Goal: Information Seeking & Learning: Learn about a topic

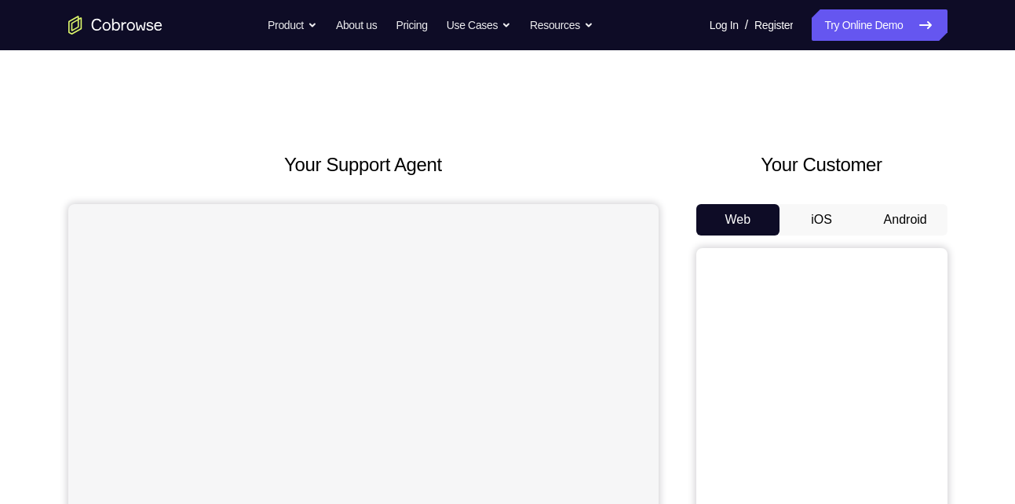
click at [895, 219] on button "Android" at bounding box center [905, 219] width 84 height 31
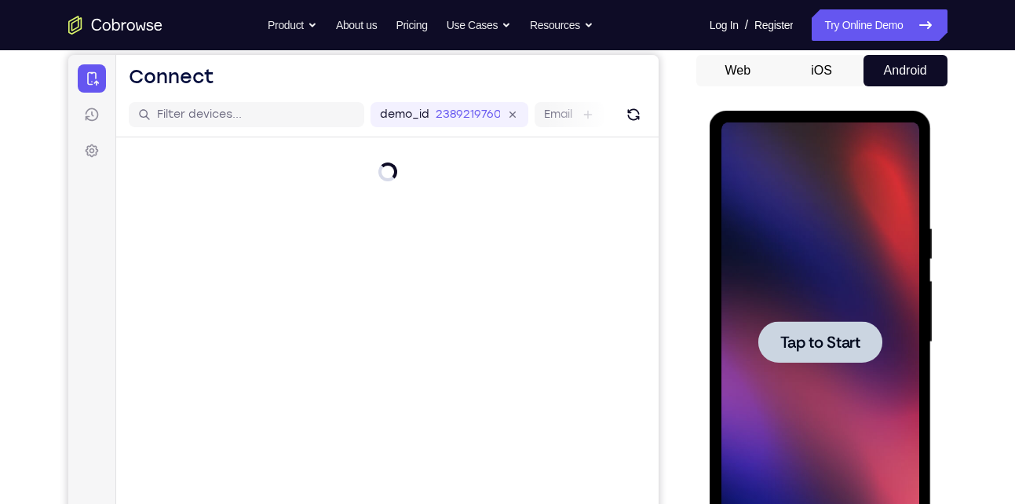
drag, startPoint x: 1404, startPoint y: 450, endPoint x: 796, endPoint y: 355, distance: 614.7
click at [796, 355] on div at bounding box center [820, 342] width 124 height 42
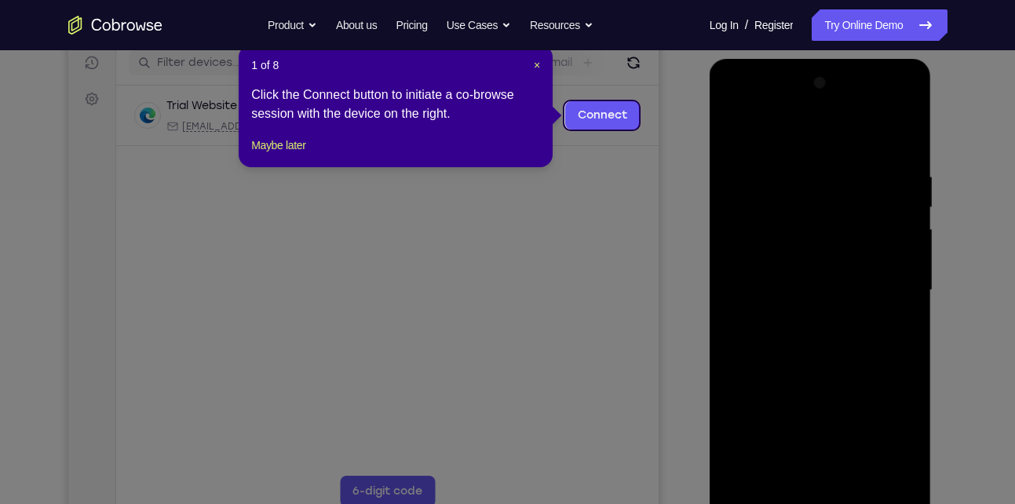
scroll to position [199, 0]
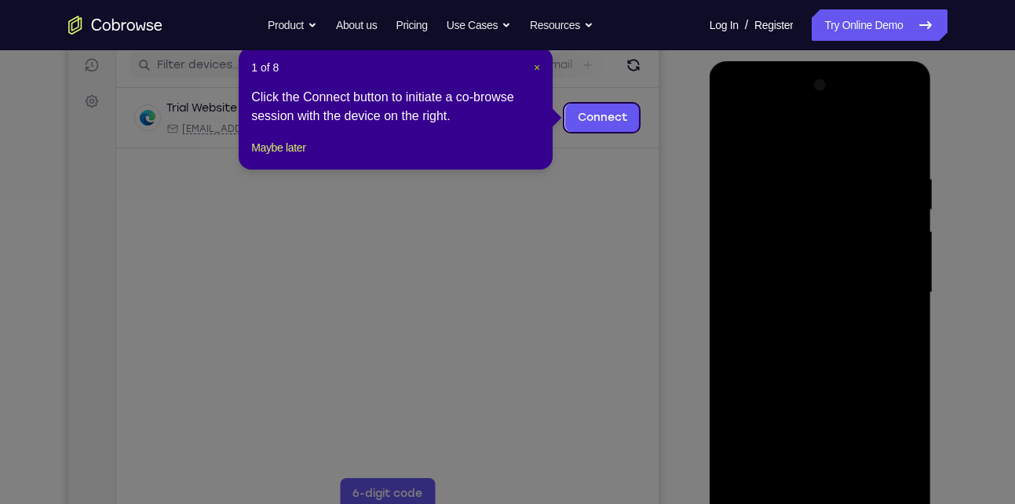
click at [536, 72] on span "×" at bounding box center [537, 67] width 6 height 13
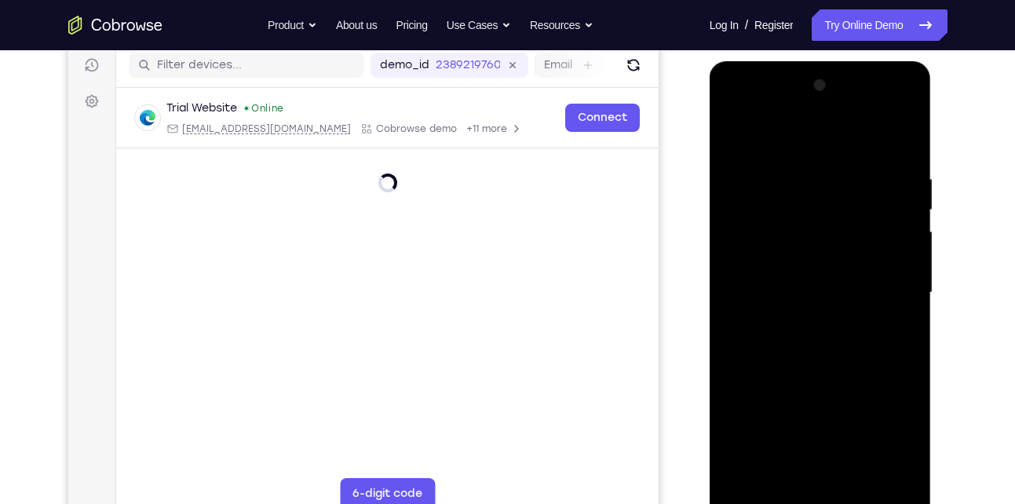
scroll to position [346, 0]
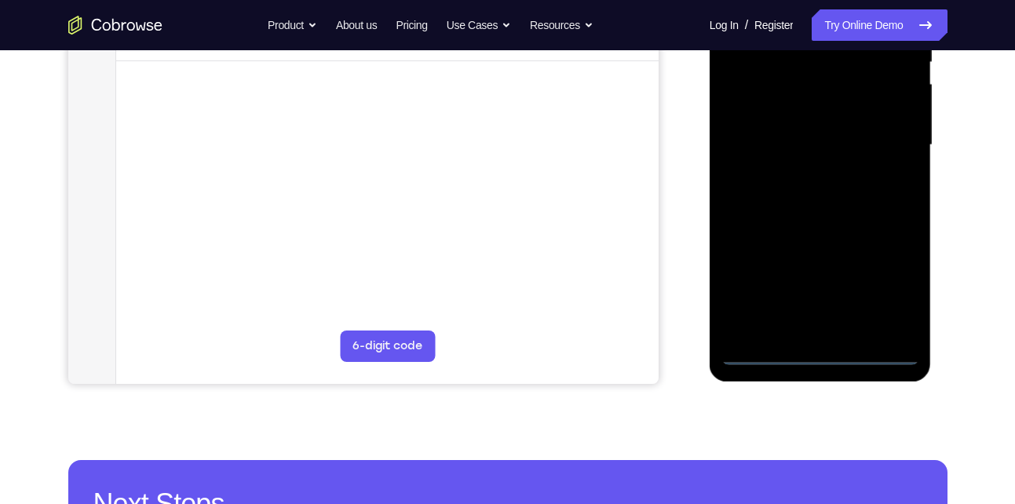
click at [829, 359] on div at bounding box center [820, 144] width 198 height 439
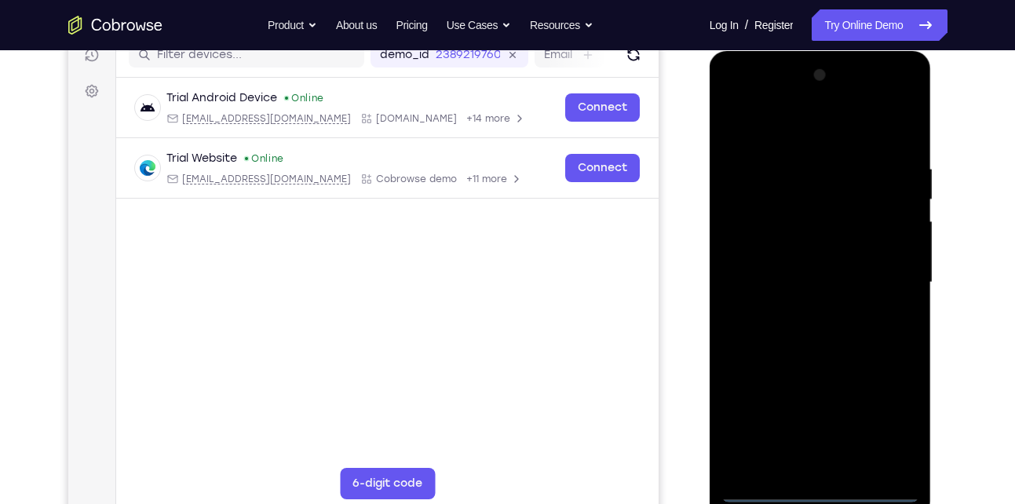
scroll to position [208, 0]
click at [885, 422] on div at bounding box center [820, 283] width 198 height 439
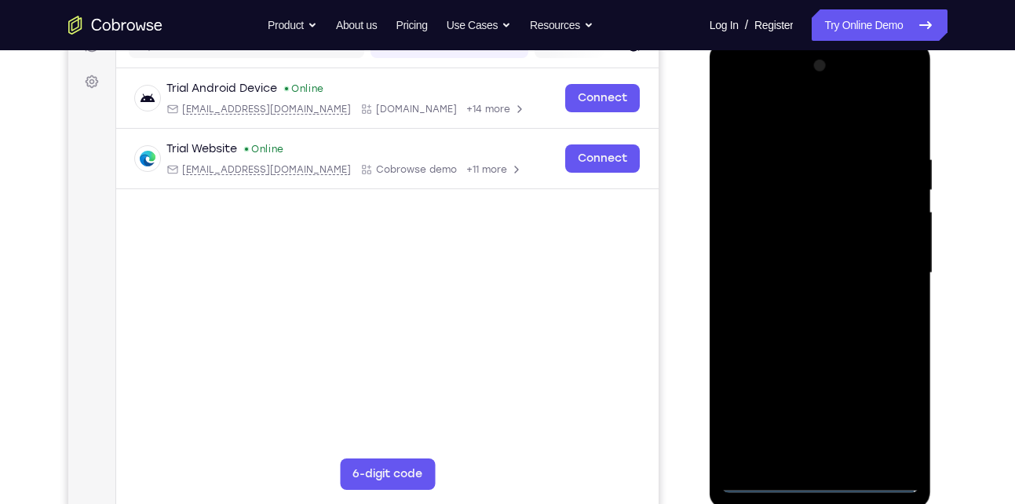
scroll to position [220, 0]
click at [772, 92] on div at bounding box center [820, 271] width 198 height 439
click at [878, 269] on div at bounding box center [820, 271] width 198 height 439
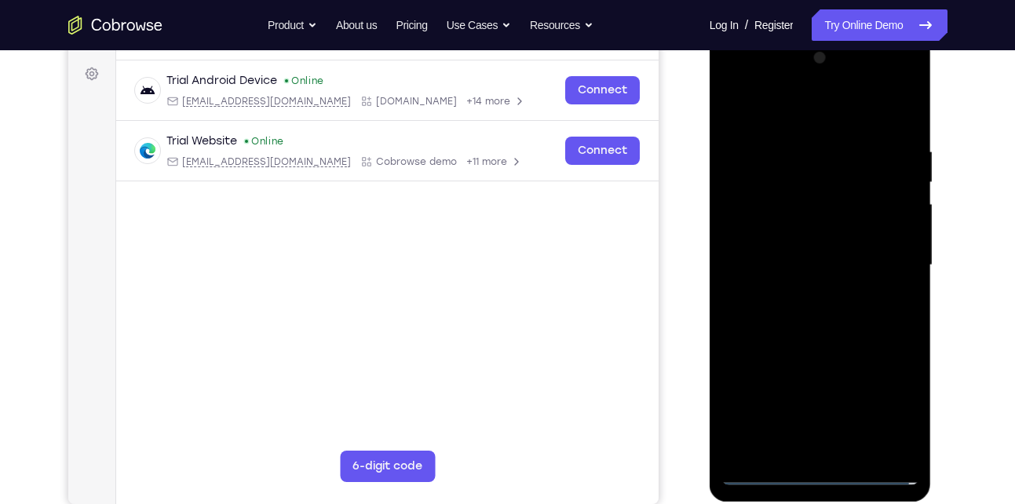
scroll to position [228, 0]
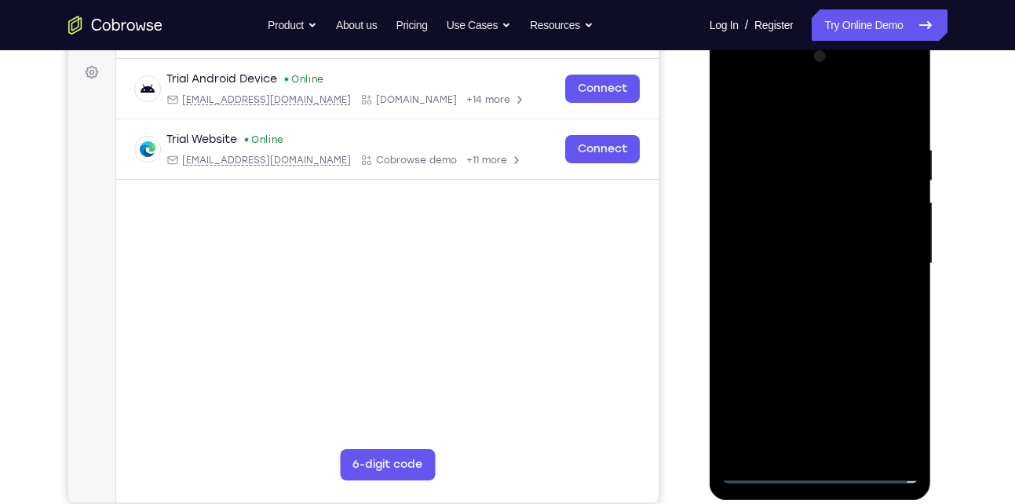
click at [844, 447] on div at bounding box center [820, 263] width 198 height 439
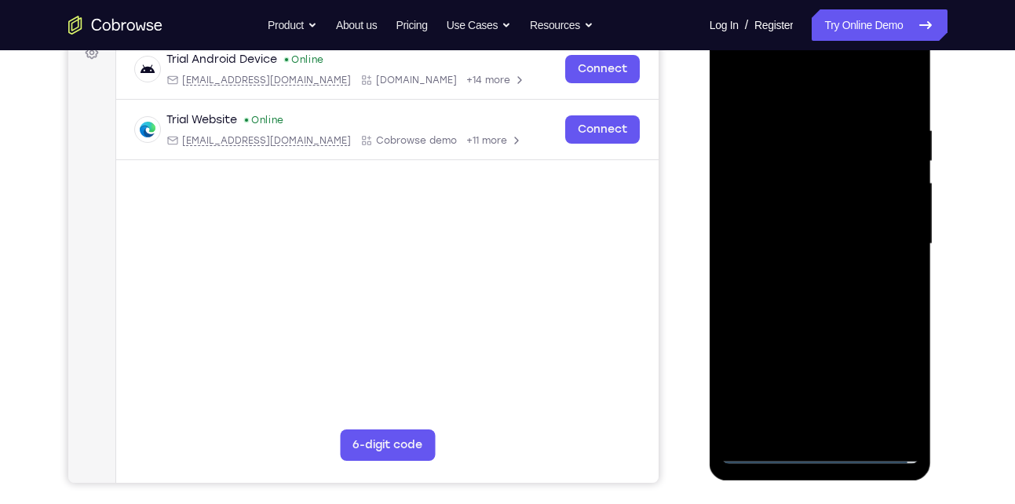
scroll to position [249, 0]
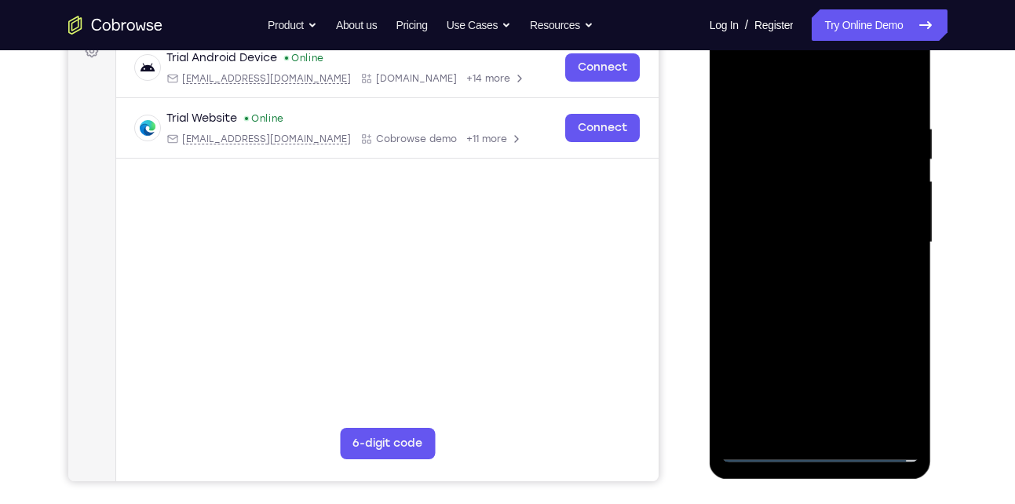
click at [831, 231] on div at bounding box center [820, 242] width 198 height 439
click at [778, 213] on div at bounding box center [820, 242] width 198 height 439
click at [763, 239] on div at bounding box center [820, 242] width 198 height 439
click at [822, 299] on div at bounding box center [820, 242] width 198 height 439
click at [851, 312] on div at bounding box center [820, 242] width 198 height 439
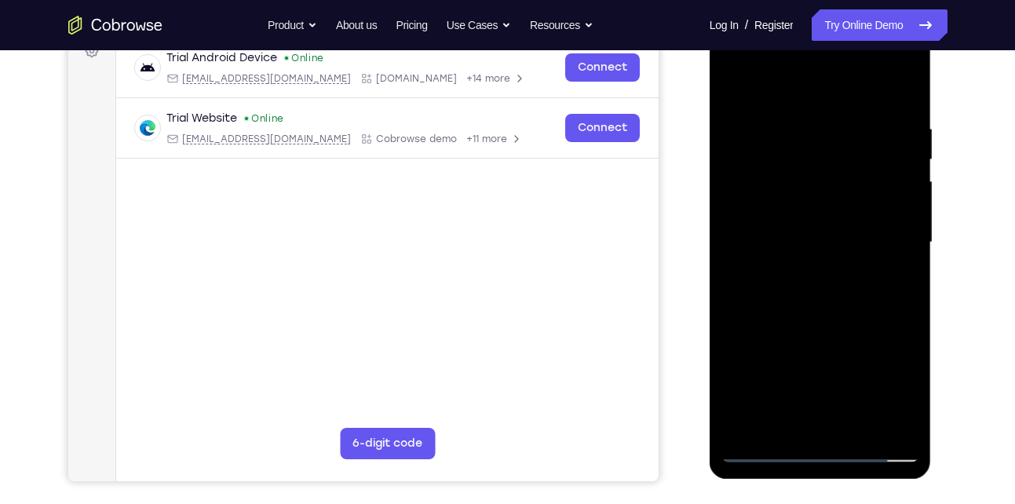
scroll to position [275, 0]
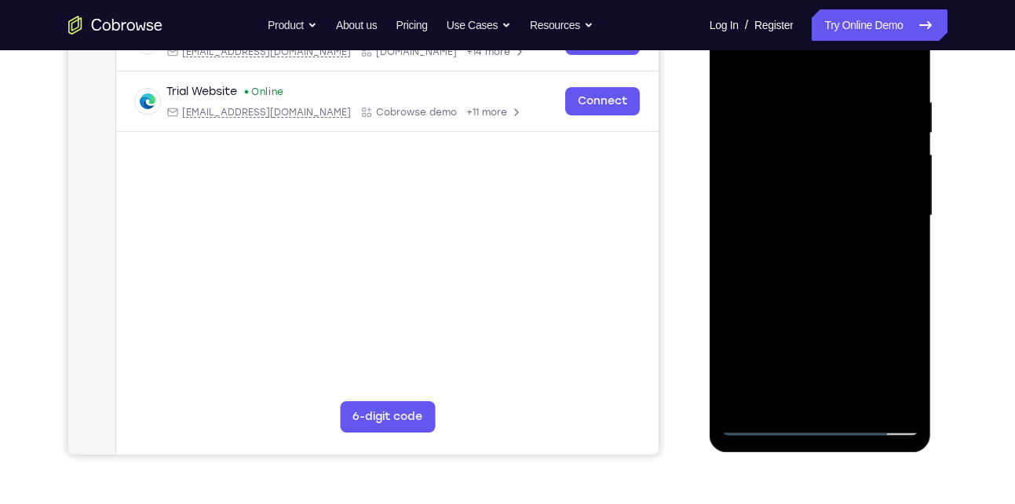
click at [860, 395] on div at bounding box center [820, 215] width 198 height 439
click at [843, 299] on div at bounding box center [820, 215] width 198 height 439
click at [796, 213] on div at bounding box center [820, 215] width 198 height 439
click at [823, 255] on div at bounding box center [820, 215] width 198 height 439
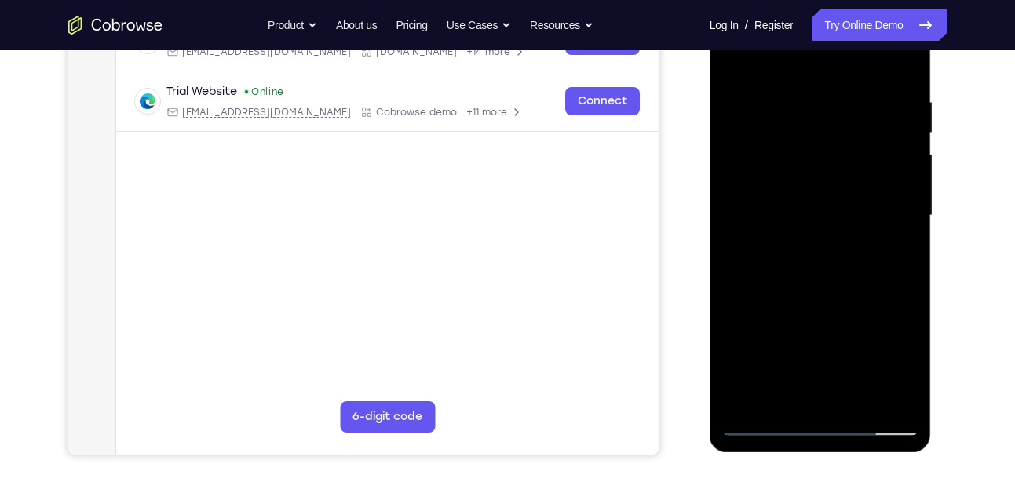
click at [823, 255] on div at bounding box center [820, 215] width 198 height 439
click at [903, 368] on div at bounding box center [820, 215] width 198 height 439
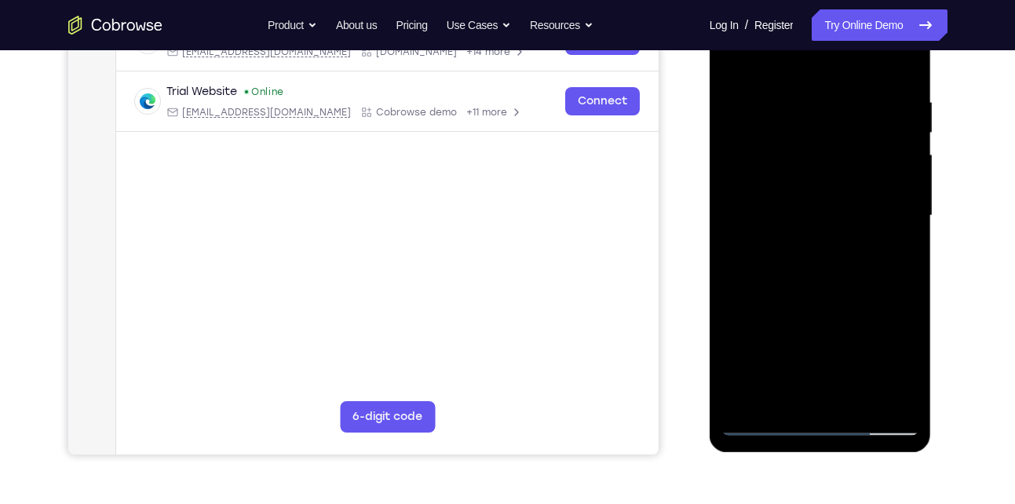
click at [903, 368] on div at bounding box center [820, 215] width 198 height 439
click at [893, 254] on div at bounding box center [820, 215] width 198 height 439
click at [902, 373] on div at bounding box center [820, 215] width 198 height 439
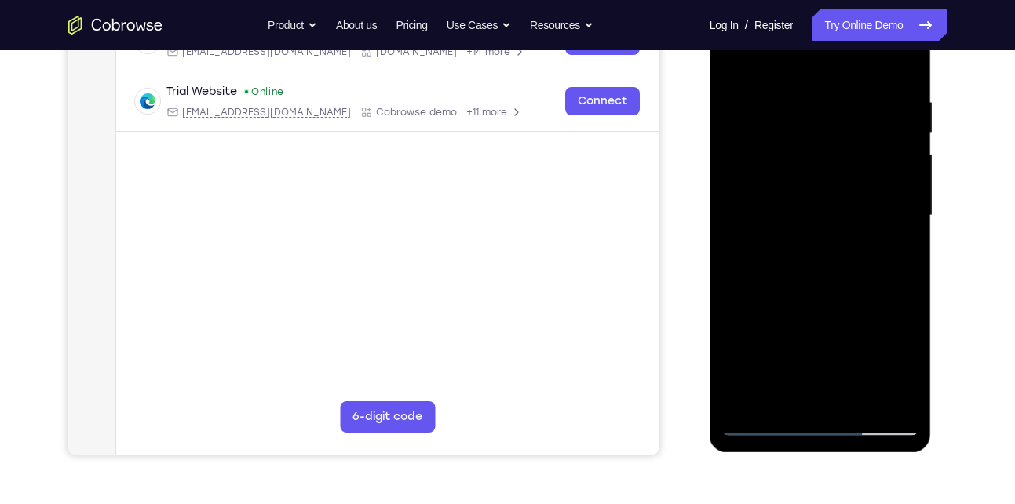
click at [902, 373] on div at bounding box center [820, 215] width 198 height 439
click at [892, 255] on div at bounding box center [820, 215] width 198 height 439
click at [730, 63] on div at bounding box center [820, 215] width 198 height 439
click at [771, 282] on div at bounding box center [820, 215] width 198 height 439
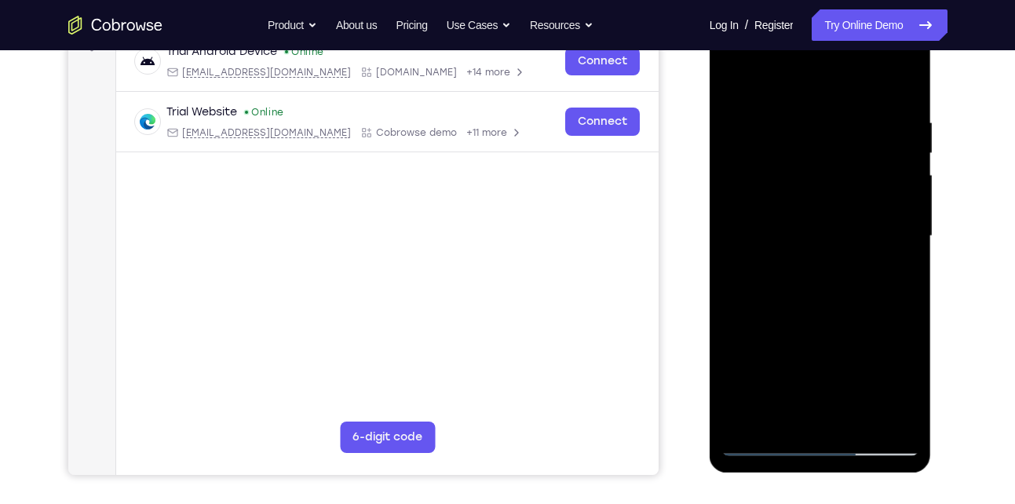
scroll to position [251, 0]
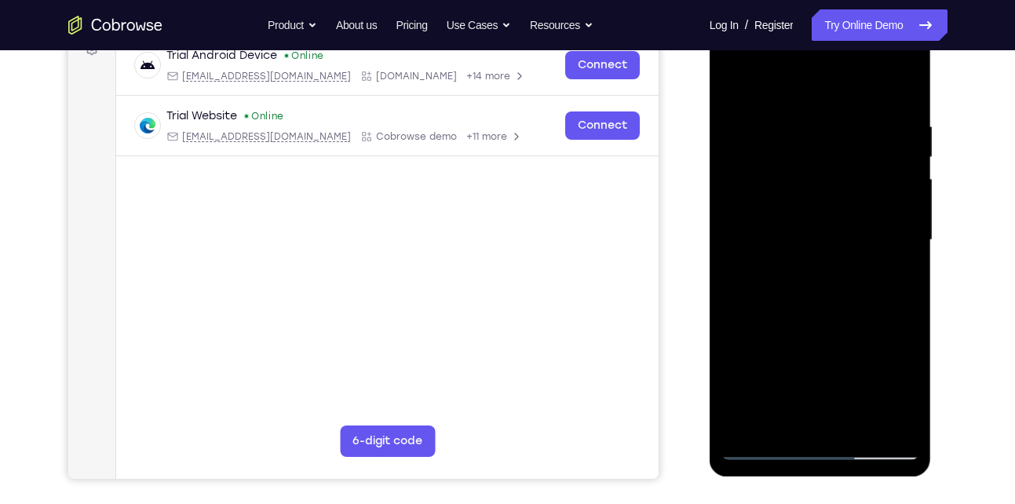
click at [734, 84] on div at bounding box center [820, 239] width 198 height 439
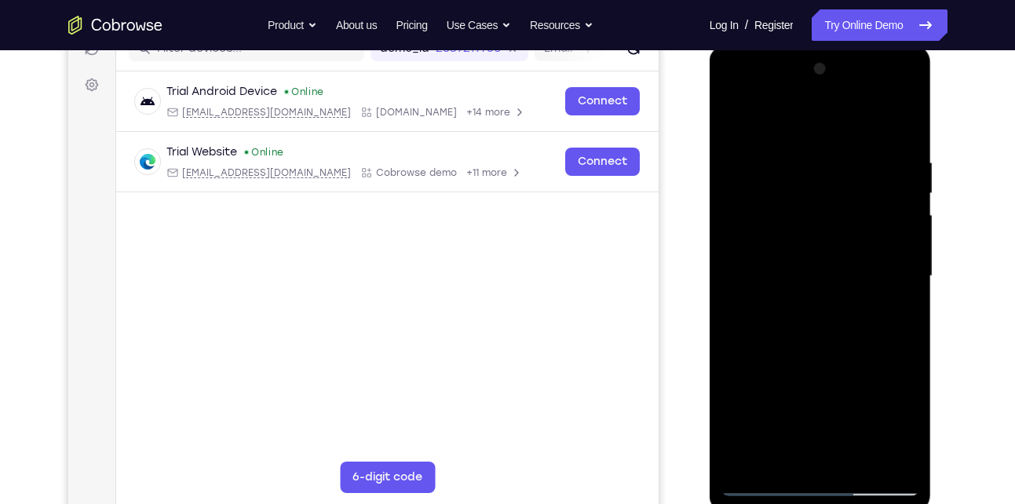
scroll to position [193, 0]
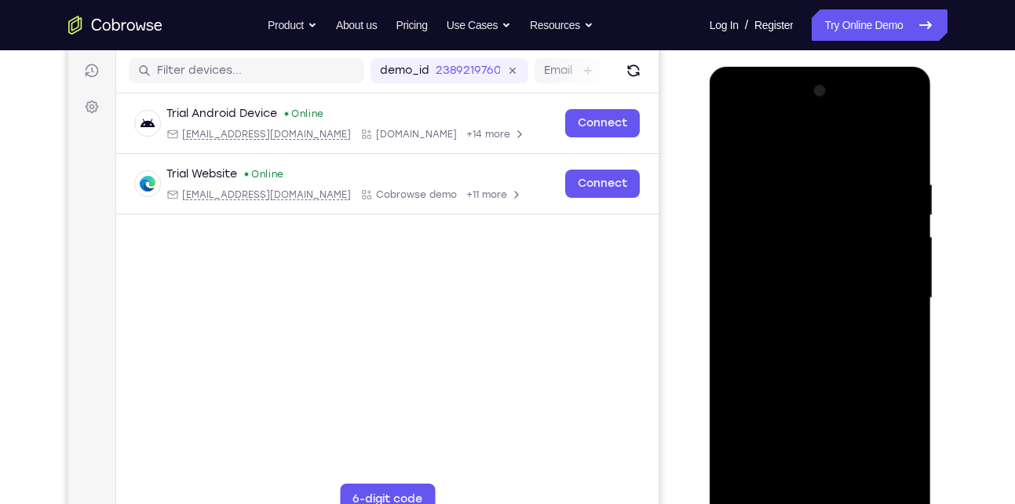
click at [739, 146] on div at bounding box center [820, 297] width 198 height 439
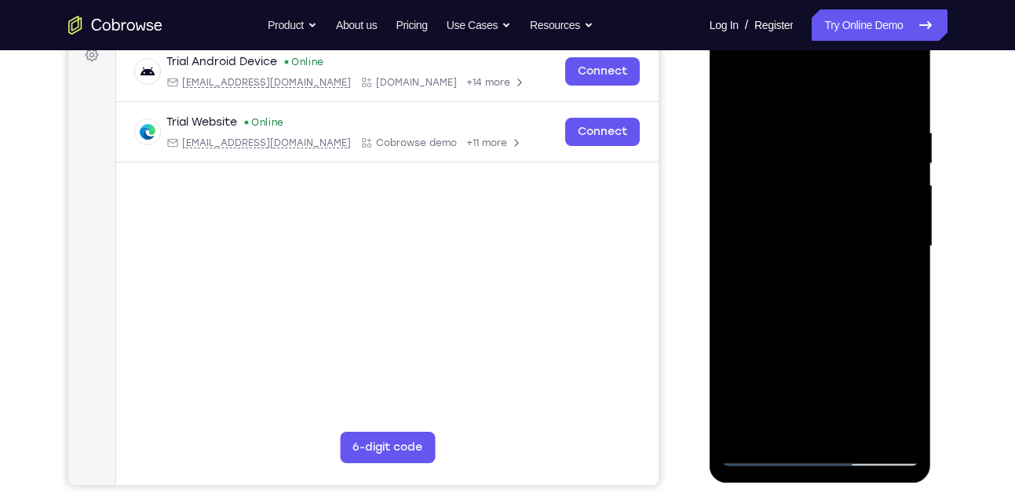
scroll to position [258, 0]
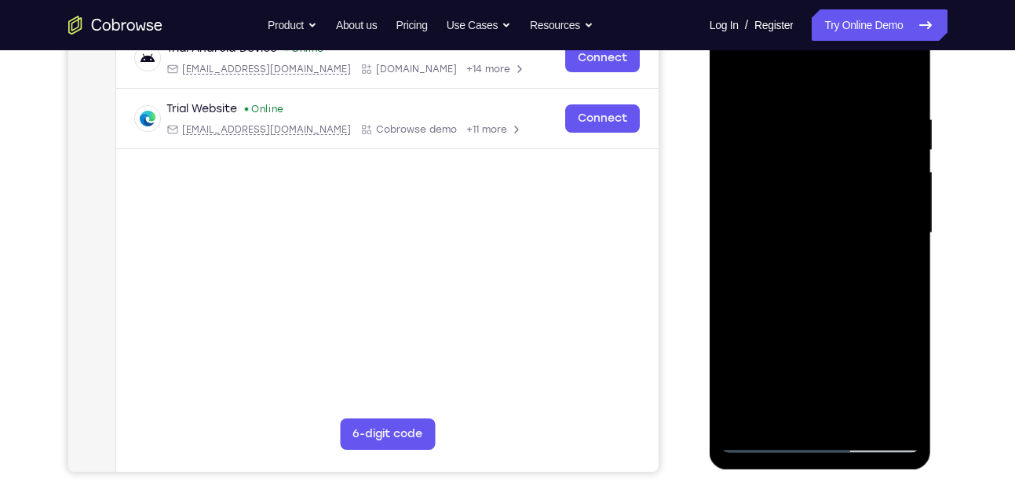
drag, startPoint x: 833, startPoint y: 311, endPoint x: 852, endPoint y: 119, distance: 192.4
click at [852, 119] on div at bounding box center [820, 232] width 198 height 439
drag, startPoint x: 829, startPoint y: 287, endPoint x: 834, endPoint y: 102, distance: 185.3
click at [834, 102] on div at bounding box center [820, 232] width 198 height 439
click at [742, 417] on div at bounding box center [820, 232] width 198 height 439
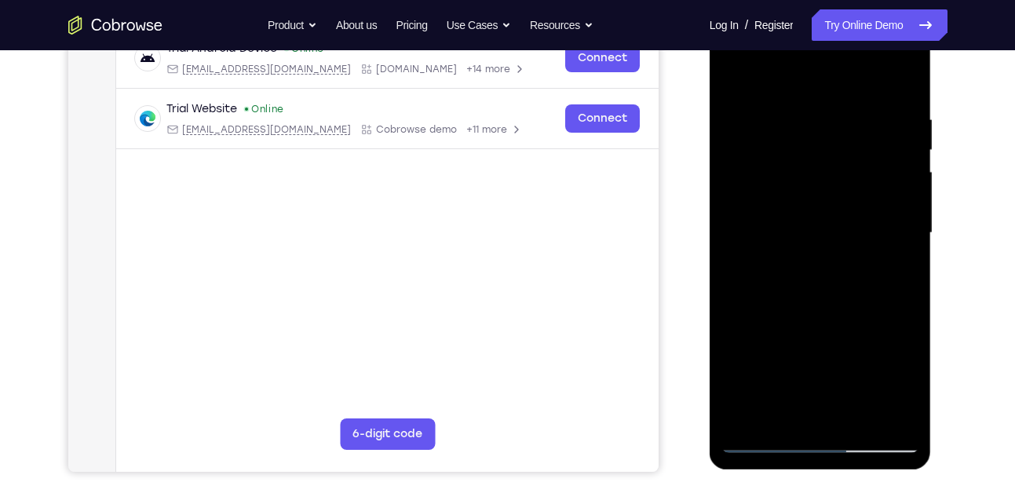
click at [800, 121] on div at bounding box center [820, 232] width 198 height 439
click at [895, 231] on div at bounding box center [820, 232] width 198 height 439
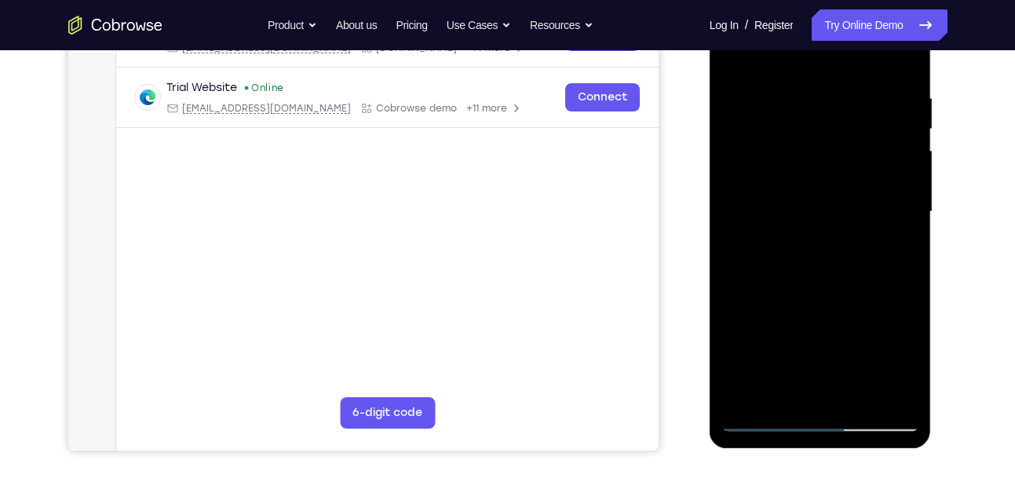
scroll to position [281, 0]
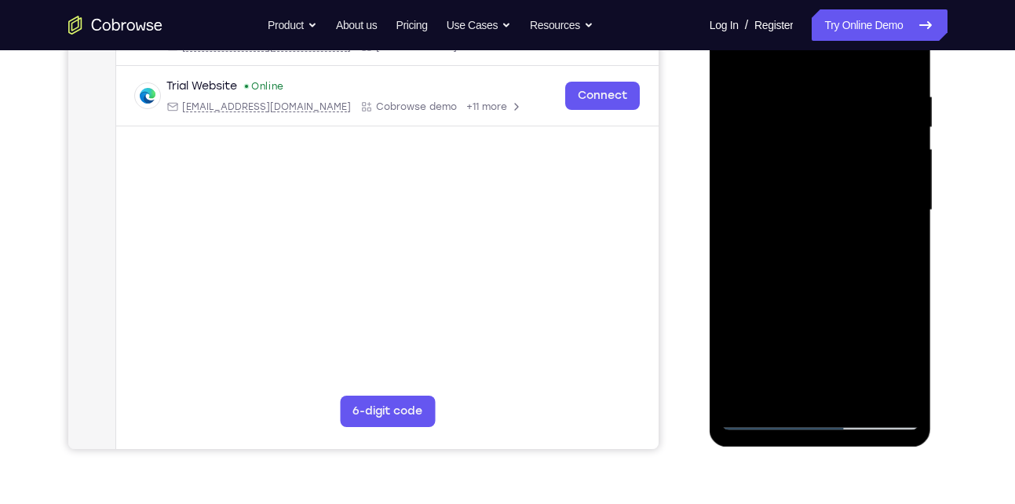
click at [898, 154] on div at bounding box center [820, 210] width 198 height 439
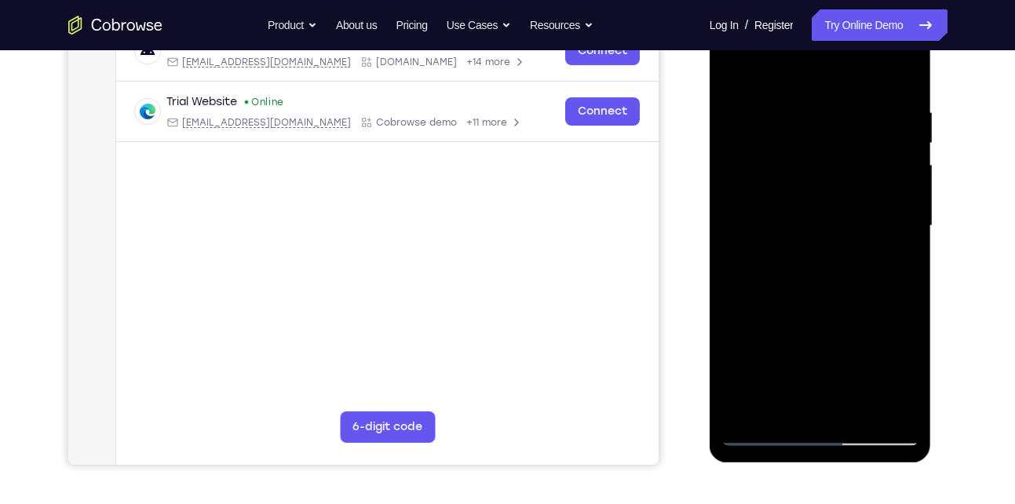
click at [902, 177] on div at bounding box center [820, 225] width 198 height 439
click at [903, 163] on div at bounding box center [820, 225] width 198 height 439
click at [744, 270] on div at bounding box center [820, 225] width 198 height 439
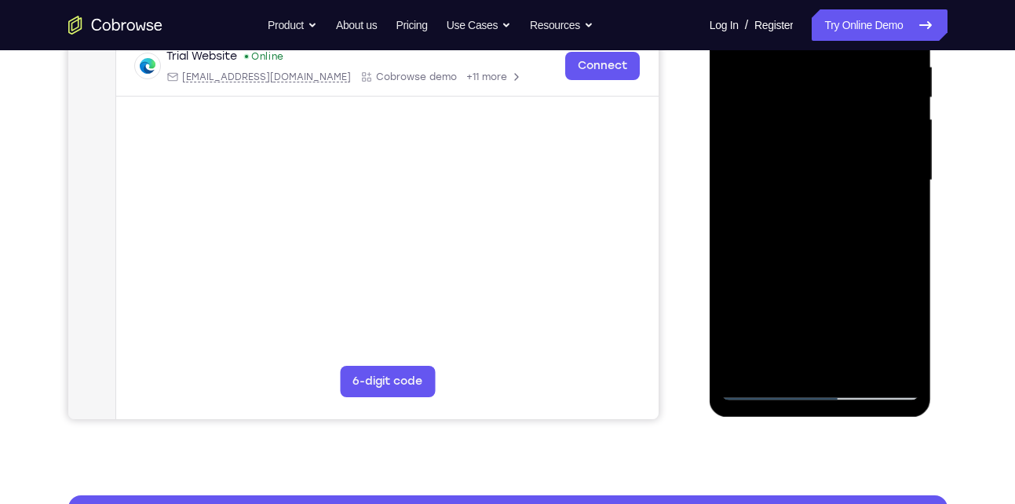
scroll to position [315, 0]
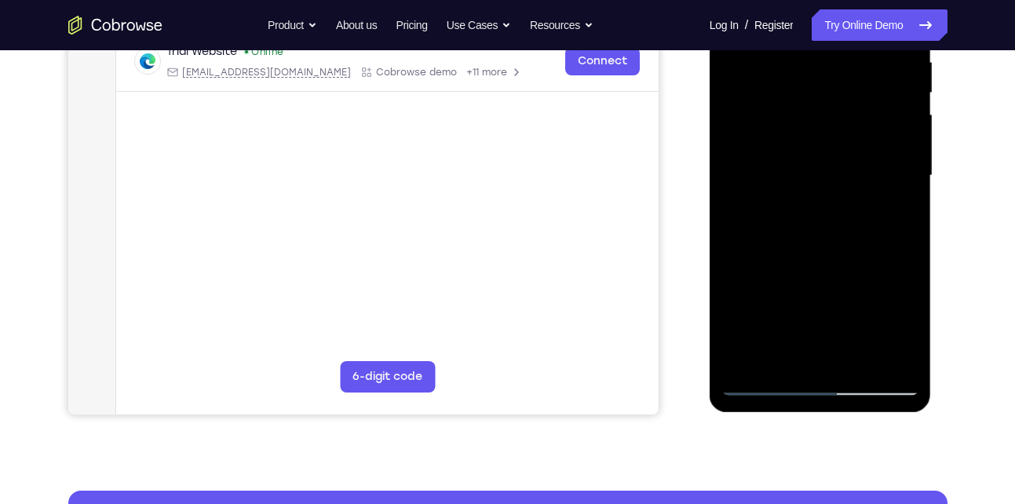
click at [814, 357] on div at bounding box center [820, 175] width 198 height 439
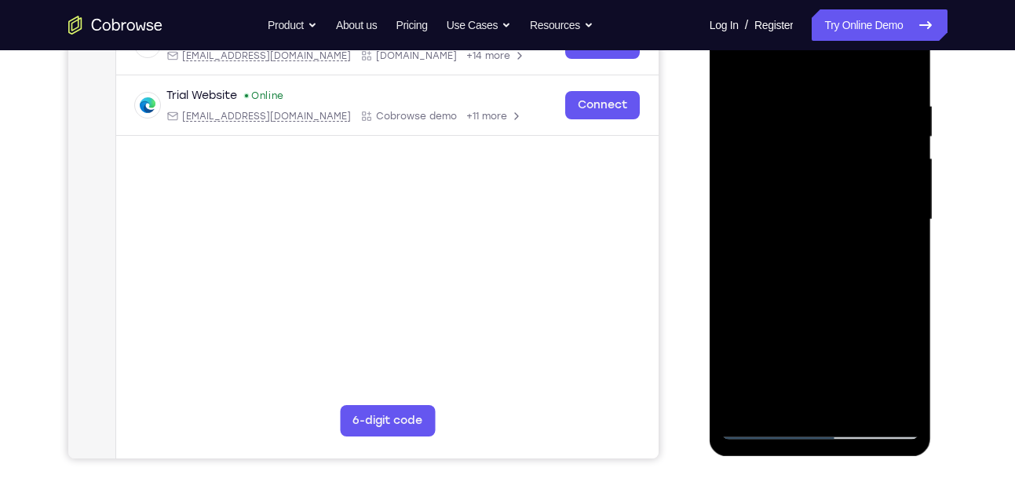
scroll to position [271, 0]
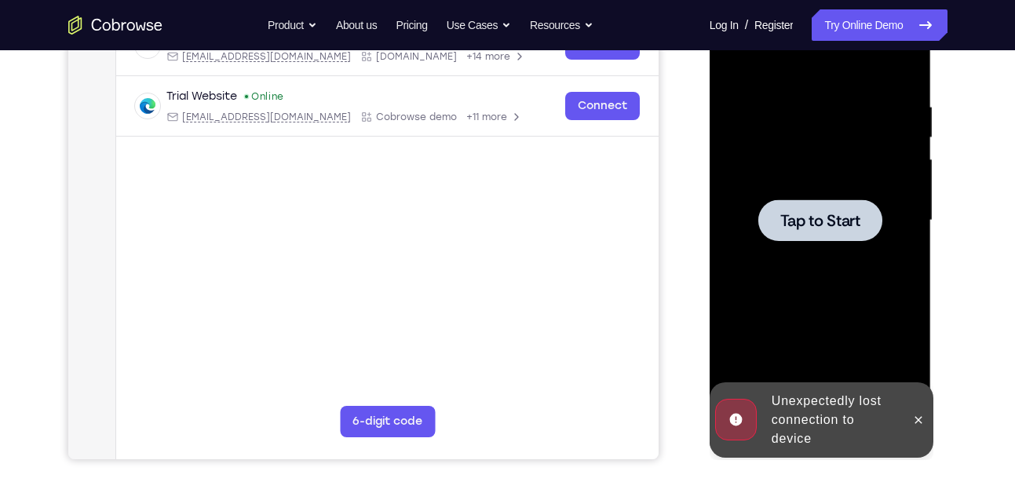
click at [822, 246] on div at bounding box center [820, 220] width 198 height 439
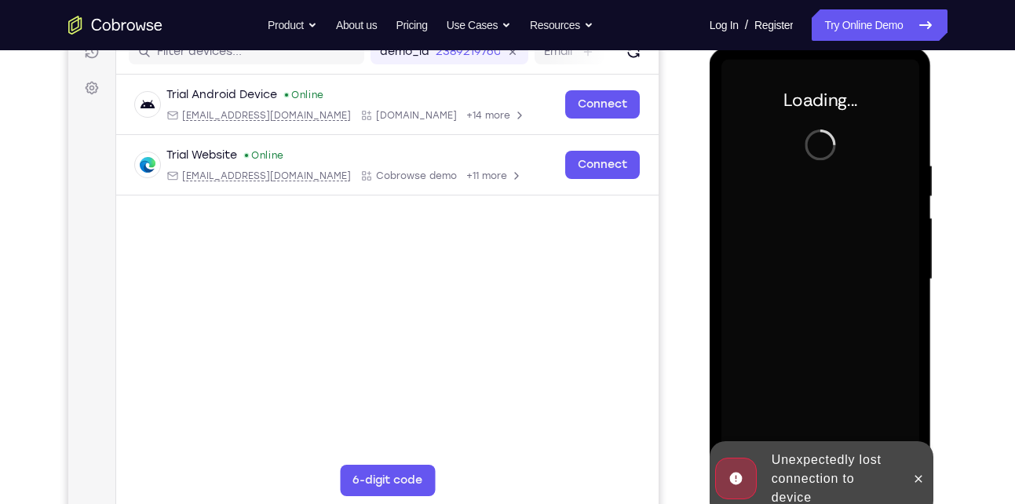
scroll to position [211, 0]
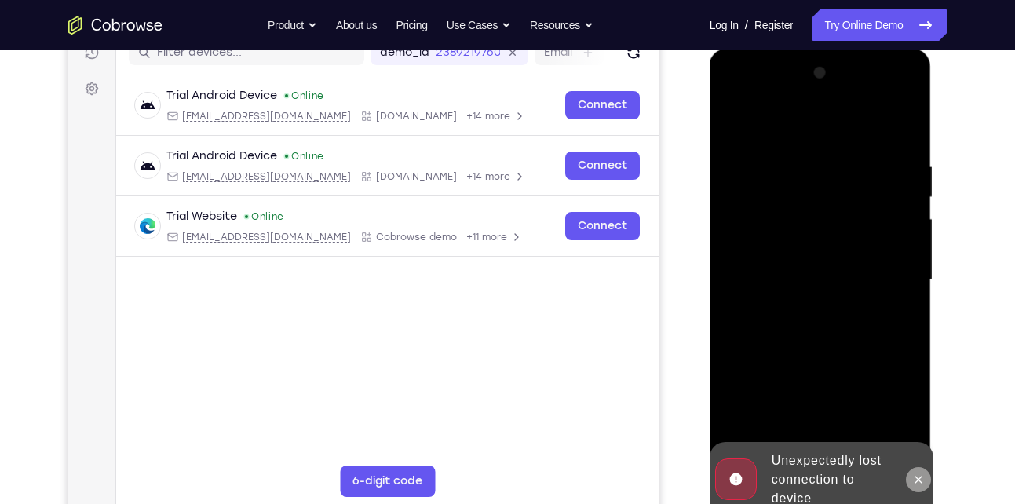
click at [908, 485] on button at bounding box center [918, 479] width 25 height 25
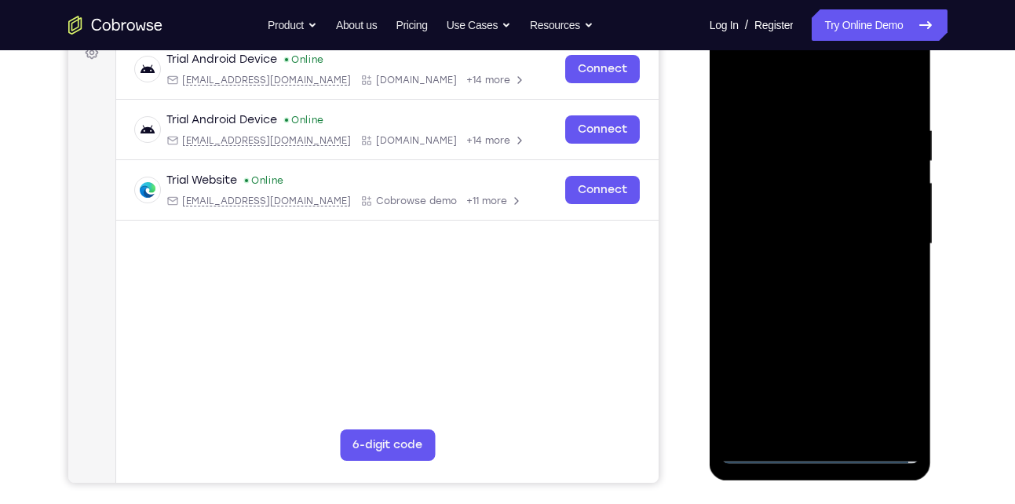
scroll to position [248, 0]
click at [830, 449] on div at bounding box center [820, 243] width 198 height 439
click at [901, 370] on div at bounding box center [820, 243] width 198 height 439
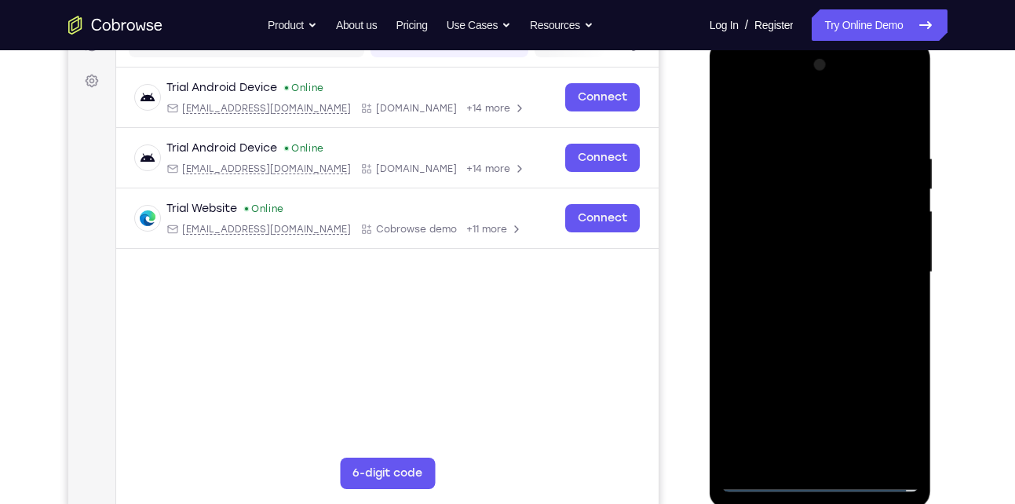
scroll to position [214, 0]
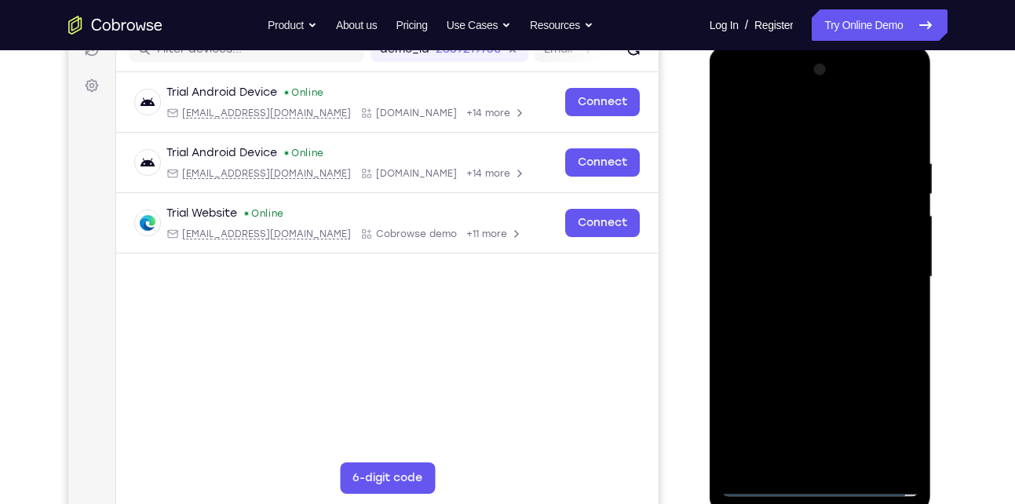
click at [739, 92] on div at bounding box center [820, 276] width 198 height 439
click at [895, 279] on div at bounding box center [820, 276] width 198 height 439
click at [803, 306] on div at bounding box center [820, 276] width 198 height 439
click at [801, 268] on div at bounding box center [820, 276] width 198 height 439
click at [796, 242] on div at bounding box center [820, 276] width 198 height 439
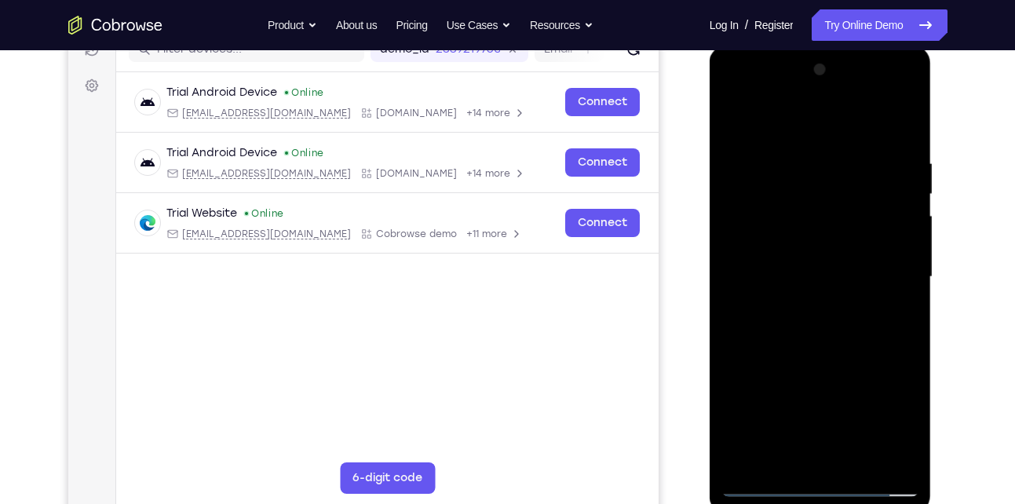
click at [750, 279] on div at bounding box center [820, 276] width 198 height 439
click at [845, 346] on div at bounding box center [820, 276] width 198 height 439
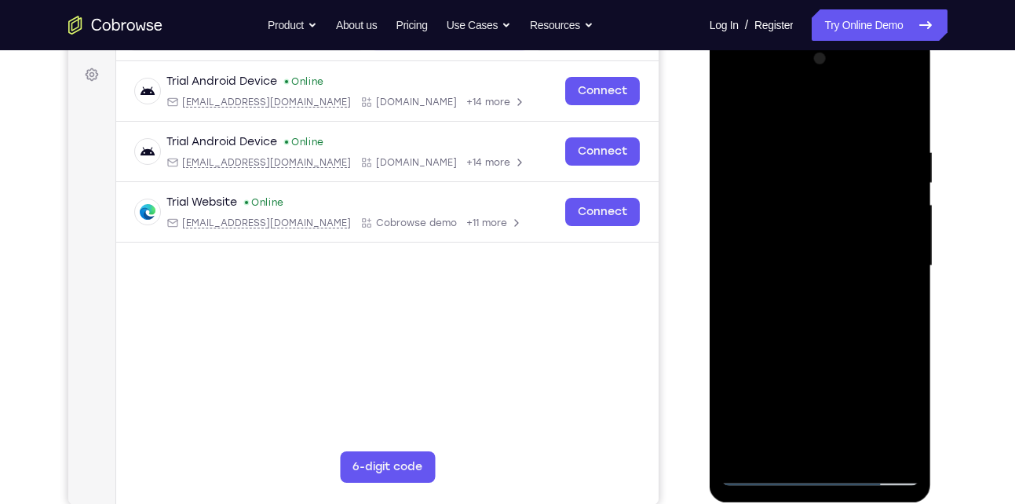
scroll to position [226, 0]
click at [793, 153] on div at bounding box center [820, 265] width 198 height 439
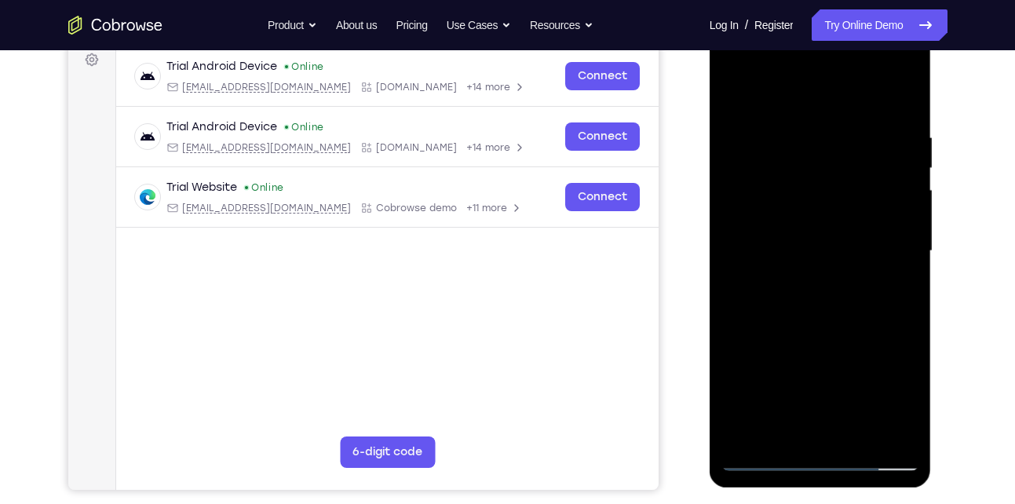
scroll to position [240, 0]
drag, startPoint x: 785, startPoint y: 108, endPoint x: 784, endPoint y: 60, distance: 48.7
click at [784, 60] on div at bounding box center [820, 250] width 198 height 439
drag, startPoint x: 747, startPoint y: 253, endPoint x: 861, endPoint y: 275, distance: 115.9
click at [861, 275] on div at bounding box center [820, 250] width 198 height 439
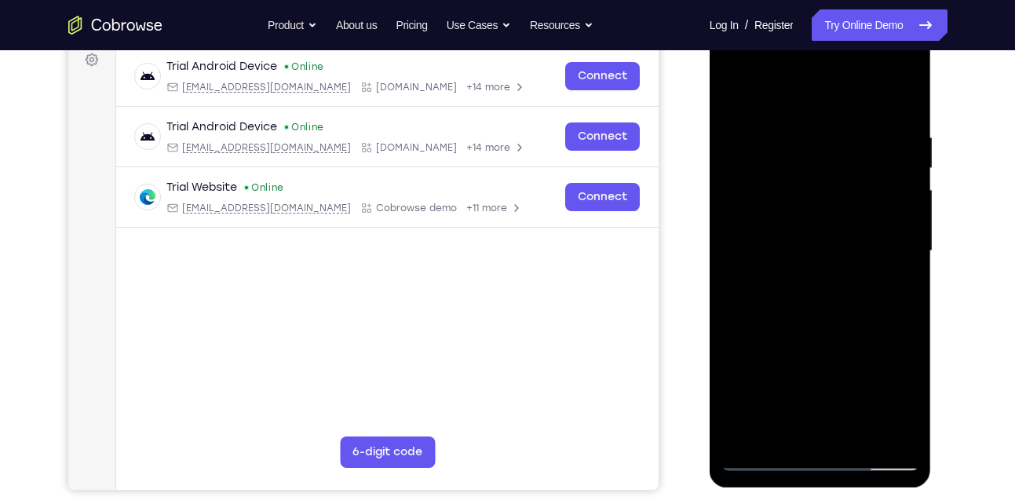
click at [892, 185] on div at bounding box center [820, 250] width 198 height 439
click at [892, 204] on div at bounding box center [820, 250] width 198 height 439
click at [895, 220] on div at bounding box center [820, 250] width 198 height 439
click at [895, 239] on div at bounding box center [820, 250] width 198 height 439
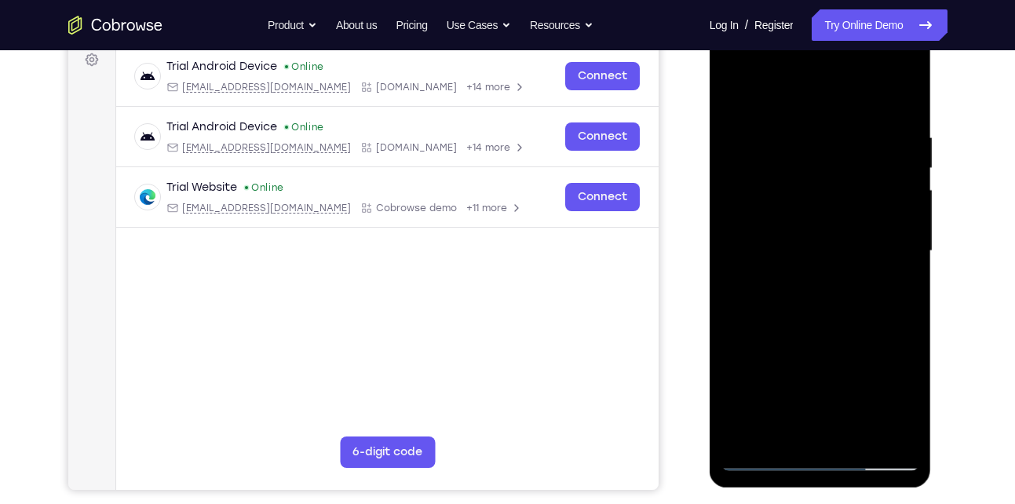
click at [898, 213] on div at bounding box center [820, 250] width 198 height 439
click at [899, 189] on div at bounding box center [820, 250] width 198 height 439
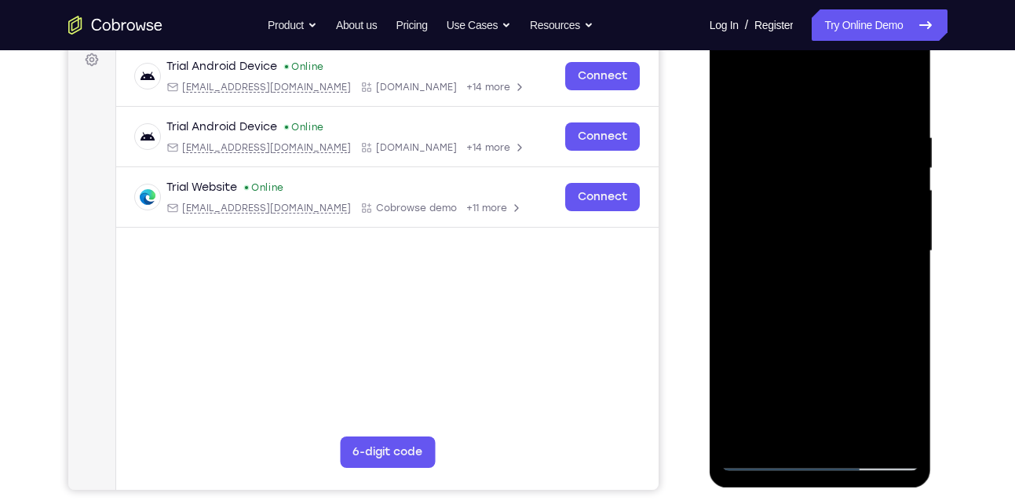
click at [899, 189] on div at bounding box center [820, 250] width 198 height 439
click at [898, 210] on div at bounding box center [820, 250] width 198 height 439
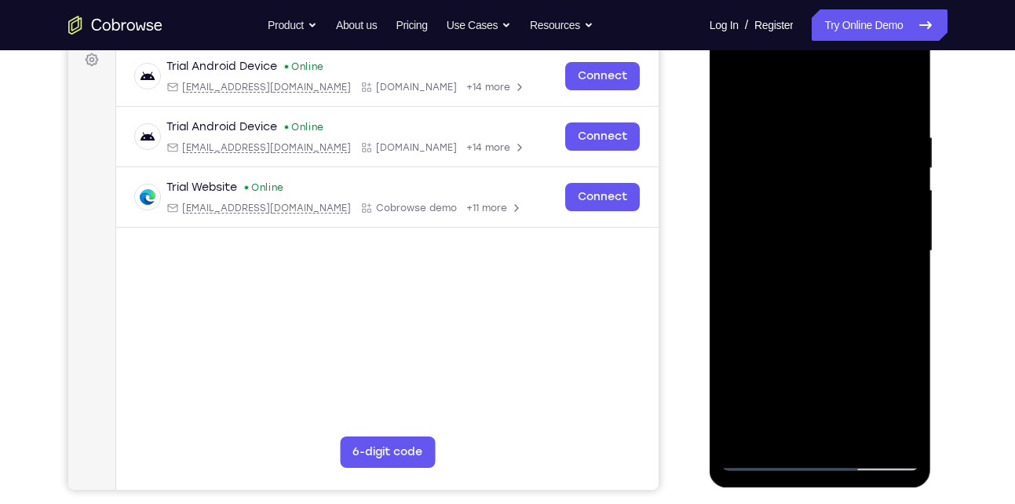
drag, startPoint x: 897, startPoint y: 232, endPoint x: 798, endPoint y: 234, distance: 98.9
click at [798, 234] on div at bounding box center [820, 250] width 198 height 439
drag, startPoint x: 895, startPoint y: 212, endPoint x: 833, endPoint y: 226, distance: 63.6
click at [833, 226] on div at bounding box center [820, 250] width 198 height 439
drag, startPoint x: 894, startPoint y: 169, endPoint x: 790, endPoint y: 184, distance: 104.6
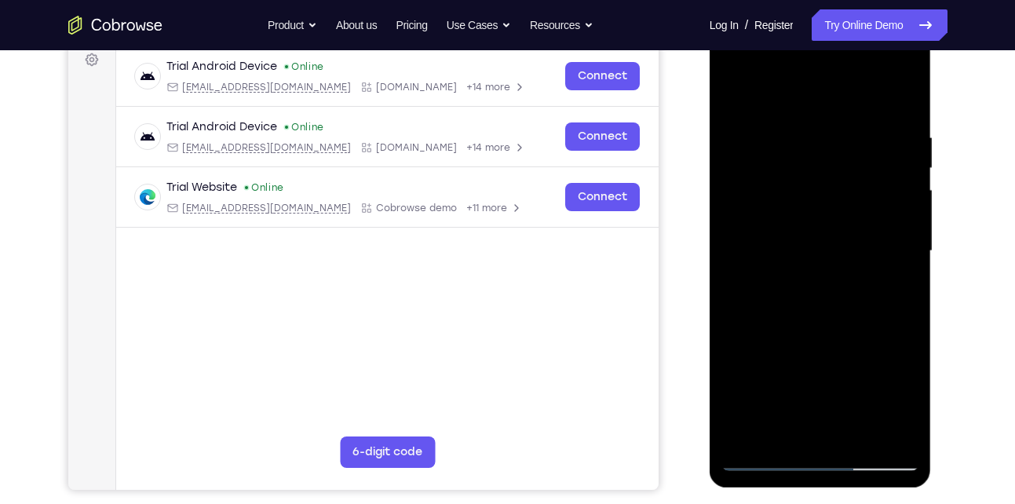
click at [790, 184] on div at bounding box center [820, 250] width 198 height 439
drag, startPoint x: 884, startPoint y: 211, endPoint x: 794, endPoint y: 213, distance: 90.3
click at [794, 213] on div at bounding box center [820, 250] width 198 height 439
drag, startPoint x: 890, startPoint y: 166, endPoint x: 837, endPoint y: 184, distance: 55.6
click at [837, 184] on div at bounding box center [820, 250] width 198 height 439
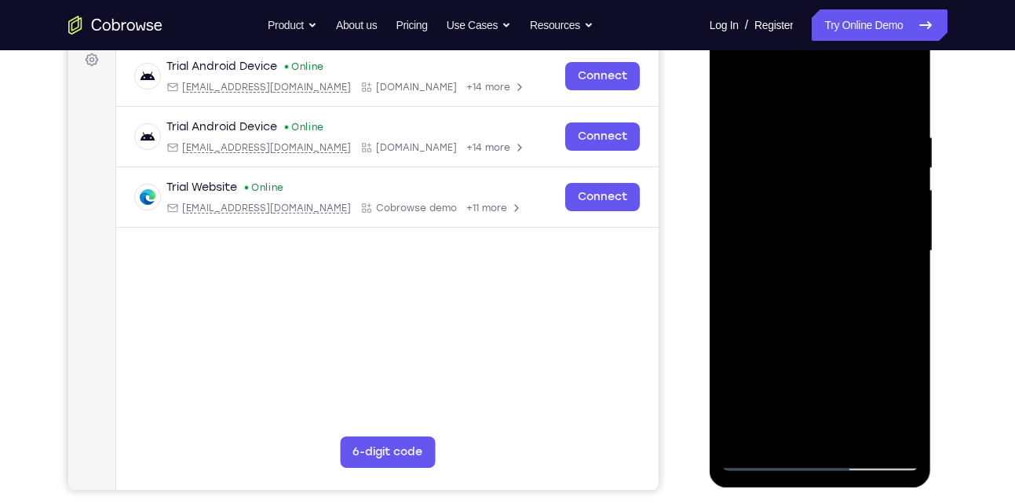
drag, startPoint x: 898, startPoint y: 167, endPoint x: 851, endPoint y: 180, distance: 49.5
click at [851, 180] on div at bounding box center [820, 250] width 198 height 439
drag, startPoint x: 891, startPoint y: 176, endPoint x: 847, endPoint y: 176, distance: 44.7
click at [847, 176] on div at bounding box center [820, 250] width 198 height 439
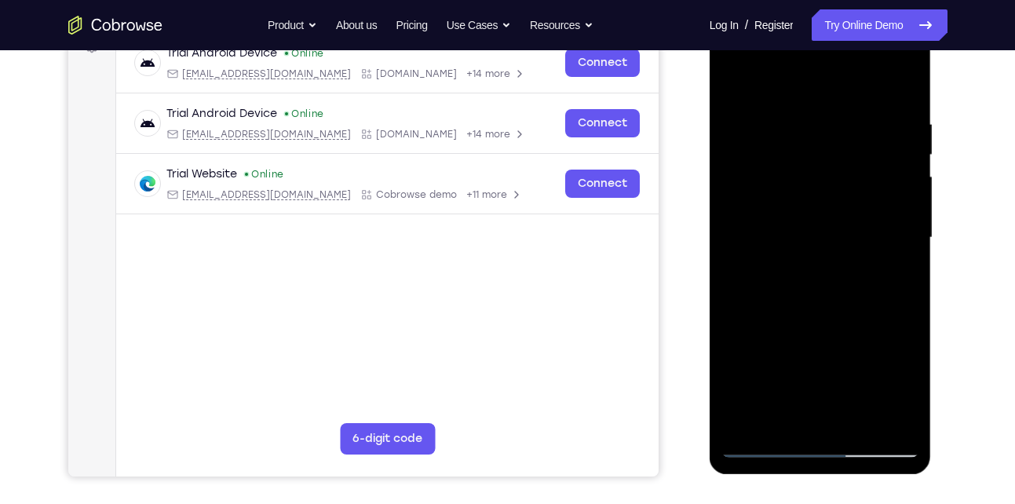
click at [903, 421] on div at bounding box center [820, 237] width 198 height 439
drag, startPoint x: 905, startPoint y: 242, endPoint x: 782, endPoint y: 247, distance: 123.3
click at [782, 247] on div at bounding box center [820, 237] width 198 height 439
click at [898, 210] on div at bounding box center [820, 237] width 198 height 439
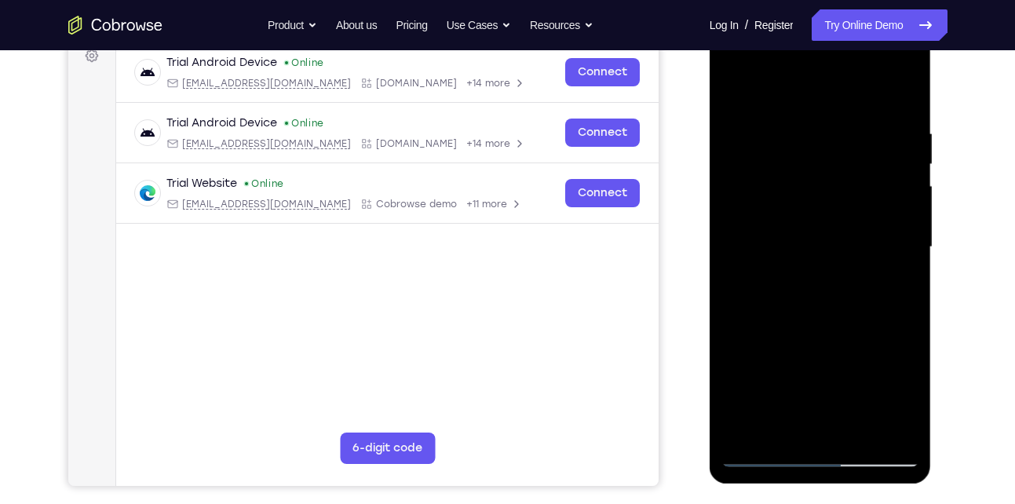
scroll to position [243, 0]
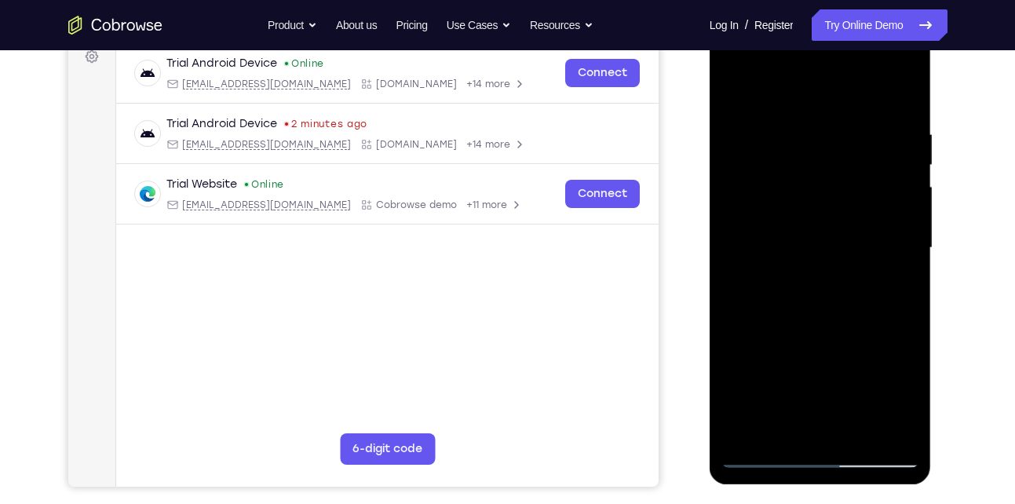
click at [895, 220] on div at bounding box center [820, 247] width 198 height 439
drag, startPoint x: 898, startPoint y: 223, endPoint x: 853, endPoint y: 225, distance: 45.6
click at [853, 225] on div at bounding box center [820, 247] width 198 height 439
drag, startPoint x: 882, startPoint y: 188, endPoint x: 803, endPoint y: 198, distance: 79.9
click at [803, 198] on div at bounding box center [820, 247] width 198 height 439
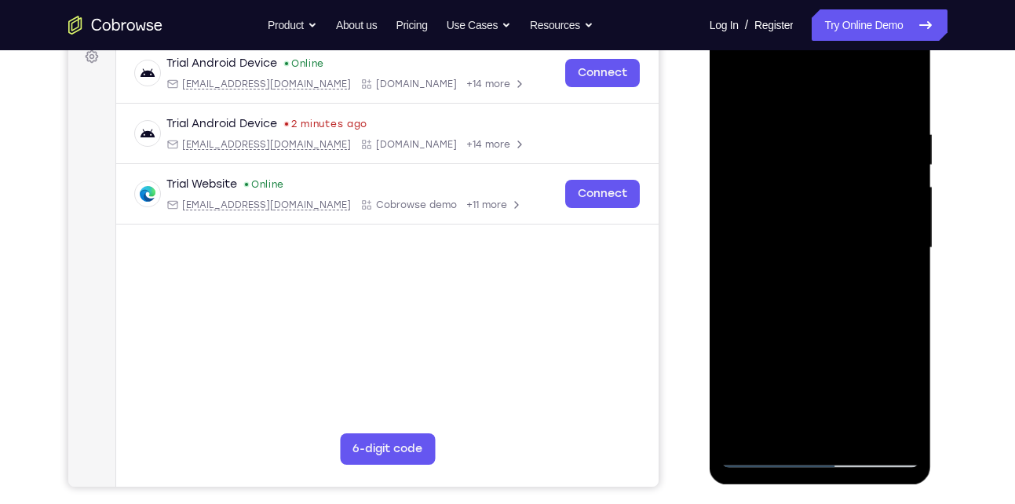
drag, startPoint x: 891, startPoint y: 180, endPoint x: 824, endPoint y: 202, distance: 70.2
click at [824, 202] on div at bounding box center [820, 247] width 198 height 439
drag, startPoint x: 882, startPoint y: 171, endPoint x: 796, endPoint y: 192, distance: 88.1
click at [796, 192] on div at bounding box center [820, 247] width 198 height 439
drag, startPoint x: 881, startPoint y: 185, endPoint x: 811, endPoint y: 197, distance: 70.8
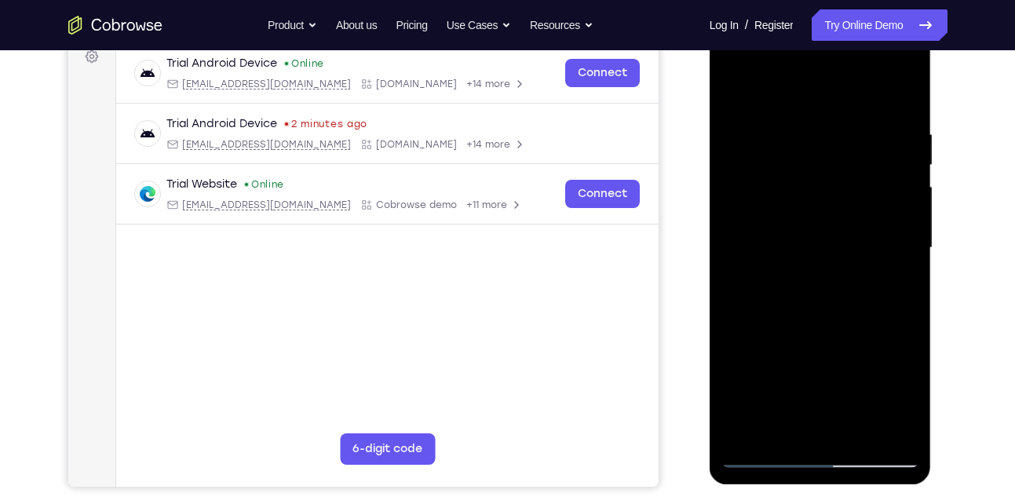
click at [811, 197] on div at bounding box center [820, 247] width 198 height 439
drag, startPoint x: 891, startPoint y: 197, endPoint x: 851, endPoint y: 204, distance: 40.6
click at [851, 204] on div at bounding box center [820, 247] width 198 height 439
drag, startPoint x: 891, startPoint y: 161, endPoint x: 819, endPoint y: 189, distance: 77.5
click at [819, 189] on div at bounding box center [820, 247] width 198 height 439
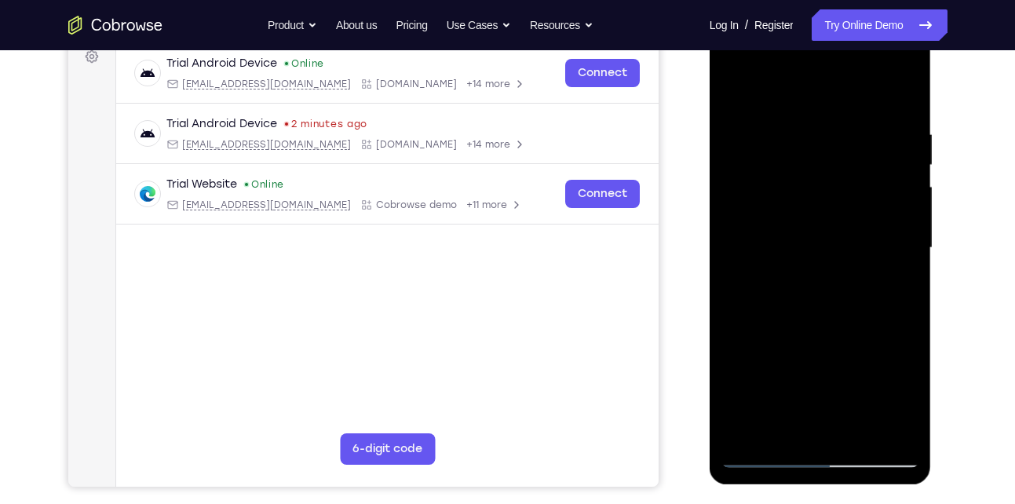
drag, startPoint x: 893, startPoint y: 172, endPoint x: 831, endPoint y: 177, distance: 62.2
click at [831, 177] on div at bounding box center [820, 247] width 198 height 439
drag, startPoint x: 891, startPoint y: 178, endPoint x: 797, endPoint y: 190, distance: 94.1
click at [797, 190] on div at bounding box center [820, 247] width 198 height 439
drag, startPoint x: 884, startPoint y: 207, endPoint x: 800, endPoint y: 217, distance: 83.8
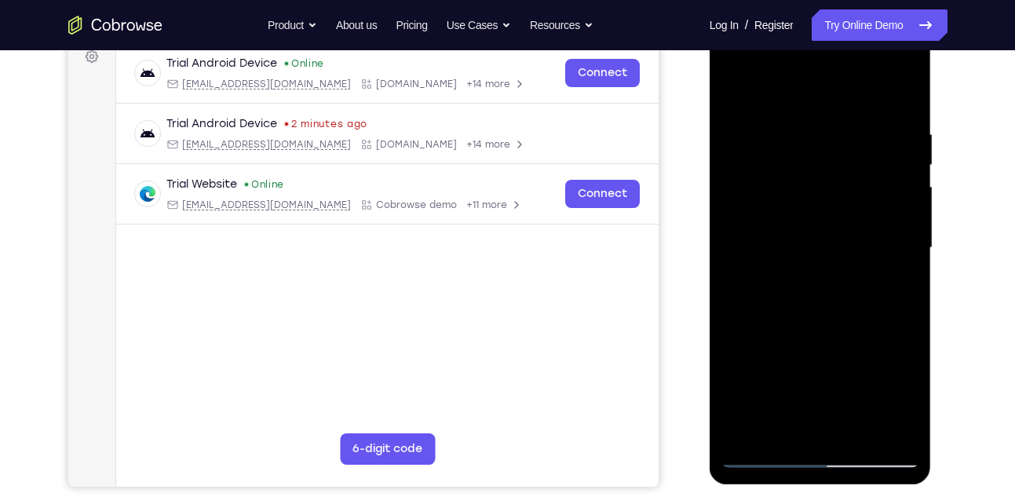
click at [800, 217] on div at bounding box center [820, 247] width 198 height 439
drag, startPoint x: 895, startPoint y: 169, endPoint x: 824, endPoint y: 210, distance: 81.2
click at [824, 210] on div at bounding box center [820, 247] width 198 height 439
drag, startPoint x: 890, startPoint y: 191, endPoint x: 851, endPoint y: 204, distance: 40.4
click at [851, 204] on div at bounding box center [820, 247] width 198 height 439
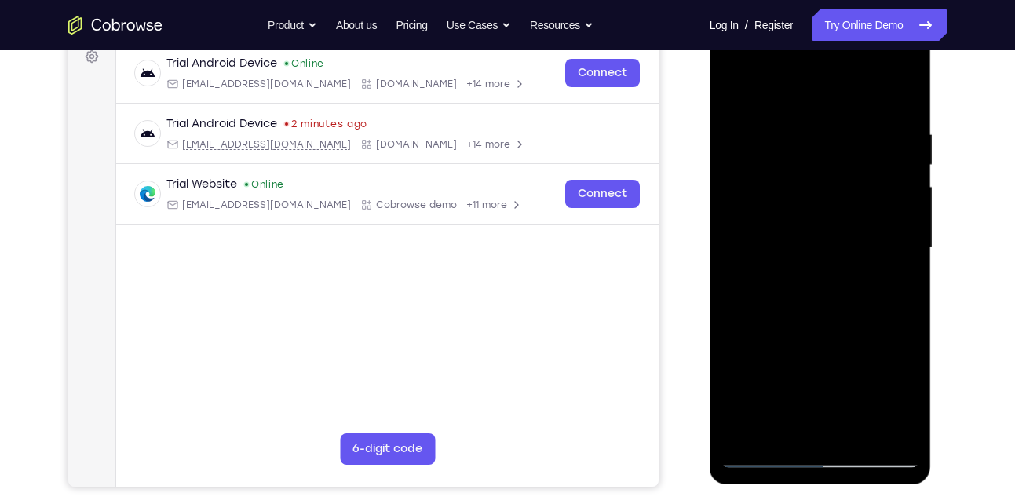
drag, startPoint x: 898, startPoint y: 206, endPoint x: 852, endPoint y: 208, distance: 45.5
click at [852, 208] on div at bounding box center [820, 247] width 198 height 439
drag, startPoint x: 895, startPoint y: 220, endPoint x: 815, endPoint y: 228, distance: 80.5
click at [815, 228] on div at bounding box center [820, 247] width 198 height 439
click at [906, 95] on div at bounding box center [820, 247] width 198 height 439
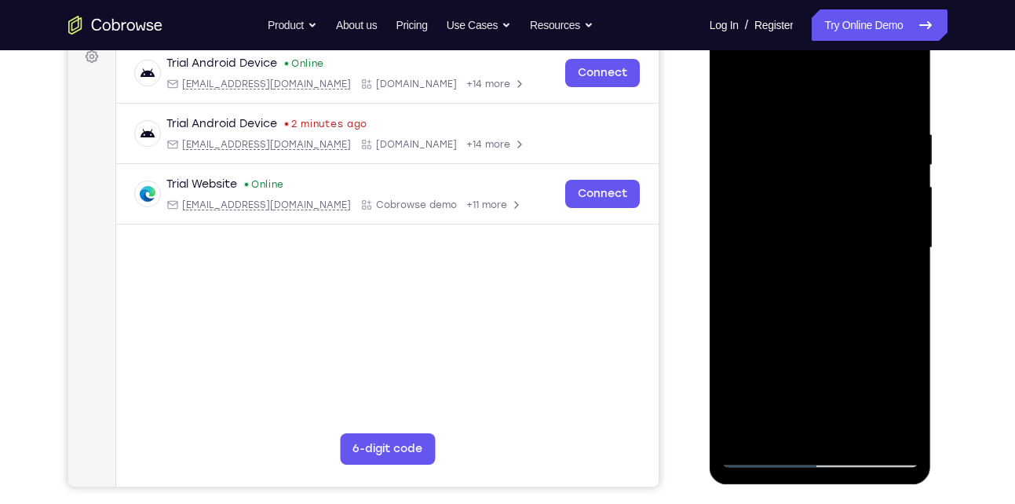
click at [906, 95] on div at bounding box center [820, 247] width 198 height 439
click at [898, 97] on div at bounding box center [820, 247] width 198 height 439
click at [859, 432] on div at bounding box center [820, 247] width 198 height 439
click at [805, 341] on div at bounding box center [820, 247] width 198 height 439
click at [734, 89] on div at bounding box center [820, 247] width 198 height 439
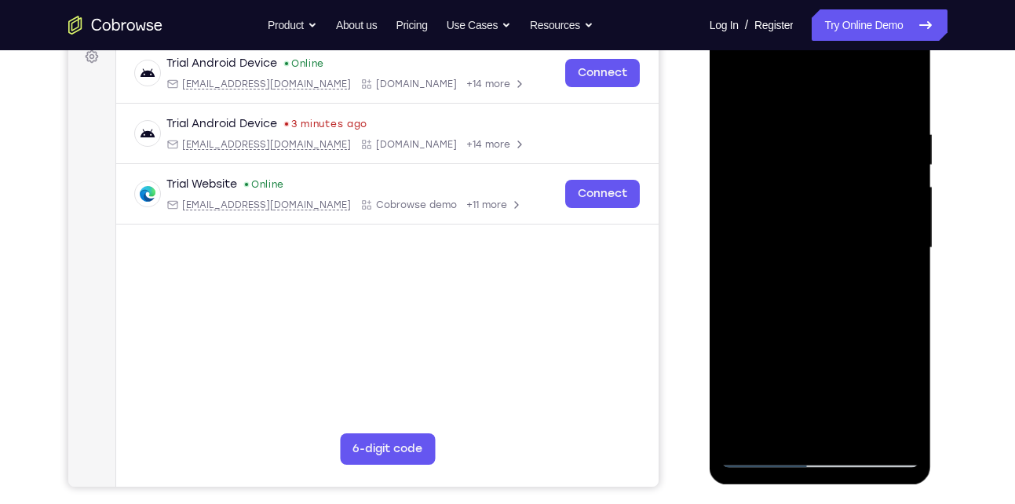
click at [780, 429] on div at bounding box center [820, 247] width 198 height 439
click at [792, 89] on div at bounding box center [820, 247] width 198 height 439
click at [742, 115] on div at bounding box center [820, 247] width 198 height 439
click at [782, 431] on div at bounding box center [820, 247] width 198 height 439
click at [781, 428] on div at bounding box center [820, 247] width 198 height 439
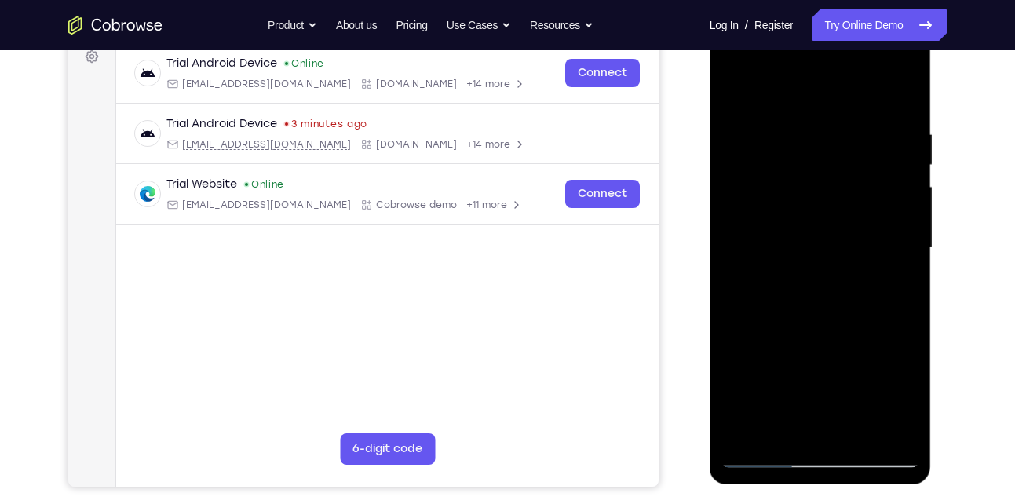
drag, startPoint x: 838, startPoint y: 407, endPoint x: 838, endPoint y: 329, distance: 78.5
click at [838, 329] on div at bounding box center [820, 247] width 198 height 439
click at [784, 304] on div at bounding box center [820, 247] width 198 height 439
click at [812, 273] on div at bounding box center [820, 247] width 198 height 439
click at [906, 177] on div at bounding box center [820, 247] width 198 height 439
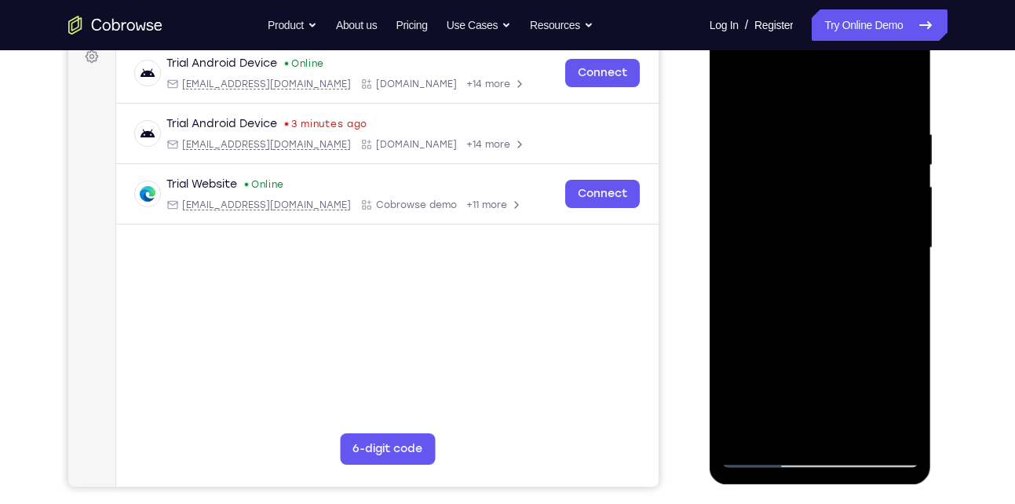
click at [902, 250] on div at bounding box center [820, 247] width 198 height 439
click at [851, 428] on div at bounding box center [820, 247] width 198 height 439
click at [896, 426] on div at bounding box center [820, 247] width 198 height 439
drag, startPoint x: 902, startPoint y: 184, endPoint x: 788, endPoint y: 200, distance: 114.9
click at [788, 200] on div at bounding box center [820, 247] width 198 height 439
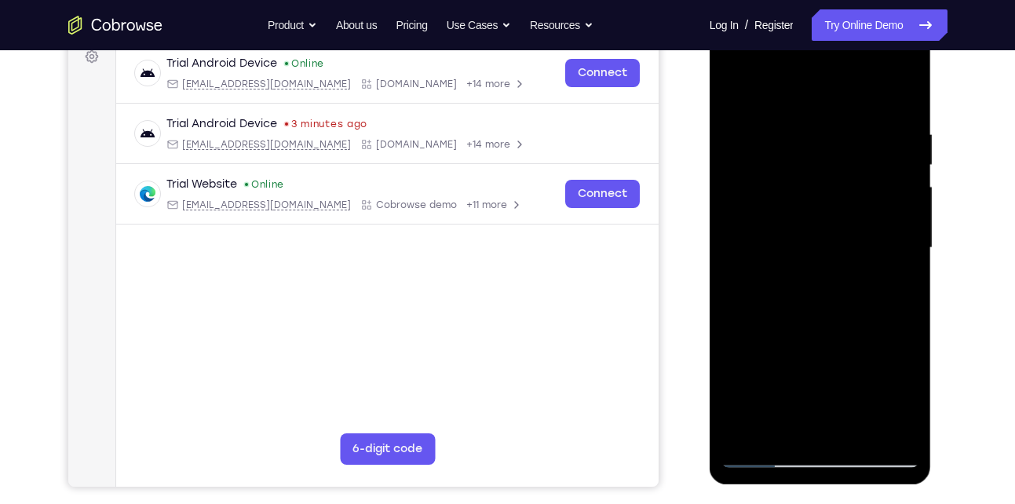
click at [897, 90] on div at bounding box center [820, 247] width 198 height 439
click at [740, 436] on div at bounding box center [820, 247] width 198 height 439
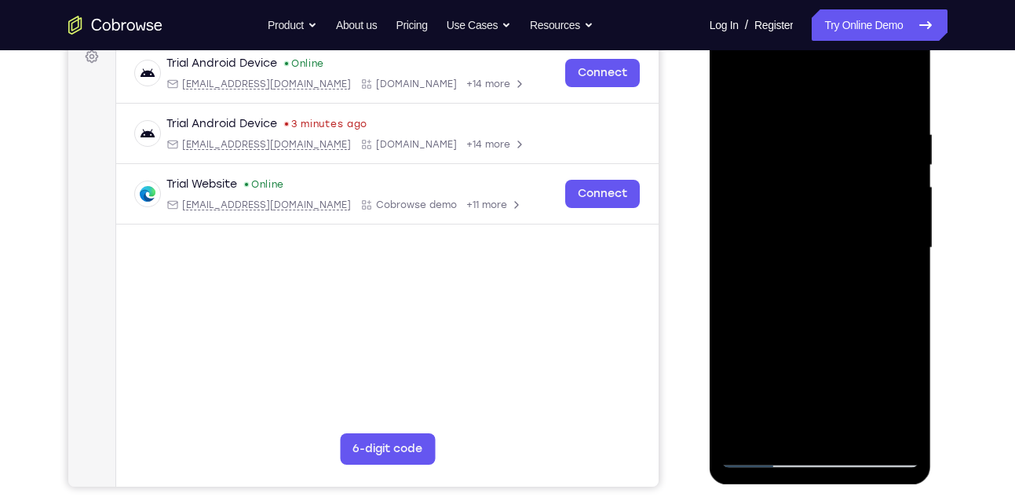
click at [740, 436] on div at bounding box center [820, 247] width 198 height 439
drag, startPoint x: 837, startPoint y: 140, endPoint x: 807, endPoint y: 304, distance: 167.5
click at [807, 304] on div at bounding box center [820, 247] width 198 height 439
drag, startPoint x: 829, startPoint y: 149, endPoint x: 804, endPoint y: 351, distance: 203.1
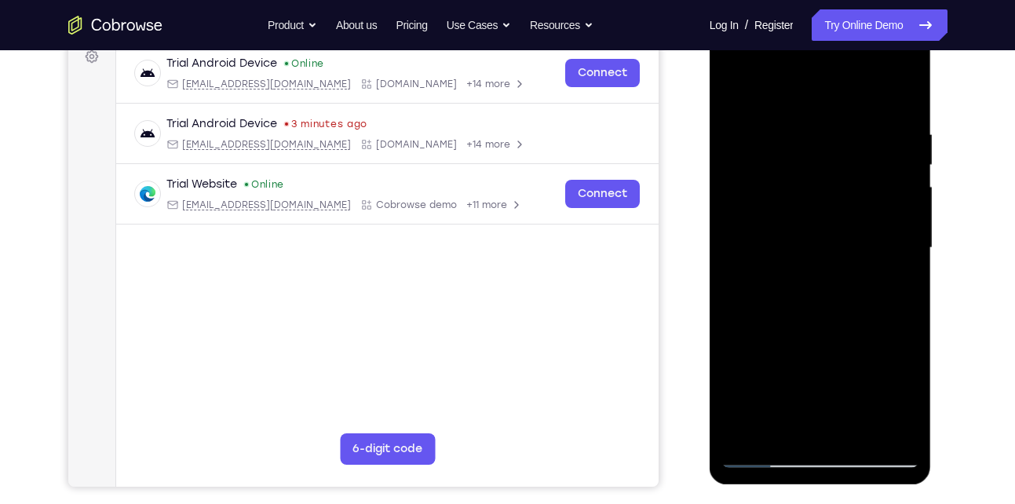
click at [804, 351] on div at bounding box center [820, 247] width 198 height 439
click at [799, 118] on div at bounding box center [820, 247] width 198 height 439
click at [907, 211] on div at bounding box center [820, 247] width 198 height 439
click at [892, 211] on div at bounding box center [820, 247] width 198 height 439
click at [895, 204] on div at bounding box center [820, 247] width 198 height 439
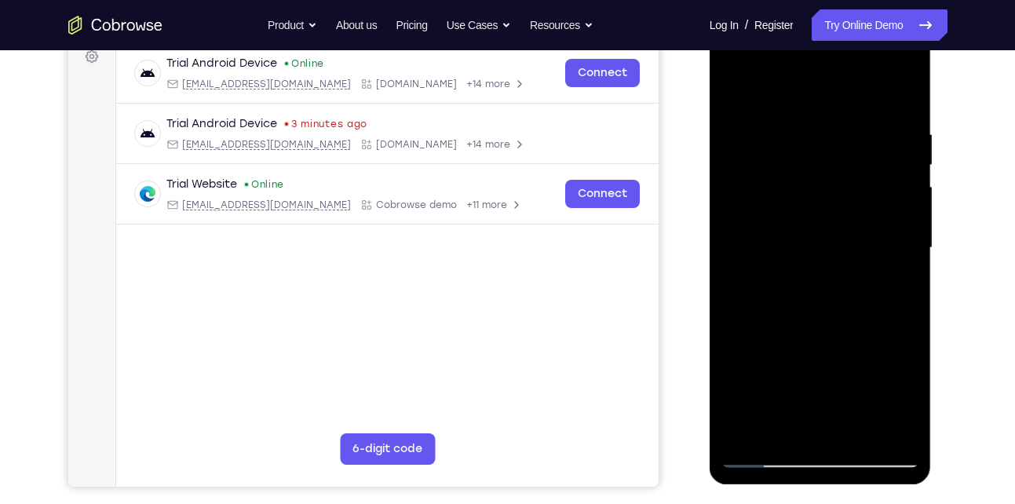
click at [896, 169] on div at bounding box center [820, 247] width 198 height 439
click at [739, 261] on div at bounding box center [820, 247] width 198 height 439
click at [901, 156] on div at bounding box center [820, 247] width 198 height 439
click at [890, 237] on div at bounding box center [820, 247] width 198 height 439
click at [892, 190] on div at bounding box center [820, 247] width 198 height 439
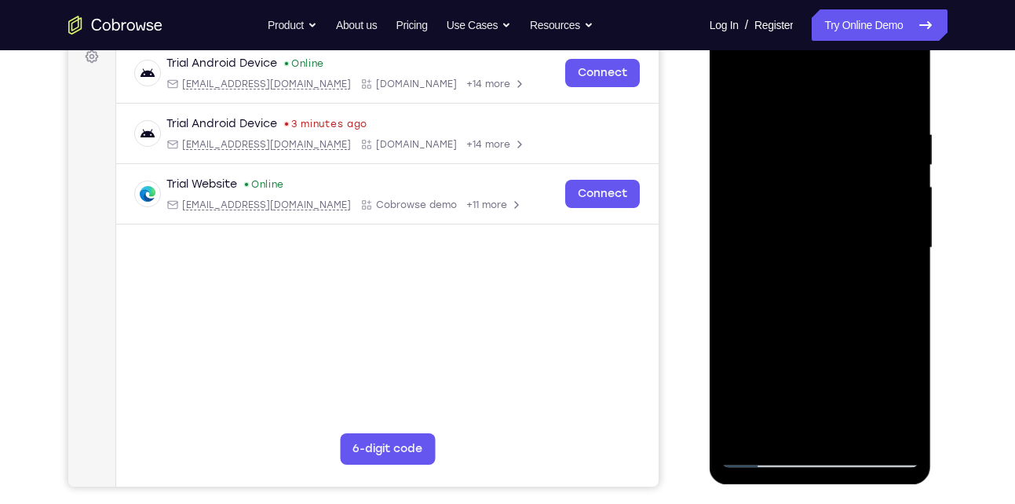
click at [906, 164] on div at bounding box center [820, 247] width 198 height 439
click at [899, 210] on div at bounding box center [820, 247] width 198 height 439
drag, startPoint x: 898, startPoint y: 260, endPoint x: 733, endPoint y: 261, distance: 165.6
click at [733, 261] on div at bounding box center [820, 247] width 198 height 439
drag, startPoint x: 760, startPoint y: 285, endPoint x: 854, endPoint y: 290, distance: 93.5
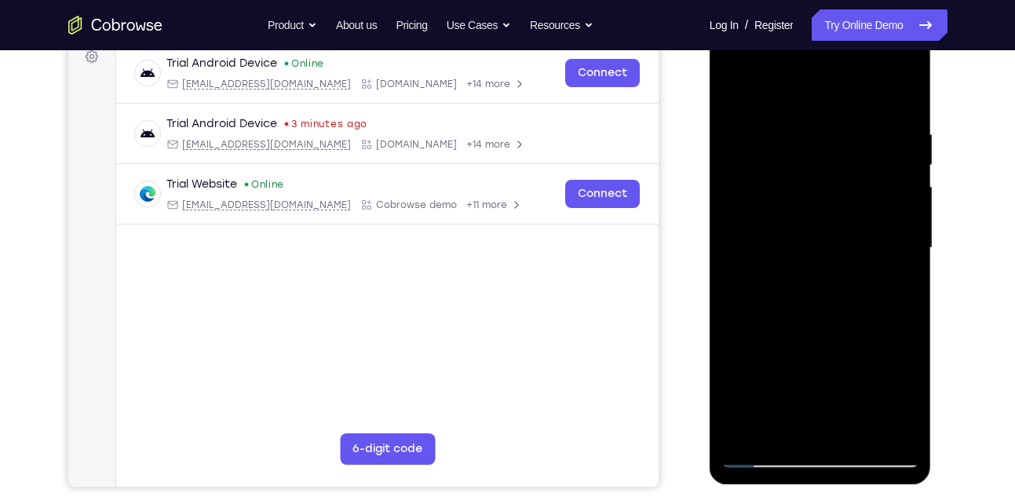
click at [854, 290] on div at bounding box center [820, 247] width 198 height 439
click at [898, 230] on div at bounding box center [820, 247] width 198 height 439
click at [732, 315] on div at bounding box center [820, 247] width 198 height 439
click at [898, 242] on div at bounding box center [820, 247] width 198 height 439
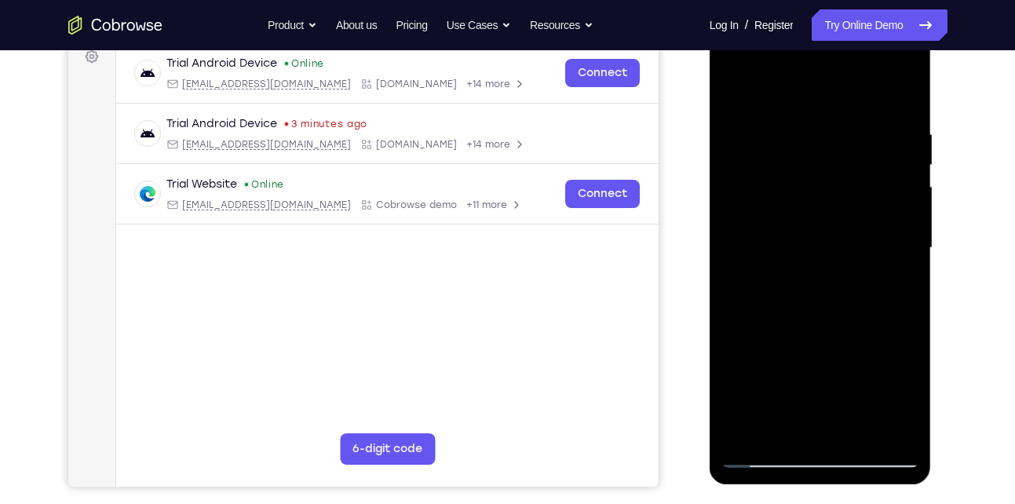
click at [898, 242] on div at bounding box center [820, 247] width 198 height 439
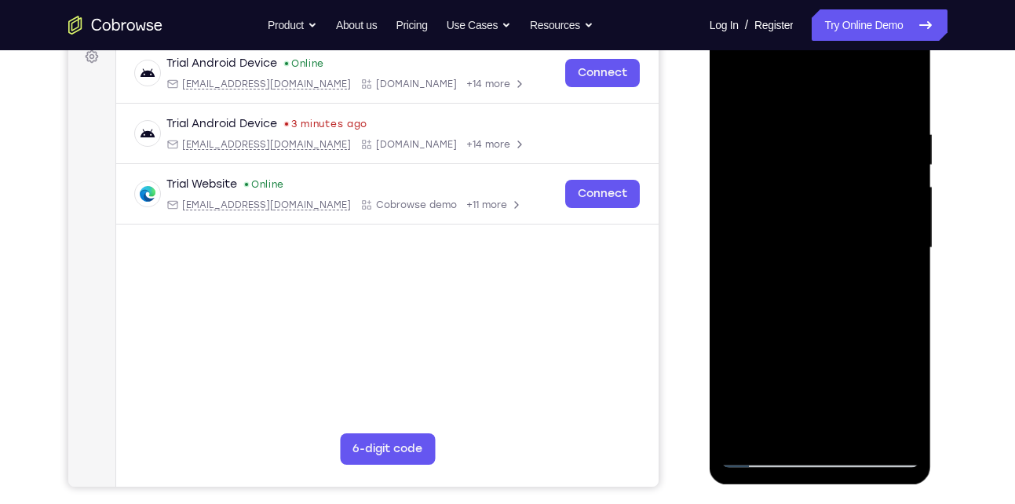
click at [898, 242] on div at bounding box center [820, 247] width 198 height 439
click at [724, 292] on div at bounding box center [820, 247] width 198 height 439
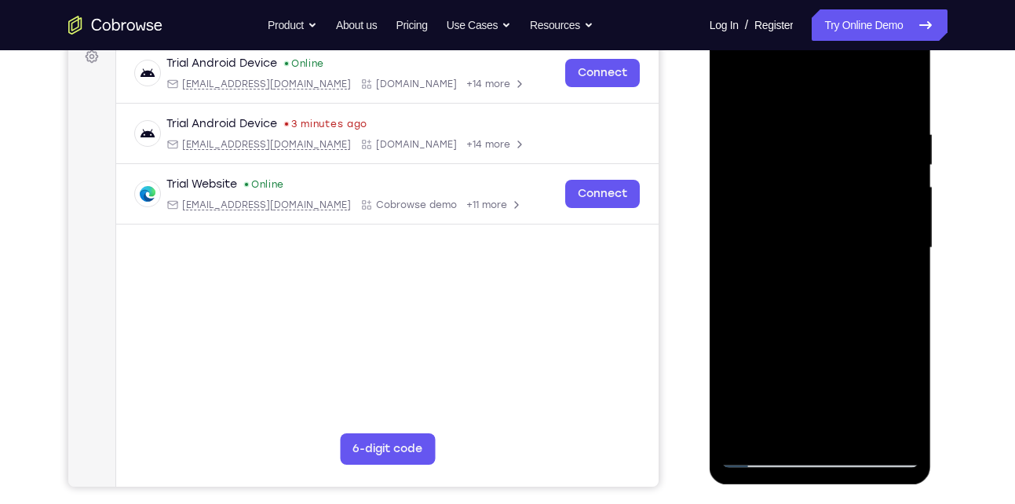
click at [724, 292] on div at bounding box center [820, 247] width 198 height 439
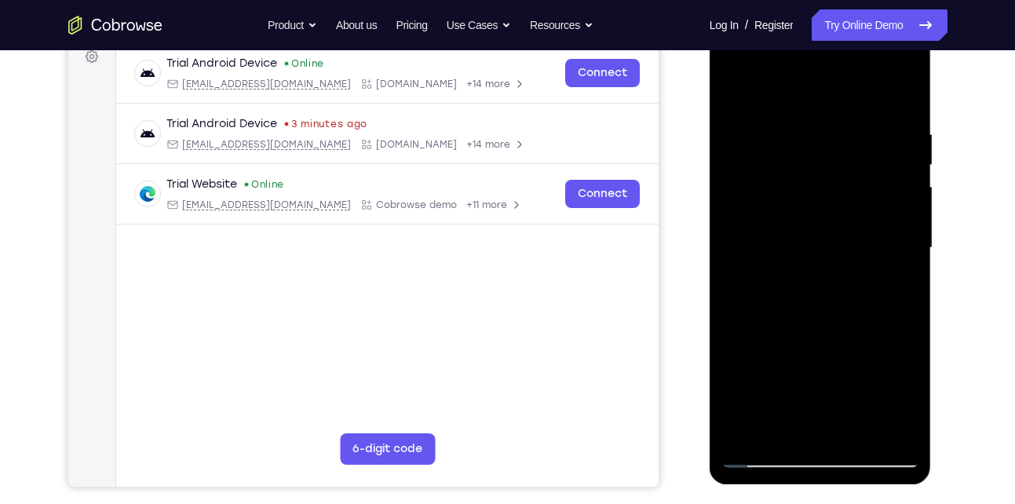
click at [724, 292] on div at bounding box center [820, 247] width 198 height 439
click at [733, 250] on div at bounding box center [820, 247] width 198 height 439
drag, startPoint x: 867, startPoint y: 207, endPoint x: 726, endPoint y: 221, distance: 141.9
click at [726, 221] on div at bounding box center [820, 247] width 198 height 439
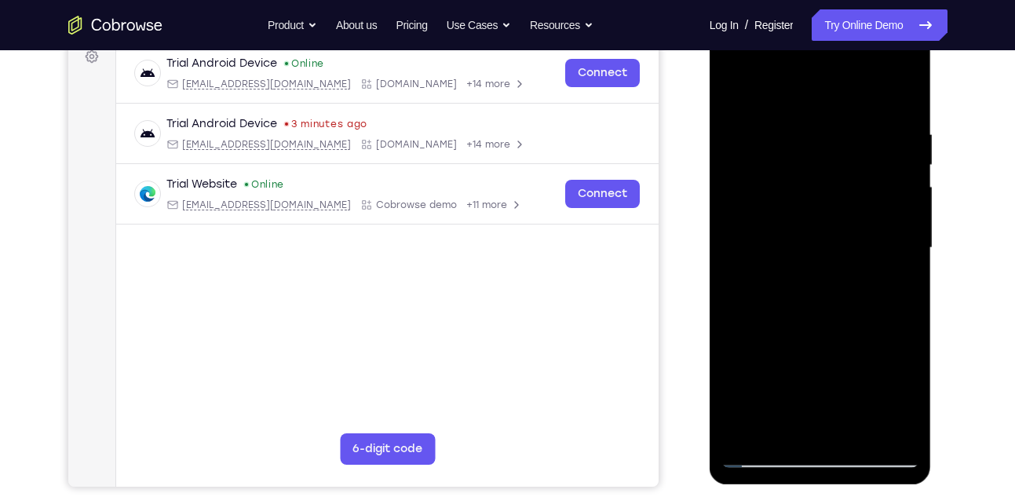
drag, startPoint x: 881, startPoint y: 218, endPoint x: 762, endPoint y: 228, distance: 119.6
click at [762, 228] on div at bounding box center [820, 247] width 198 height 439
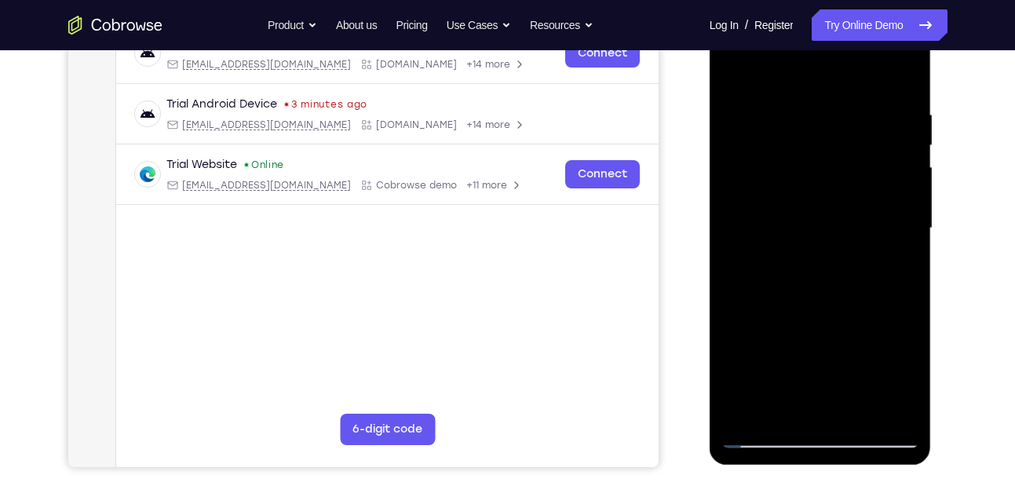
scroll to position [262, 0]
drag, startPoint x: 903, startPoint y: 202, endPoint x: 835, endPoint y: 217, distance: 70.1
click at [835, 217] on div at bounding box center [820, 228] width 198 height 439
drag, startPoint x: 896, startPoint y: 189, endPoint x: 828, endPoint y: 202, distance: 69.4
click at [828, 202] on div at bounding box center [820, 228] width 198 height 439
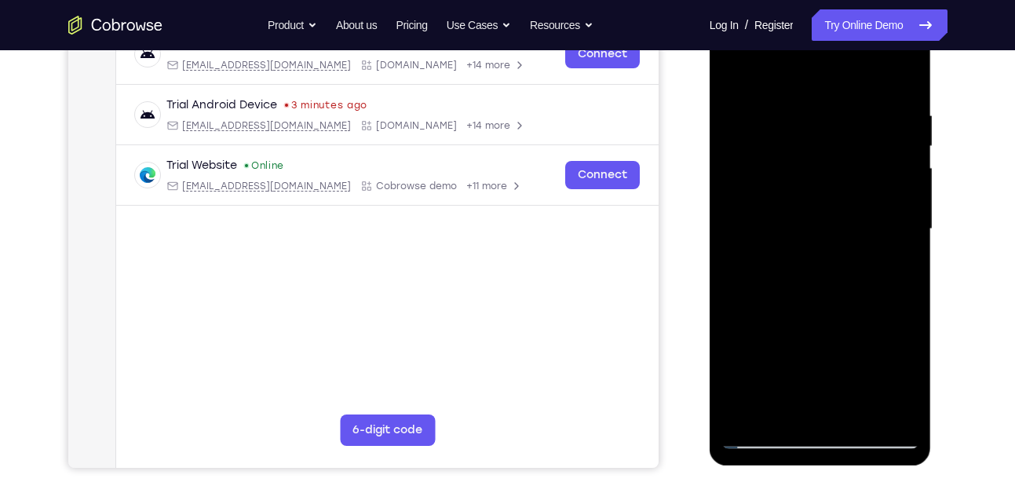
drag, startPoint x: 887, startPoint y: 169, endPoint x: 811, endPoint y: 173, distance: 76.3
click at [811, 173] on div at bounding box center [820, 228] width 198 height 439
drag, startPoint x: 874, startPoint y: 168, endPoint x: 767, endPoint y: 177, distance: 107.9
click at [767, 177] on div at bounding box center [820, 228] width 198 height 439
drag, startPoint x: 875, startPoint y: 163, endPoint x: 766, endPoint y: 172, distance: 109.4
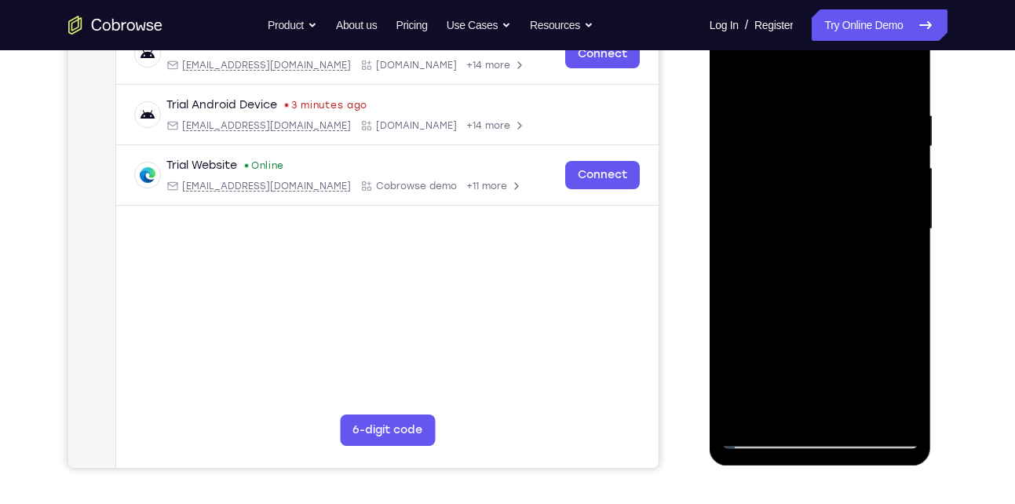
click at [766, 172] on div at bounding box center [820, 228] width 198 height 439
drag, startPoint x: 883, startPoint y: 199, endPoint x: 782, endPoint y: 206, distance: 100.7
click at [782, 206] on div at bounding box center [820, 228] width 198 height 439
drag, startPoint x: 879, startPoint y: 154, endPoint x: 787, endPoint y: 183, distance: 96.3
click at [787, 183] on div at bounding box center [820, 228] width 198 height 439
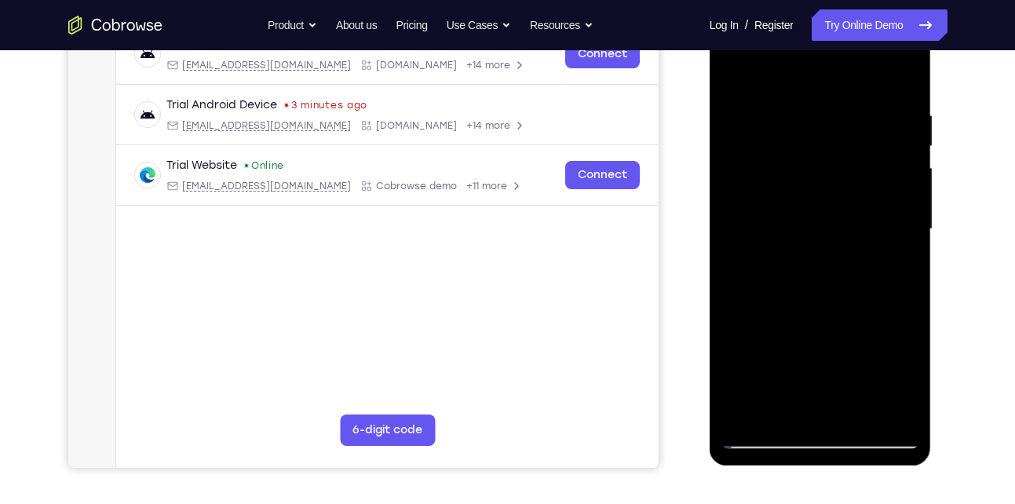
drag, startPoint x: 884, startPoint y: 143, endPoint x: 776, endPoint y: 159, distance: 109.5
click at [776, 159] on div at bounding box center [820, 228] width 198 height 439
drag, startPoint x: 888, startPoint y: 140, endPoint x: 813, endPoint y: 161, distance: 77.3
click at [813, 161] on div at bounding box center [820, 228] width 198 height 439
drag, startPoint x: 869, startPoint y: 191, endPoint x: 789, endPoint y: 193, distance: 80.8
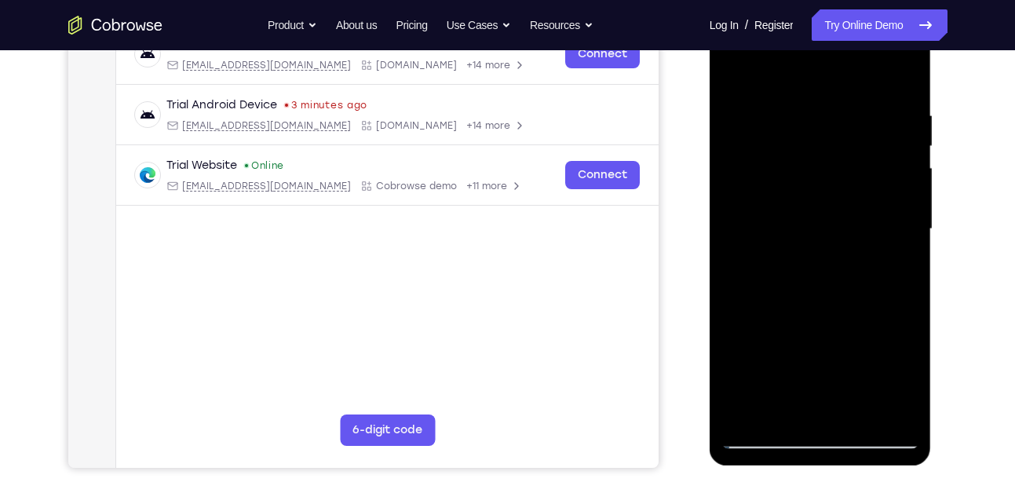
click at [789, 193] on div at bounding box center [820, 228] width 198 height 439
drag, startPoint x: 858, startPoint y: 164, endPoint x: 796, endPoint y: 169, distance: 62.2
click at [796, 169] on div at bounding box center [820, 228] width 198 height 439
drag, startPoint x: 893, startPoint y: 164, endPoint x: 824, endPoint y: 178, distance: 70.5
click at [824, 178] on div at bounding box center [820, 228] width 198 height 439
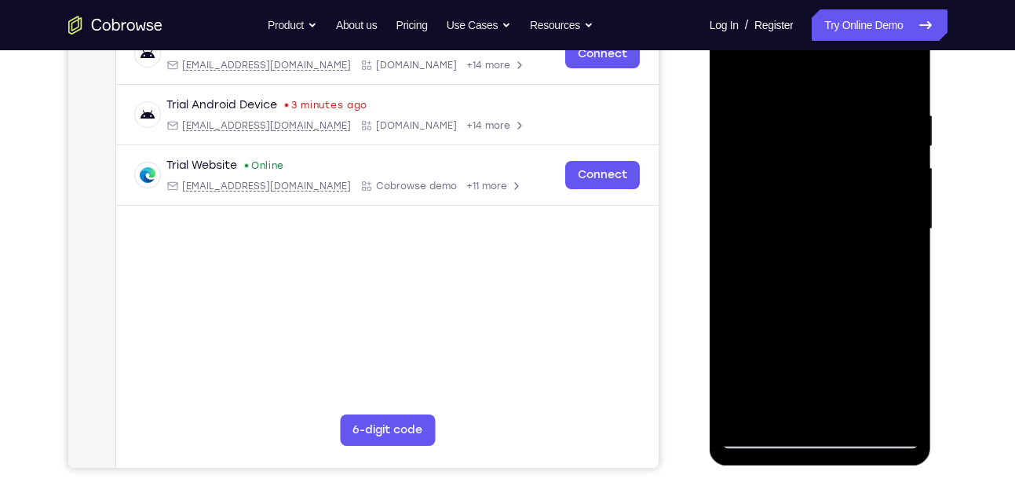
click at [901, 75] on div at bounding box center [820, 228] width 198 height 439
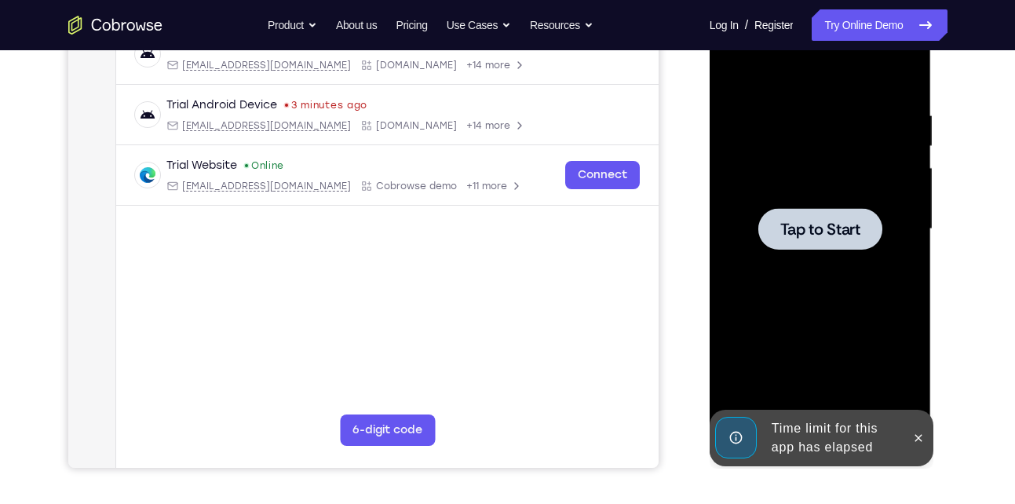
click at [851, 223] on span "Tap to Start" at bounding box center [820, 229] width 80 height 16
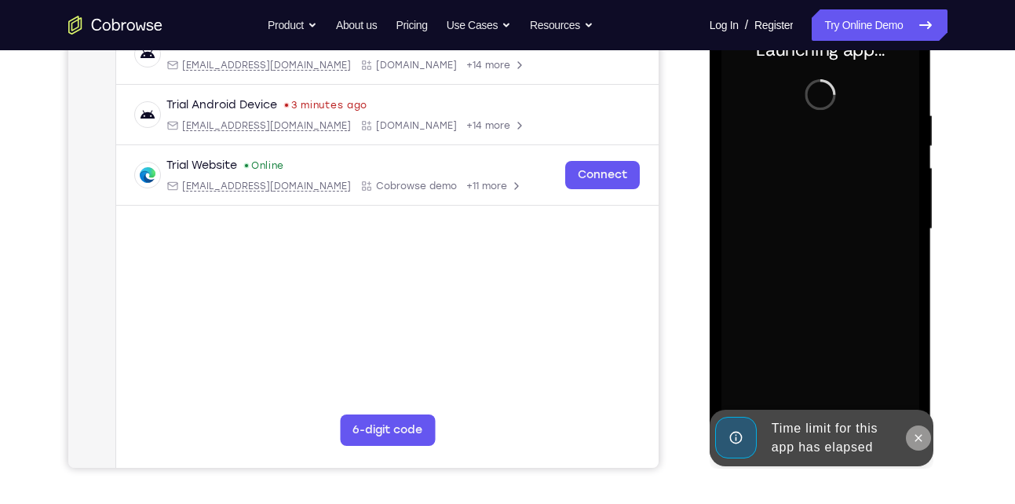
click at [919, 445] on button at bounding box center [918, 437] width 25 height 25
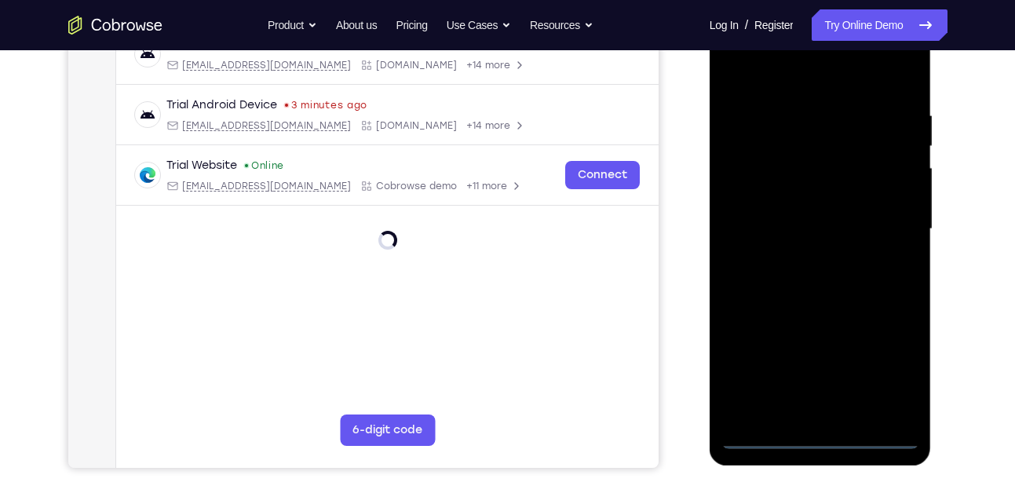
click at [828, 436] on div at bounding box center [820, 228] width 198 height 439
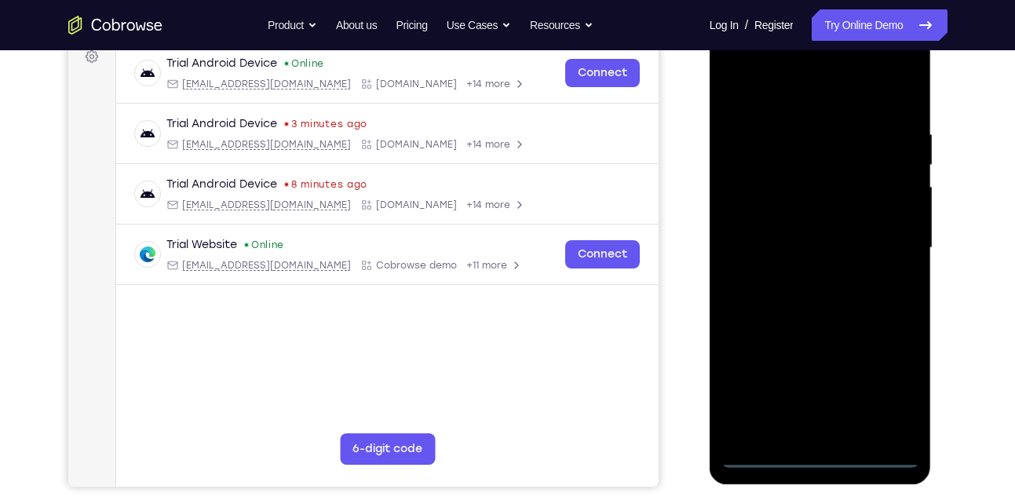
scroll to position [239, 0]
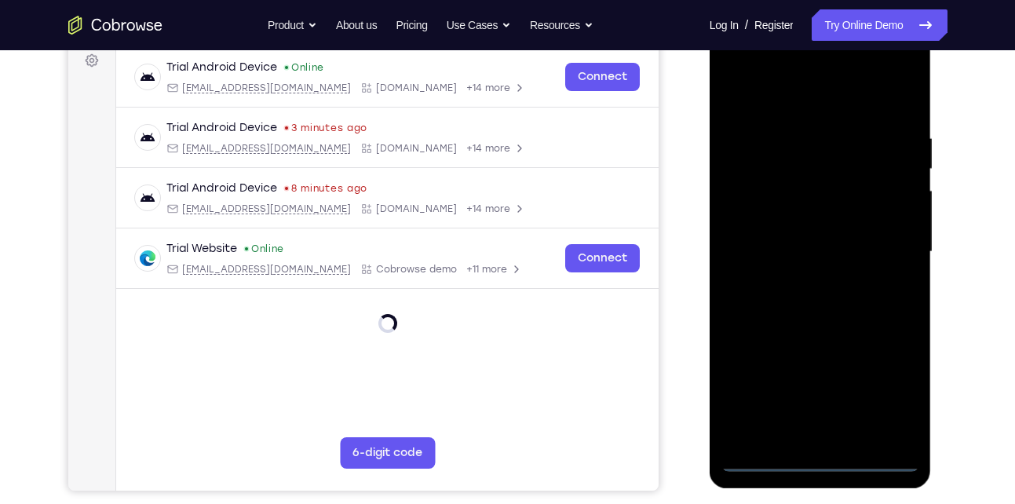
click at [878, 391] on div at bounding box center [820, 251] width 198 height 439
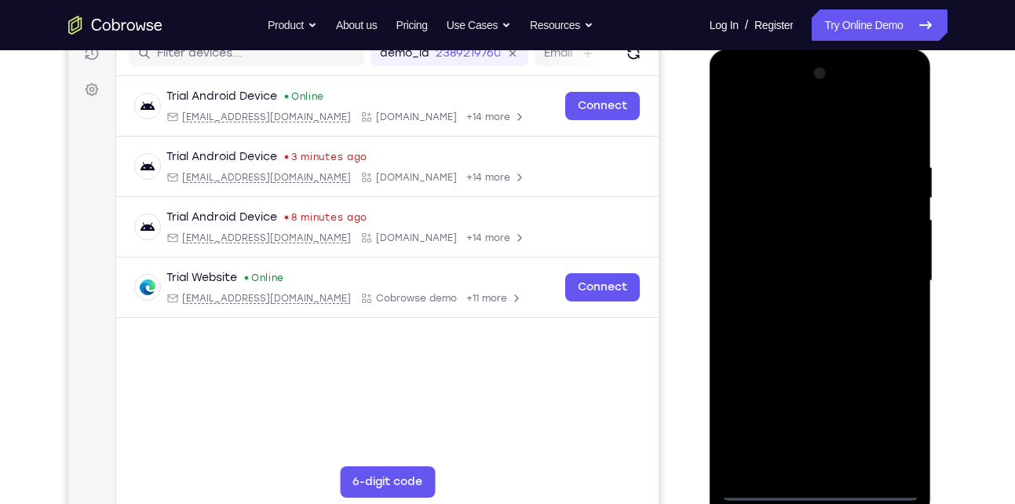
scroll to position [212, 0]
click at [753, 95] on div at bounding box center [820, 279] width 198 height 439
click at [884, 275] on div at bounding box center [820, 279] width 198 height 439
click at [798, 308] on div at bounding box center [820, 279] width 198 height 439
click at [803, 263] on div at bounding box center [820, 279] width 198 height 439
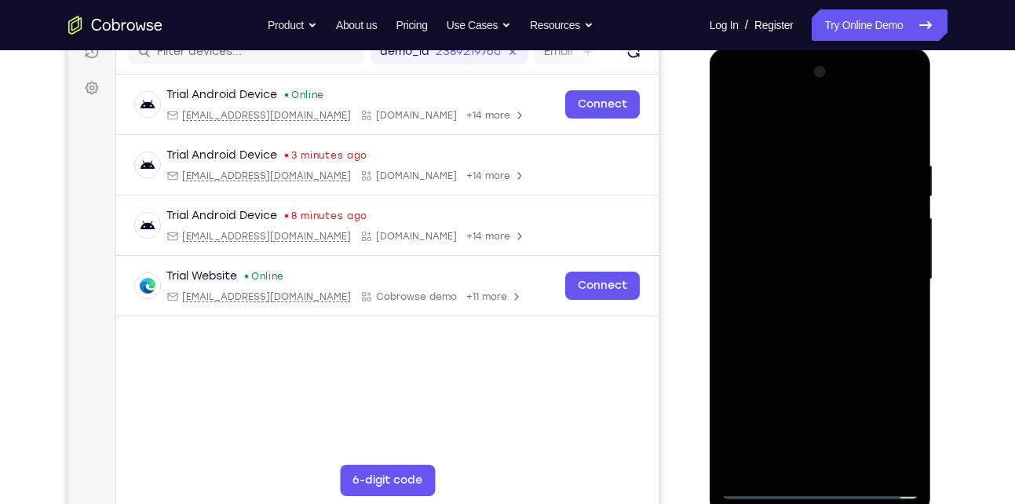
click at [771, 247] on div at bounding box center [820, 279] width 198 height 439
click at [764, 285] on div at bounding box center [820, 279] width 198 height 439
click at [749, 337] on div at bounding box center [820, 279] width 198 height 439
click at [837, 358] on div at bounding box center [820, 277] width 198 height 439
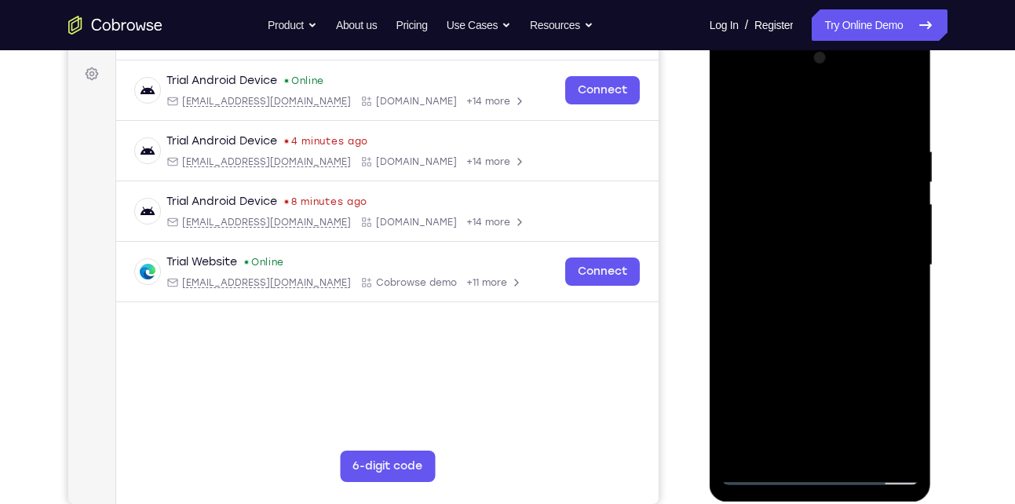
scroll to position [232, 0]
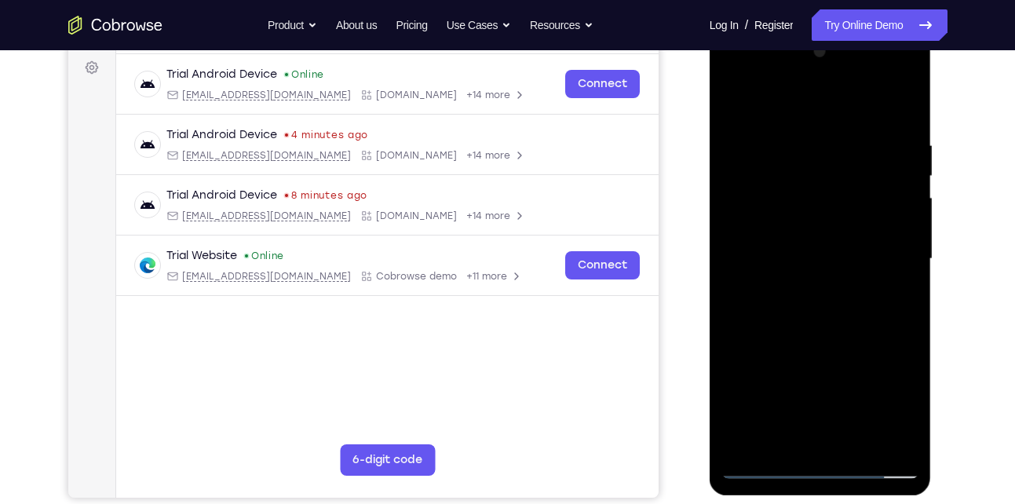
click at [735, 293] on div at bounding box center [820, 258] width 198 height 439
click at [909, 289] on div at bounding box center [820, 258] width 198 height 439
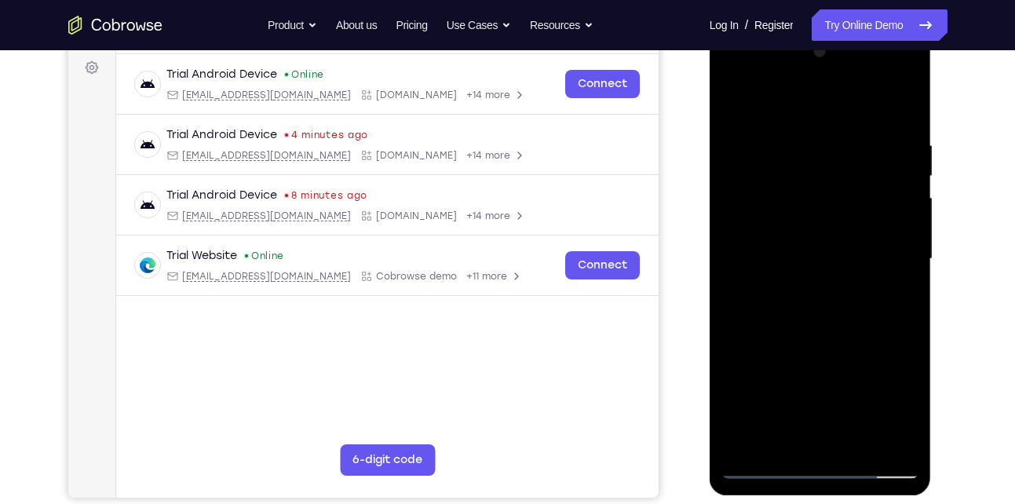
click at [909, 289] on div at bounding box center [820, 258] width 198 height 439
click at [732, 296] on div at bounding box center [820, 258] width 198 height 439
click at [735, 288] on div at bounding box center [820, 258] width 198 height 439
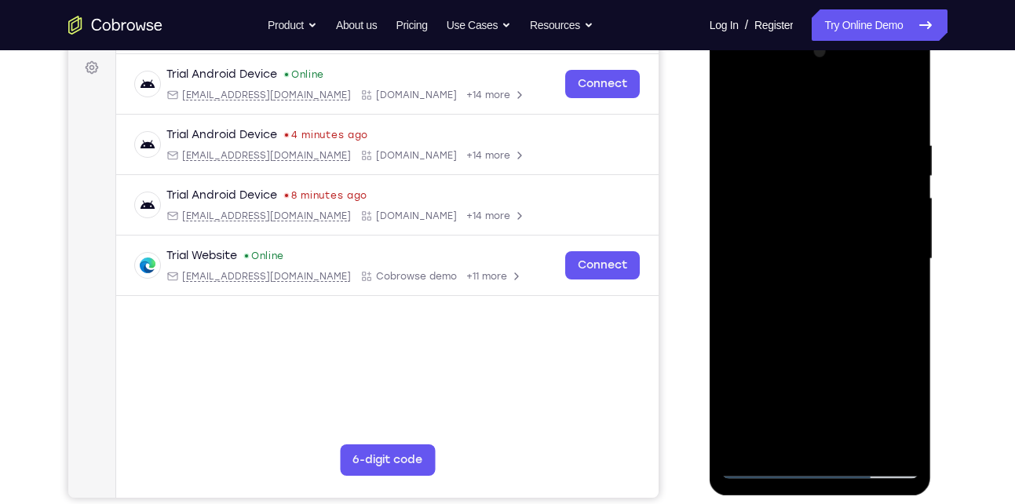
click at [730, 285] on div at bounding box center [820, 258] width 198 height 439
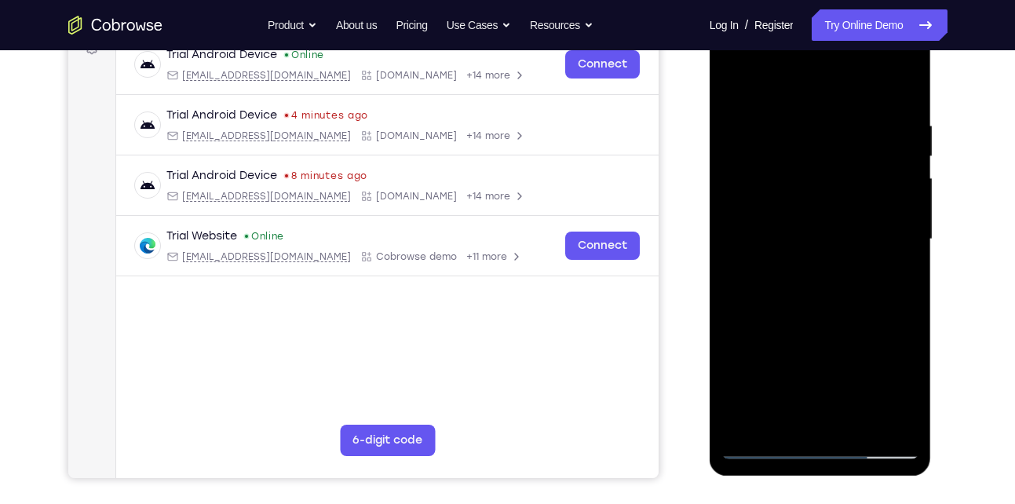
click at [728, 272] on div at bounding box center [820, 239] width 198 height 439
click at [908, 266] on div at bounding box center [820, 239] width 198 height 439
click at [909, 268] on div at bounding box center [820, 239] width 198 height 439
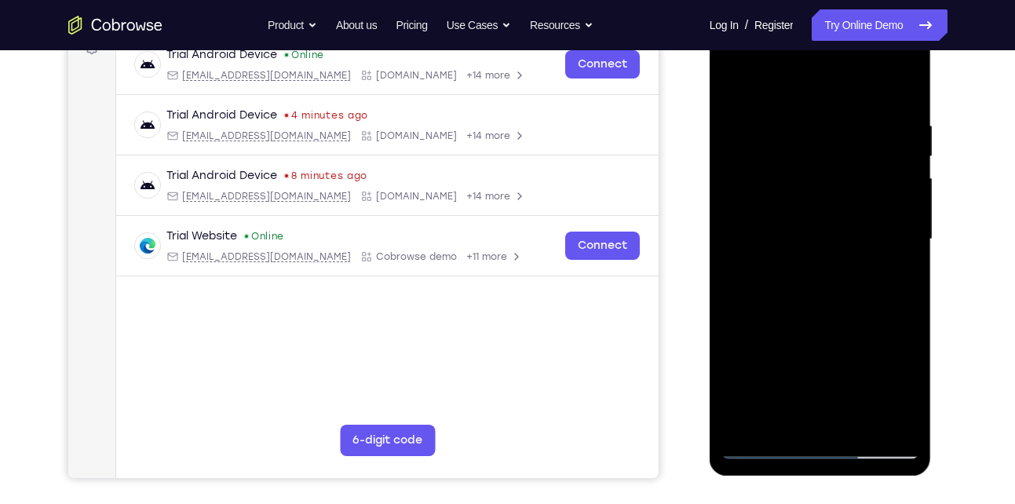
click at [732, 373] on div at bounding box center [820, 239] width 198 height 439
click at [858, 421] on div at bounding box center [820, 239] width 198 height 439
click at [860, 428] on div at bounding box center [820, 239] width 198 height 439
click at [829, 325] on div at bounding box center [820, 239] width 198 height 439
click at [731, 78] on div at bounding box center [820, 239] width 198 height 439
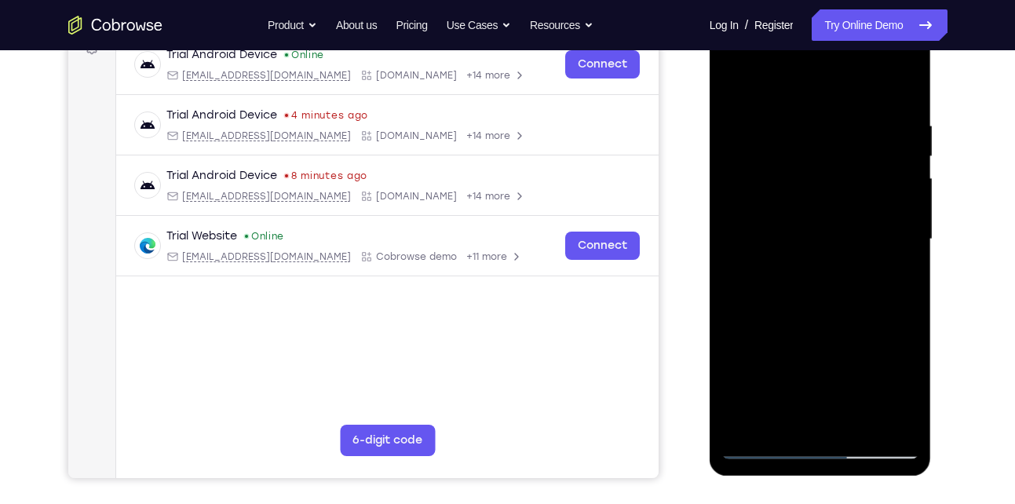
click at [799, 119] on div at bounding box center [820, 239] width 198 height 439
click at [900, 205] on div at bounding box center [820, 239] width 198 height 439
click at [900, 170] on div at bounding box center [820, 239] width 198 height 439
click at [901, 155] on div at bounding box center [820, 239] width 198 height 439
click at [901, 115] on div at bounding box center [820, 239] width 198 height 439
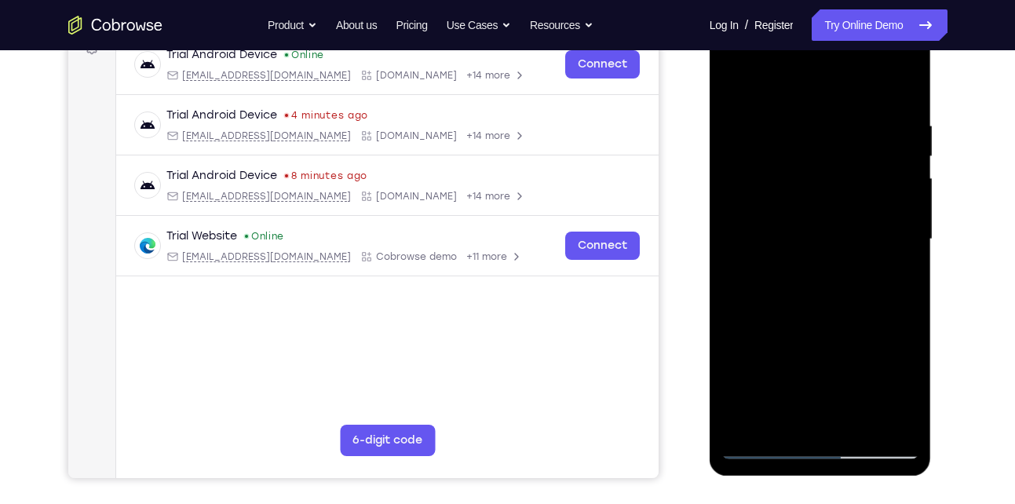
click at [901, 115] on div at bounding box center [820, 239] width 198 height 439
click at [892, 179] on div at bounding box center [820, 239] width 198 height 439
click at [892, 219] on div at bounding box center [820, 239] width 198 height 439
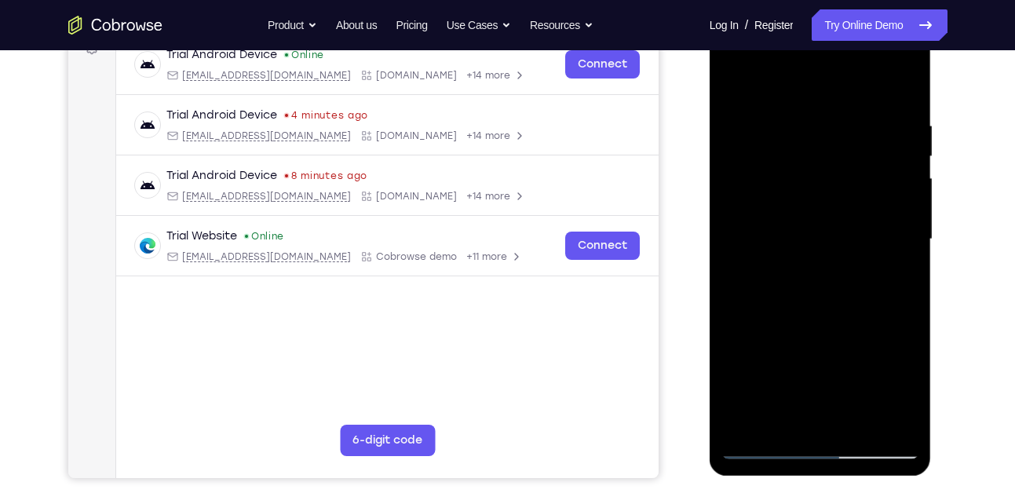
click at [895, 169] on div at bounding box center [820, 239] width 198 height 439
click at [895, 155] on div at bounding box center [820, 239] width 198 height 439
drag, startPoint x: 877, startPoint y: 214, endPoint x: 806, endPoint y: 219, distance: 71.6
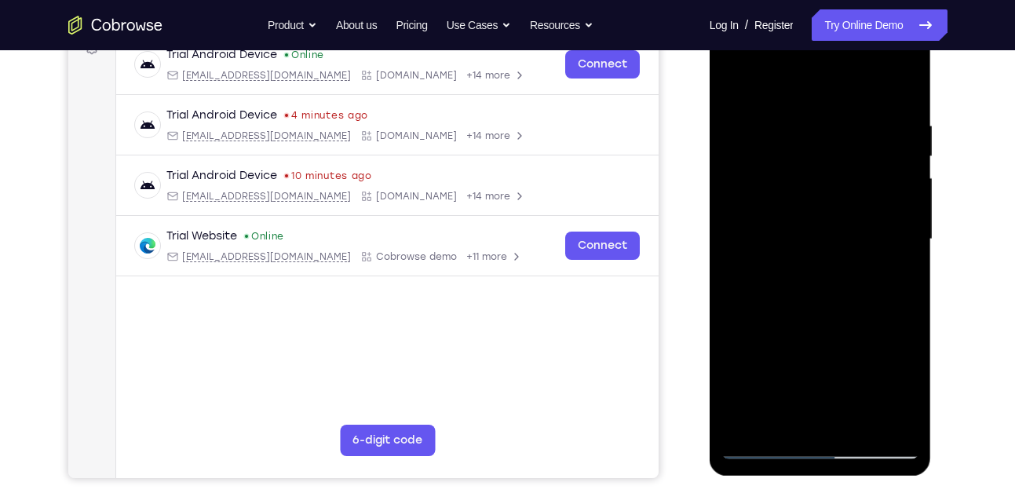
click at [806, 219] on div at bounding box center [820, 239] width 198 height 439
drag, startPoint x: 890, startPoint y: 179, endPoint x: 818, endPoint y: 195, distance: 73.9
click at [818, 195] on div at bounding box center [820, 239] width 198 height 439
drag, startPoint x: 878, startPoint y: 243, endPoint x: 778, endPoint y: 256, distance: 101.2
click at [778, 256] on div at bounding box center [820, 239] width 198 height 439
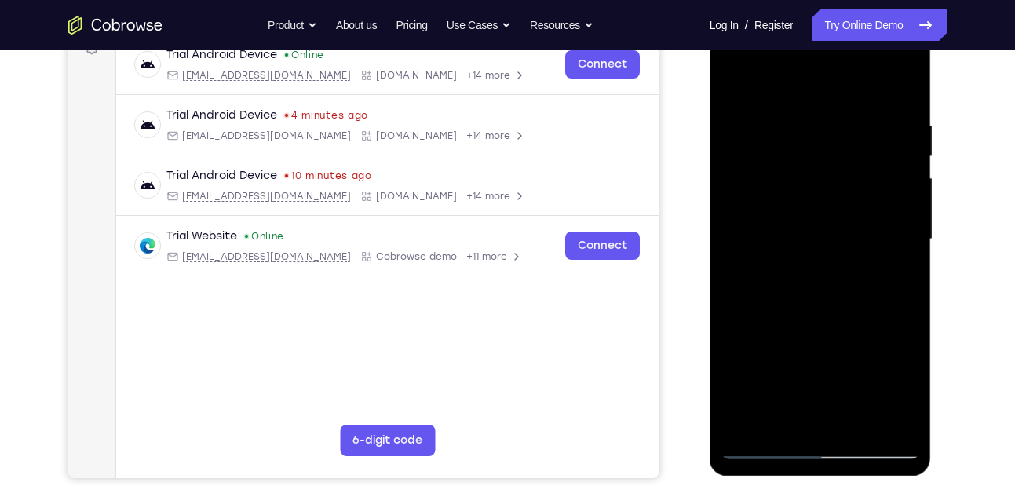
drag, startPoint x: 908, startPoint y: 154, endPoint x: 864, endPoint y: 151, distance: 44.0
click at [864, 151] on div at bounding box center [820, 239] width 198 height 439
drag, startPoint x: 906, startPoint y: 136, endPoint x: 841, endPoint y: 155, distance: 67.0
click at [841, 155] on div at bounding box center [820, 239] width 198 height 439
drag, startPoint x: 896, startPoint y: 126, endPoint x: 838, endPoint y: 133, distance: 58.6
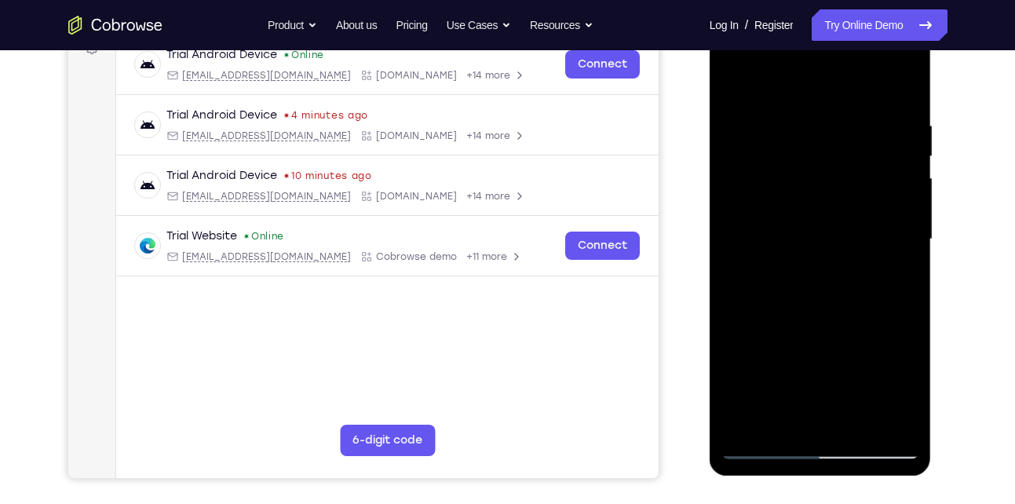
click at [838, 133] on div at bounding box center [820, 239] width 198 height 439
click at [904, 133] on div at bounding box center [820, 239] width 198 height 439
drag, startPoint x: 764, startPoint y: 289, endPoint x: 887, endPoint y: 272, distance: 124.4
click at [887, 272] on div at bounding box center [820, 239] width 198 height 439
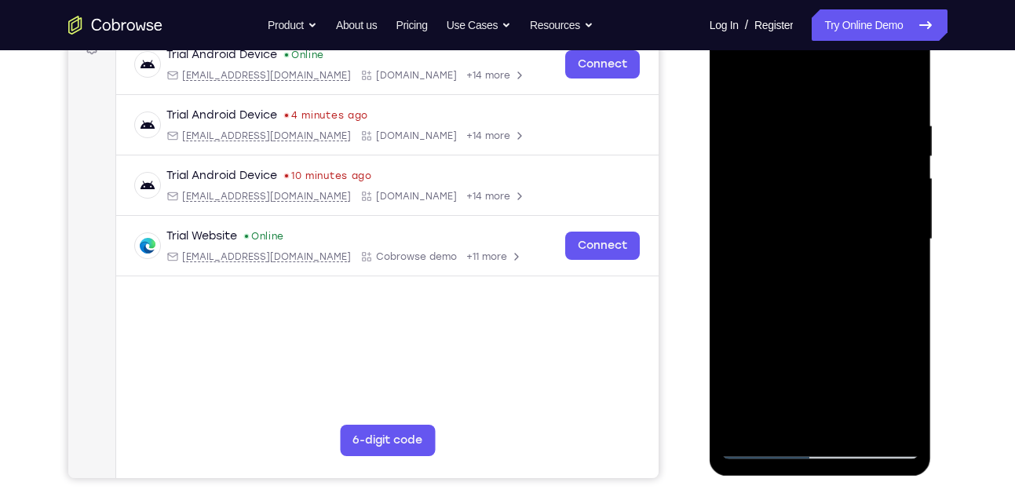
drag, startPoint x: 902, startPoint y: 188, endPoint x: 855, endPoint y: 197, distance: 48.6
click at [855, 197] on div at bounding box center [820, 239] width 198 height 439
drag, startPoint x: 899, startPoint y: 166, endPoint x: 834, endPoint y: 167, distance: 65.1
click at [834, 167] on div at bounding box center [820, 239] width 198 height 439
drag, startPoint x: 898, startPoint y: 178, endPoint x: 837, endPoint y: 156, distance: 64.3
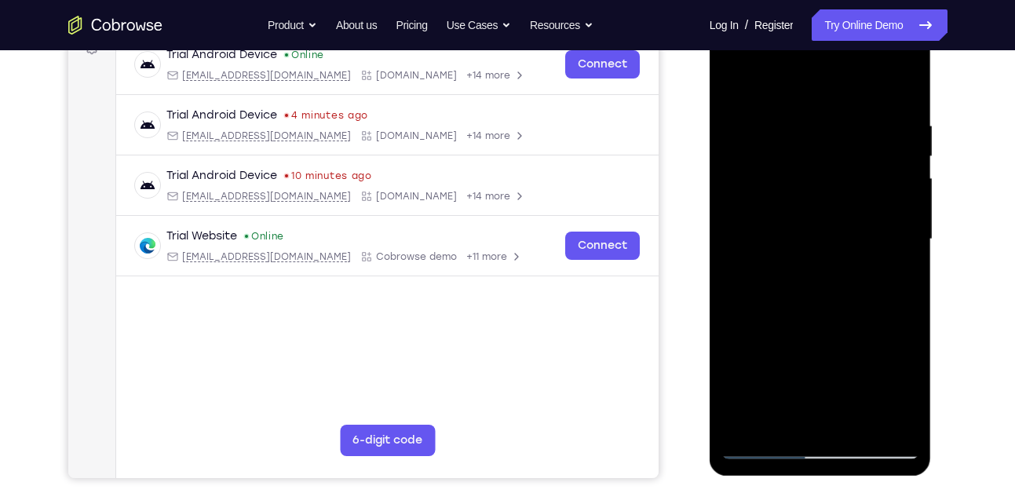
click at [837, 156] on div at bounding box center [820, 239] width 198 height 439
drag, startPoint x: 884, startPoint y: 214, endPoint x: 795, endPoint y: 226, distance: 90.2
click at [795, 226] on div at bounding box center [820, 239] width 198 height 439
drag, startPoint x: 887, startPoint y: 162, endPoint x: 854, endPoint y: 165, distance: 33.0
click at [854, 165] on div at bounding box center [820, 239] width 198 height 439
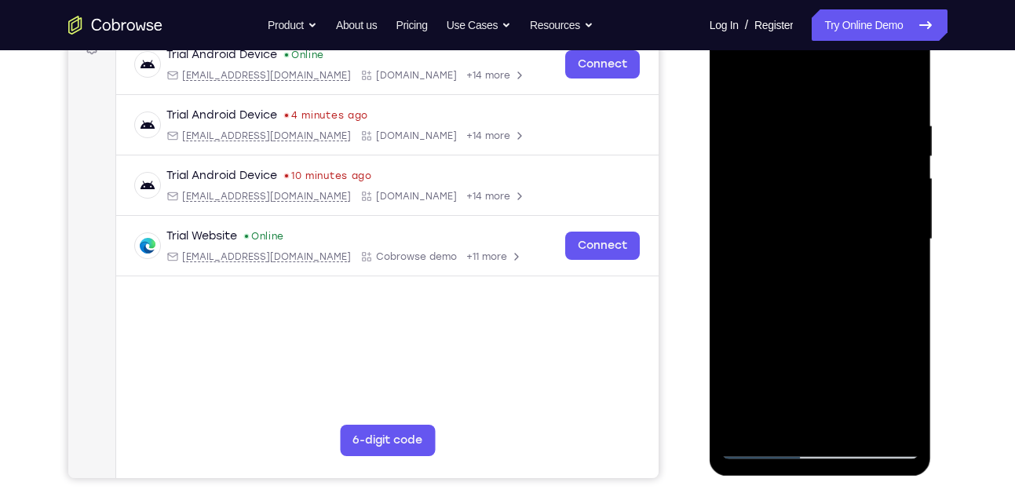
drag, startPoint x: 882, startPoint y: 217, endPoint x: 825, endPoint y: 224, distance: 57.8
click at [825, 224] on div at bounding box center [820, 239] width 198 height 439
click at [896, 201] on div at bounding box center [820, 239] width 198 height 439
click at [895, 157] on div at bounding box center [820, 239] width 198 height 439
click at [894, 162] on div at bounding box center [820, 239] width 198 height 439
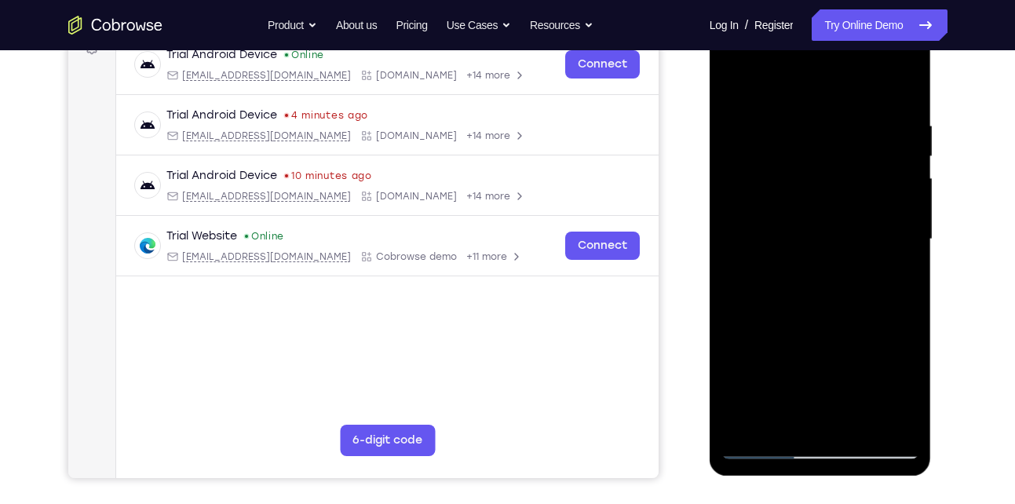
click at [897, 136] on div at bounding box center [820, 239] width 198 height 439
drag, startPoint x: 895, startPoint y: 152, endPoint x: 852, endPoint y: 171, distance: 46.4
click at [852, 171] on div at bounding box center [820, 239] width 198 height 439
drag, startPoint x: 888, startPoint y: 164, endPoint x: 823, endPoint y: 180, distance: 67.0
click at [823, 180] on div at bounding box center [820, 239] width 198 height 439
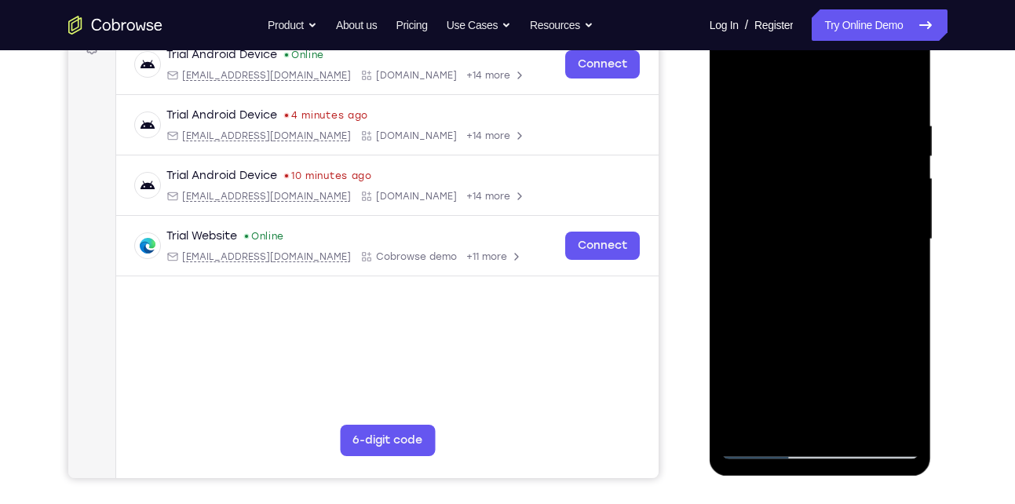
drag, startPoint x: 894, startPoint y: 172, endPoint x: 843, endPoint y: 186, distance: 52.9
click at [843, 186] on div at bounding box center [820, 239] width 198 height 439
drag, startPoint x: 887, startPoint y: 144, endPoint x: 842, endPoint y: 153, distance: 45.7
click at [842, 153] on div at bounding box center [820, 239] width 198 height 439
drag, startPoint x: 889, startPoint y: 166, endPoint x: 849, endPoint y: 175, distance: 41.1
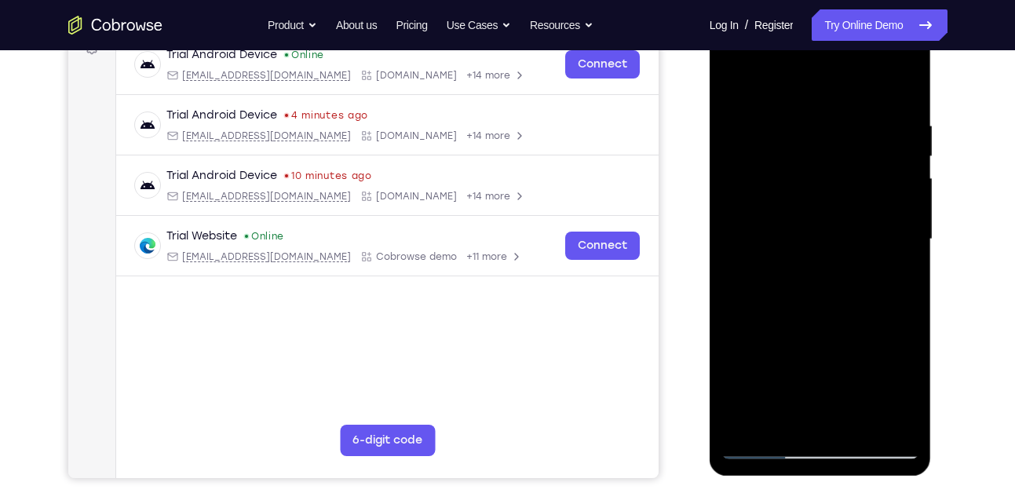
click at [849, 175] on div at bounding box center [820, 239] width 198 height 439
drag, startPoint x: 902, startPoint y: 167, endPoint x: 863, endPoint y: 169, distance: 38.5
click at [863, 169] on div at bounding box center [820, 239] width 198 height 439
drag, startPoint x: 891, startPoint y: 159, endPoint x: 830, endPoint y: 166, distance: 60.9
click at [830, 166] on div at bounding box center [820, 239] width 198 height 439
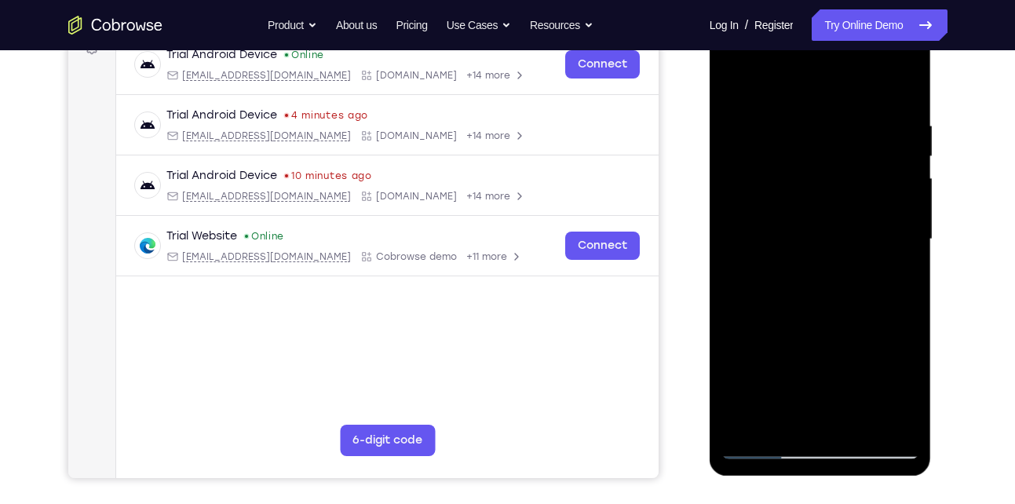
drag, startPoint x: 869, startPoint y: 151, endPoint x: 791, endPoint y: 170, distance: 80.7
click at [791, 170] on div at bounding box center [820, 239] width 198 height 439
drag, startPoint x: 895, startPoint y: 162, endPoint x: 831, endPoint y: 176, distance: 64.9
click at [831, 176] on div at bounding box center [820, 239] width 198 height 439
drag, startPoint x: 881, startPoint y: 165, endPoint x: 825, endPoint y: 175, distance: 57.4
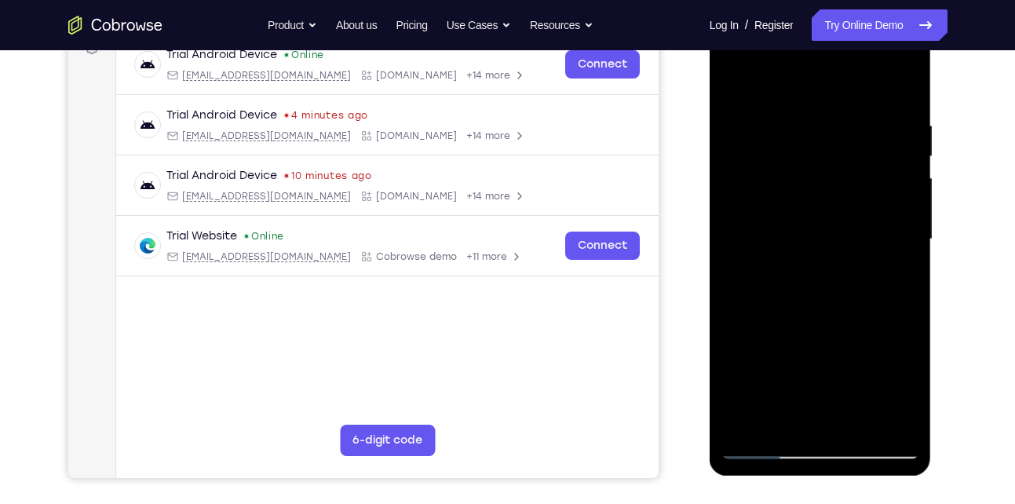
click at [825, 175] on div at bounding box center [820, 239] width 198 height 439
drag, startPoint x: 893, startPoint y: 152, endPoint x: 824, endPoint y: 168, distance: 70.8
click at [824, 168] on div at bounding box center [820, 239] width 198 height 439
drag, startPoint x: 877, startPoint y: 142, endPoint x: 817, endPoint y: 151, distance: 60.4
click at [817, 151] on div at bounding box center [820, 239] width 198 height 439
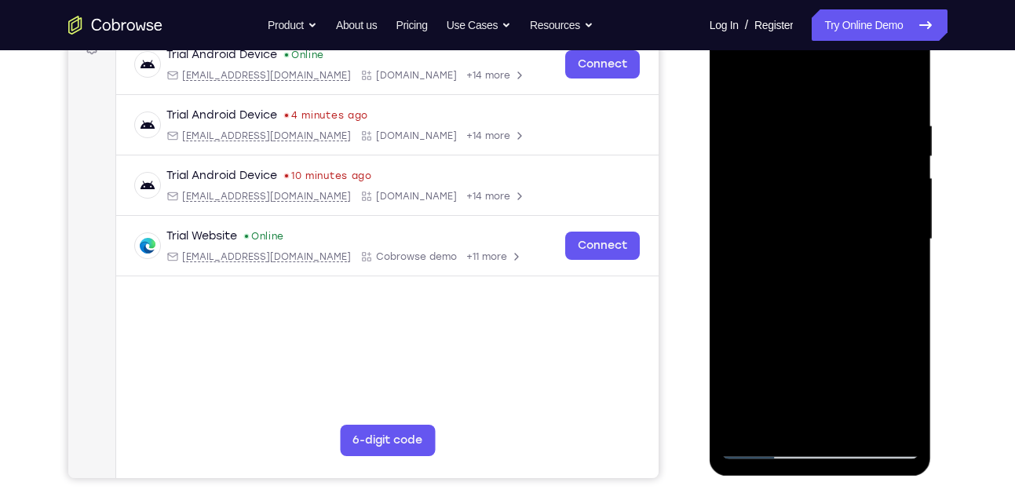
click at [897, 152] on div at bounding box center [820, 239] width 198 height 439
click at [897, 162] on div at bounding box center [820, 239] width 198 height 439
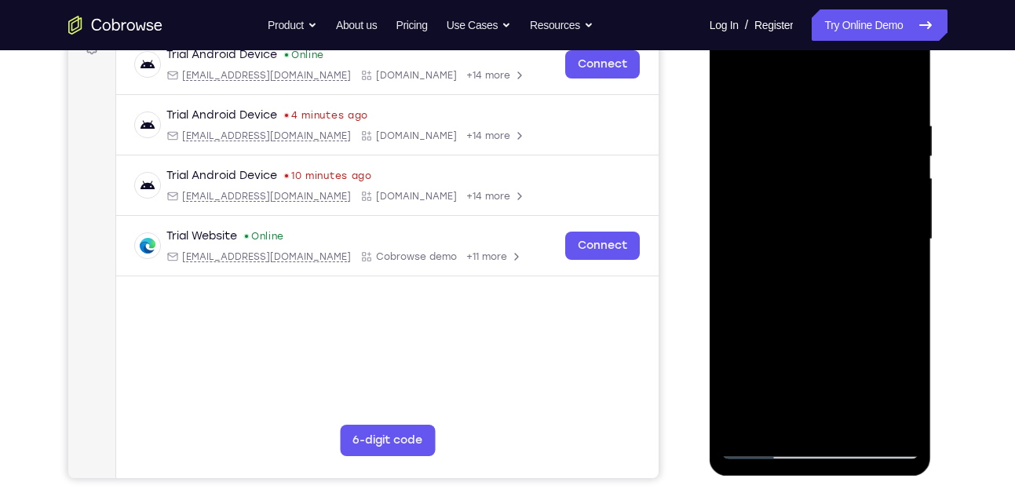
click at [897, 162] on div at bounding box center [820, 239] width 198 height 439
click at [898, 135] on div at bounding box center [820, 239] width 198 height 439
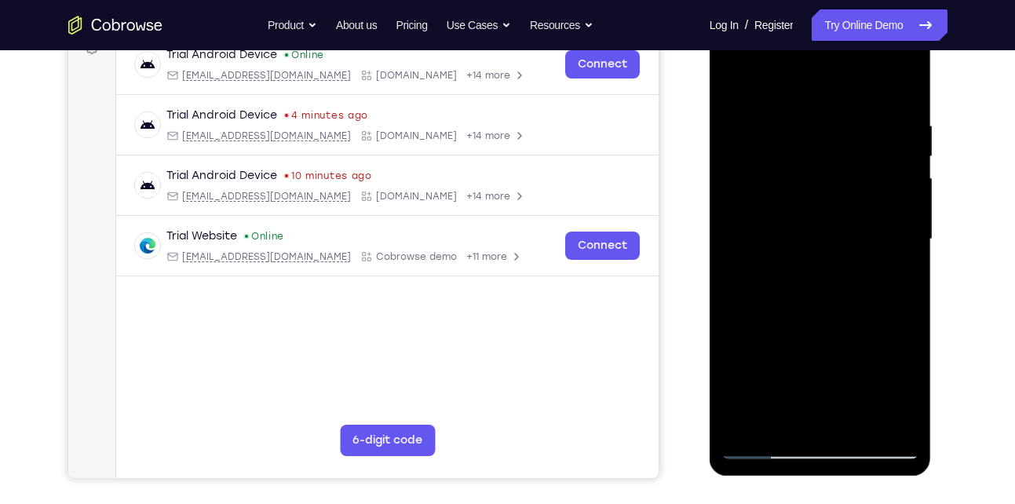
click at [898, 135] on div at bounding box center [820, 239] width 198 height 439
click at [898, 86] on div at bounding box center [820, 239] width 198 height 439
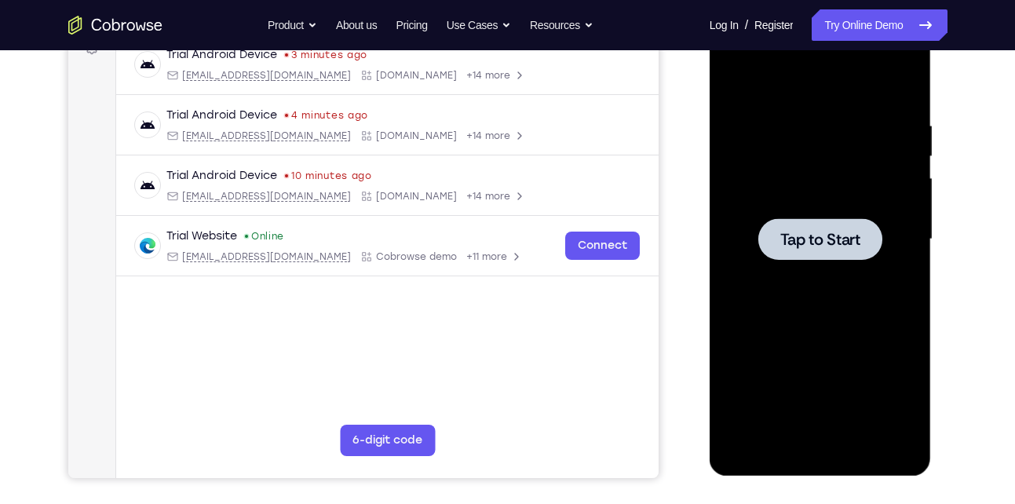
click at [792, 242] on span "Tap to Start" at bounding box center [820, 239] width 80 height 16
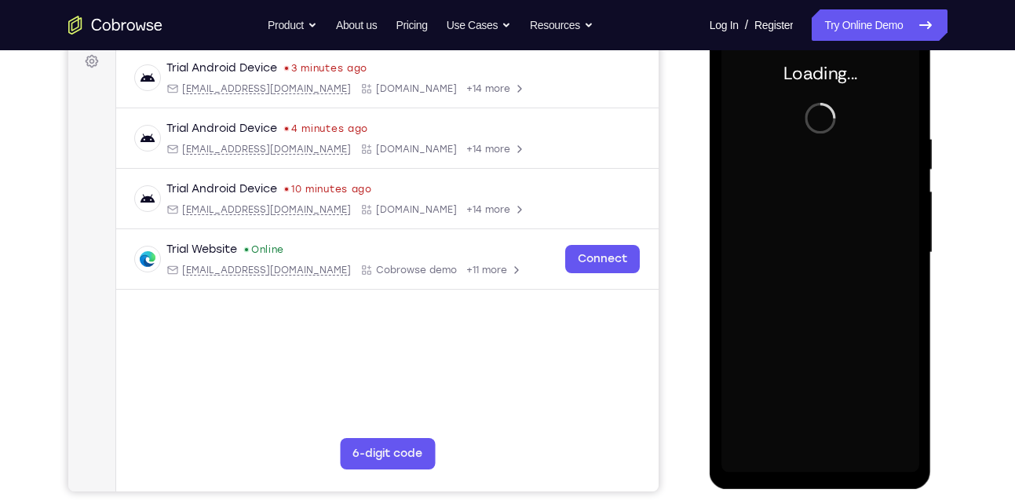
scroll to position [238, 0]
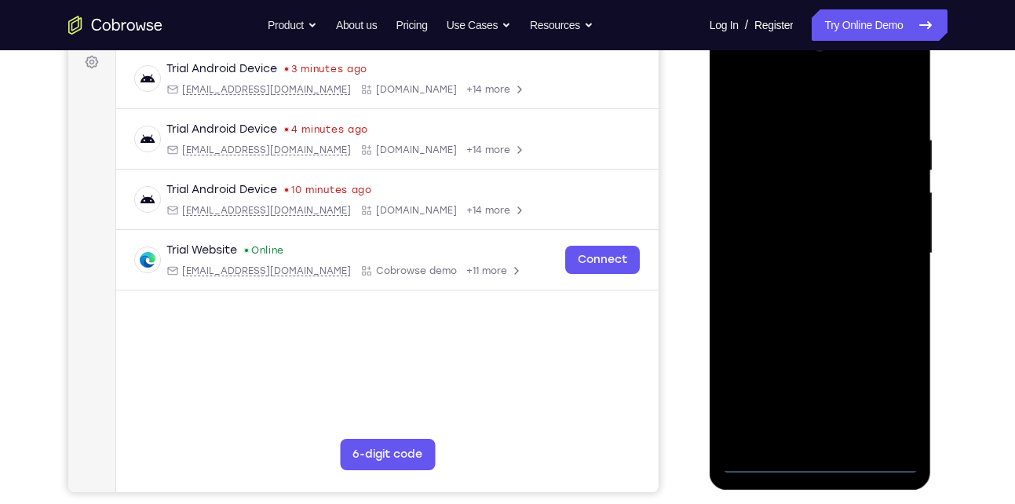
click at [821, 464] on div at bounding box center [820, 253] width 198 height 439
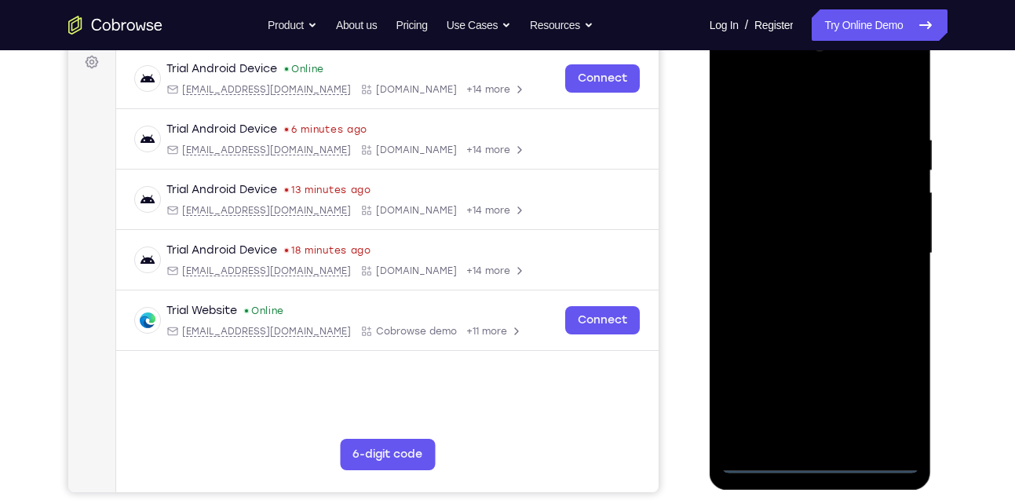
click at [889, 401] on div at bounding box center [820, 253] width 198 height 439
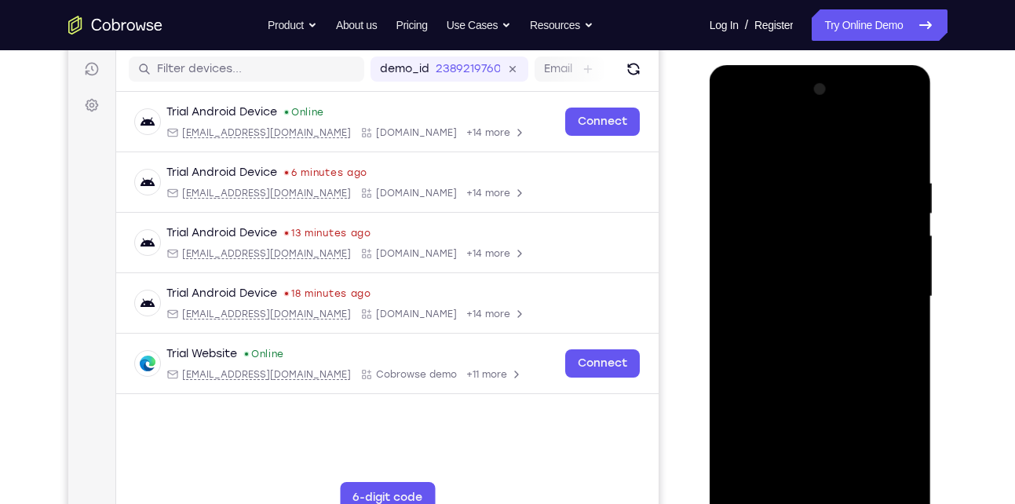
scroll to position [188, 0]
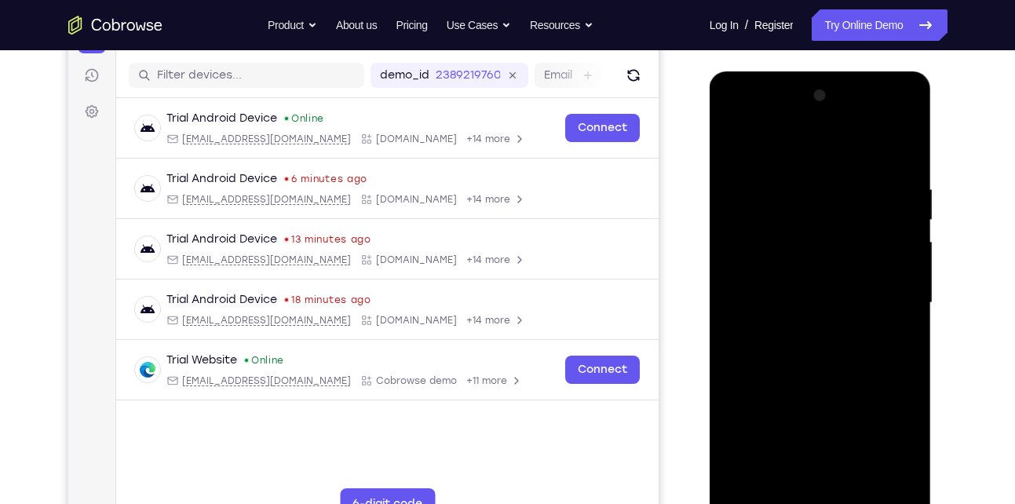
click at [741, 119] on div at bounding box center [820, 302] width 198 height 439
click at [896, 294] on div at bounding box center [820, 302] width 198 height 439
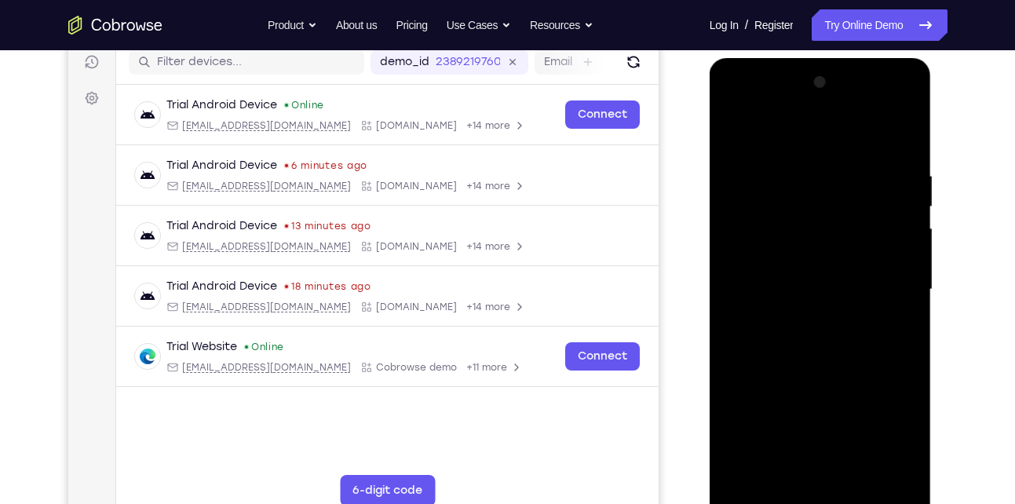
scroll to position [231, 0]
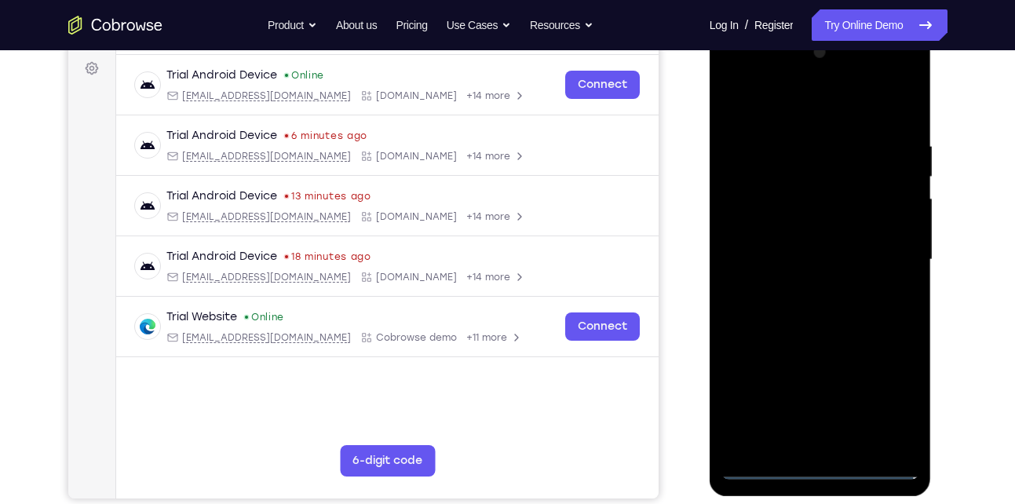
click at [801, 292] on div at bounding box center [820, 259] width 198 height 439
click at [806, 237] on div at bounding box center [820, 259] width 198 height 439
click at [776, 228] on div at bounding box center [820, 259] width 198 height 439
click at [773, 261] on div at bounding box center [820, 259] width 198 height 439
click at [775, 312] on div at bounding box center [820, 259] width 198 height 439
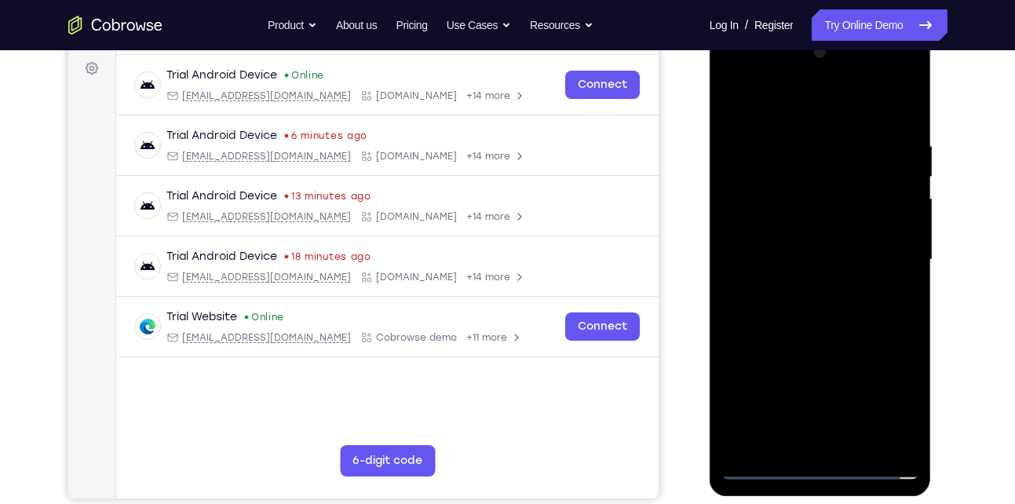
click at [787, 303] on div at bounding box center [820, 259] width 198 height 439
click at [841, 335] on div at bounding box center [820, 259] width 198 height 439
click at [864, 443] on div at bounding box center [820, 259] width 198 height 439
click at [833, 344] on div at bounding box center [820, 259] width 198 height 439
click at [740, 103] on div at bounding box center [820, 259] width 198 height 439
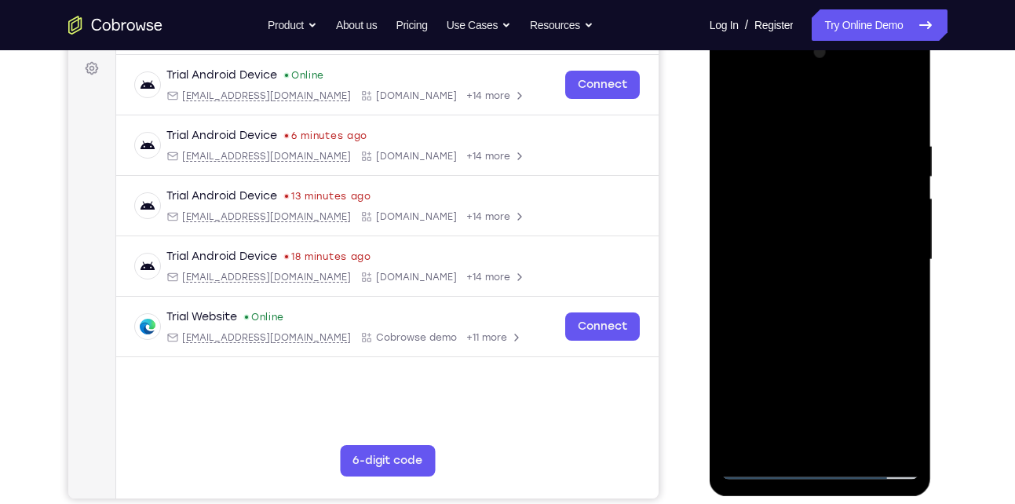
click at [791, 130] on div at bounding box center [820, 259] width 198 height 439
click at [865, 221] on div at bounding box center [820, 259] width 198 height 439
click at [902, 178] on div at bounding box center [820, 259] width 198 height 439
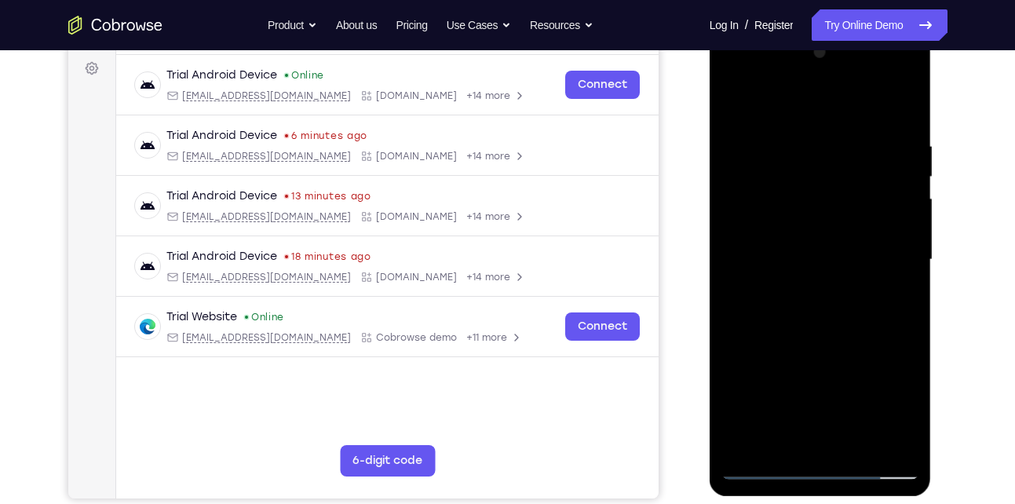
click at [902, 178] on div at bounding box center [820, 259] width 198 height 439
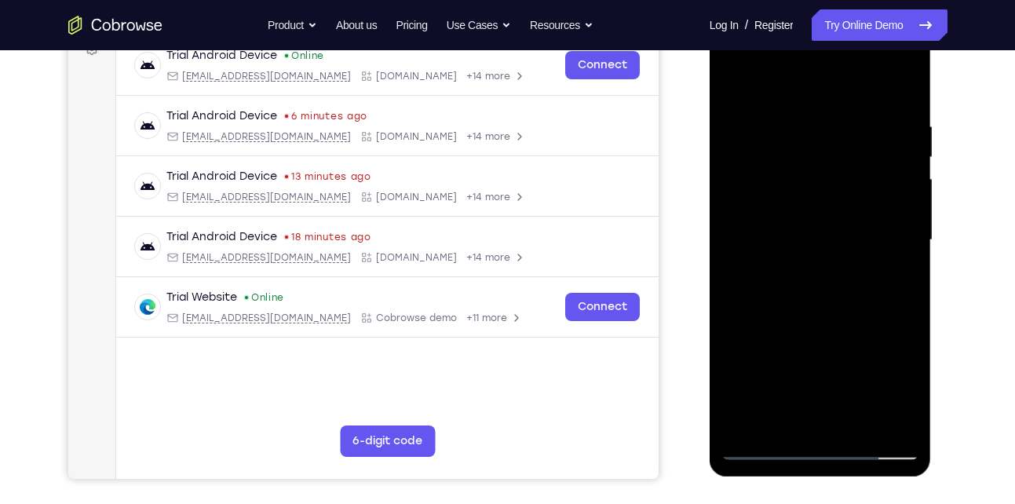
drag, startPoint x: 898, startPoint y: 233, endPoint x: 796, endPoint y: 224, distance: 102.4
click at [796, 224] on div at bounding box center [820, 239] width 198 height 439
drag, startPoint x: 882, startPoint y: 171, endPoint x: 811, endPoint y: 177, distance: 70.8
click at [811, 177] on div at bounding box center [820, 239] width 198 height 439
drag, startPoint x: 893, startPoint y: 159, endPoint x: 825, endPoint y: 166, distance: 68.7
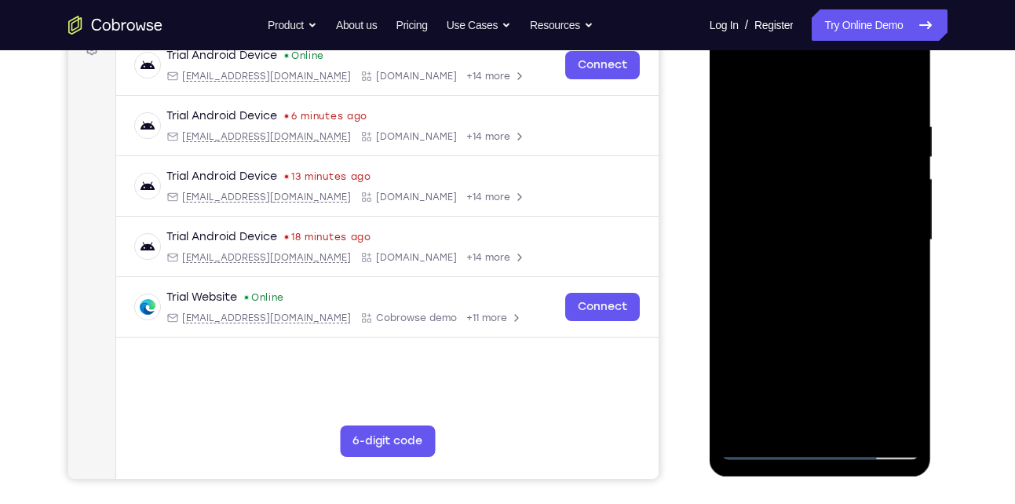
click at [825, 166] on div at bounding box center [820, 239] width 198 height 439
click at [892, 178] on div at bounding box center [820, 239] width 198 height 439
drag, startPoint x: 894, startPoint y: 220, endPoint x: 797, endPoint y: 201, distance: 98.3
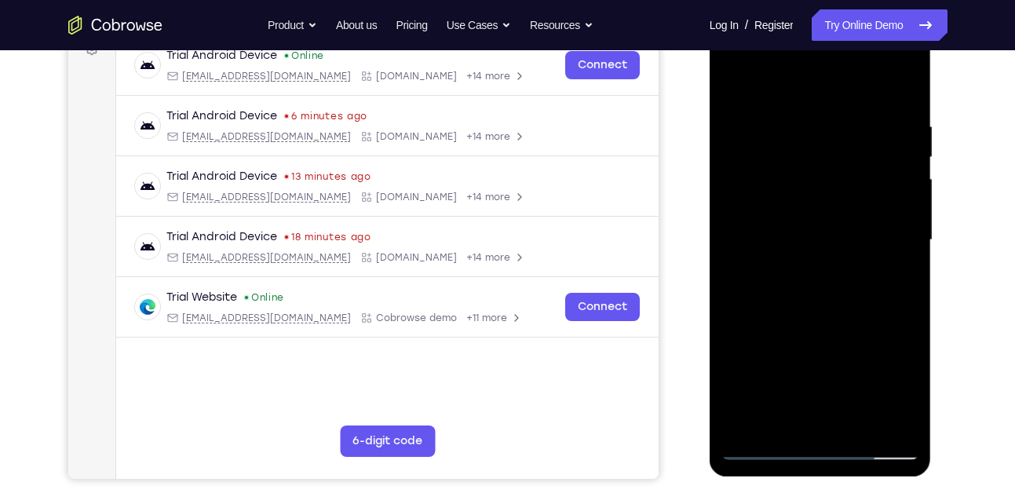
click at [797, 201] on div at bounding box center [820, 239] width 198 height 439
drag, startPoint x: 886, startPoint y: 192, endPoint x: 811, endPoint y: 202, distance: 75.1
click at [811, 202] on div at bounding box center [820, 239] width 198 height 439
drag, startPoint x: 868, startPoint y: 207, endPoint x: 822, endPoint y: 207, distance: 45.5
click at [822, 207] on div at bounding box center [820, 239] width 198 height 439
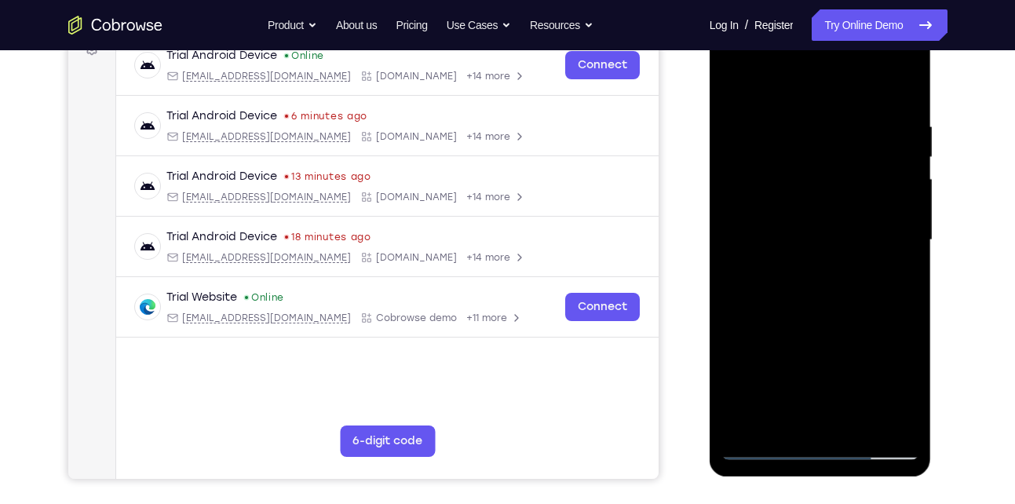
drag, startPoint x: 901, startPoint y: 186, endPoint x: 815, endPoint y: 187, distance: 85.5
click at [815, 187] on div at bounding box center [820, 239] width 198 height 439
drag, startPoint x: 877, startPoint y: 162, endPoint x: 785, endPoint y: 170, distance: 93.0
click at [785, 170] on div at bounding box center [820, 239] width 198 height 439
drag, startPoint x: 872, startPoint y: 201, endPoint x: 829, endPoint y: 202, distance: 42.4
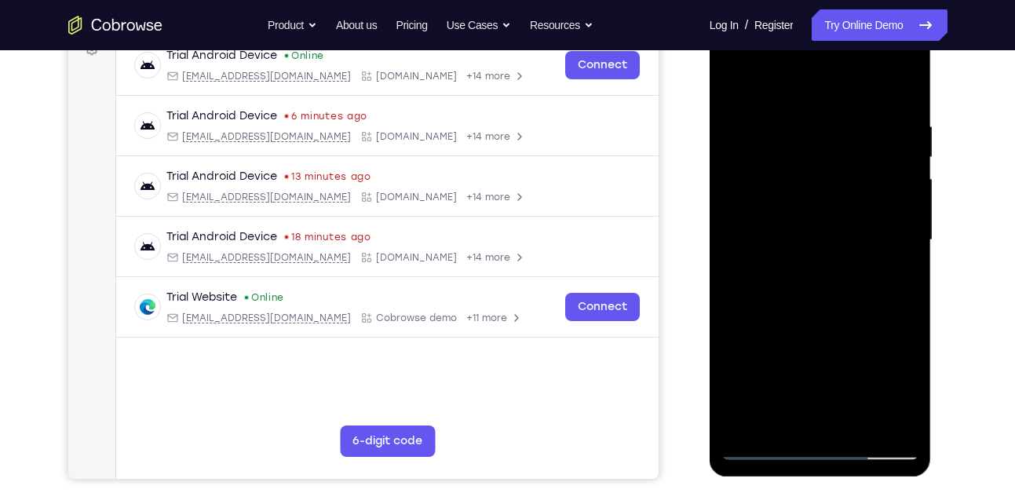
click at [829, 202] on div at bounding box center [820, 239] width 198 height 439
drag, startPoint x: 893, startPoint y: 173, endPoint x: 855, endPoint y: 185, distance: 39.5
click at [855, 185] on div at bounding box center [820, 239] width 198 height 439
drag, startPoint x: 887, startPoint y: 178, endPoint x: 857, endPoint y: 193, distance: 33.3
click at [857, 193] on div at bounding box center [820, 239] width 198 height 439
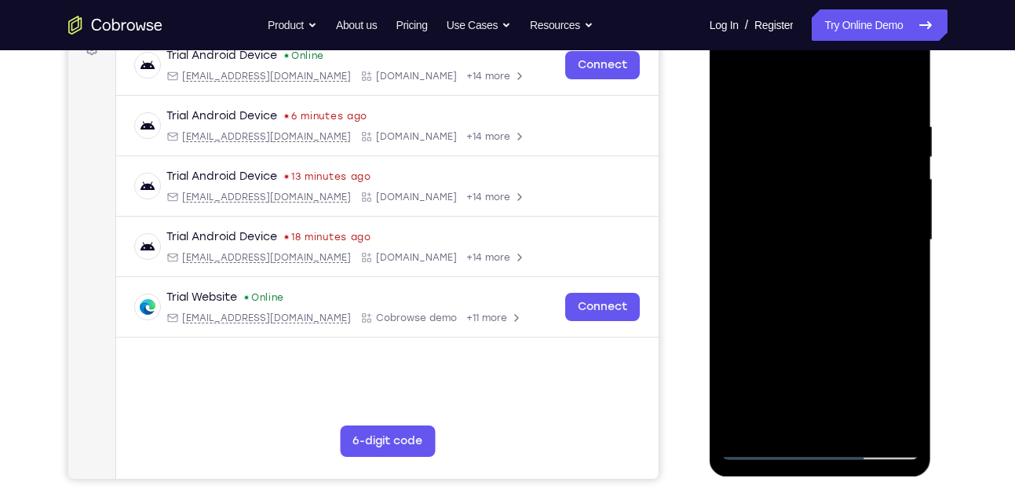
drag, startPoint x: 884, startPoint y: 191, endPoint x: 811, endPoint y: 189, distance: 73.8
click at [811, 189] on div at bounding box center [820, 239] width 198 height 439
click at [885, 200] on div at bounding box center [820, 239] width 198 height 439
drag, startPoint x: 782, startPoint y: 252, endPoint x: 866, endPoint y: 254, distance: 83.2
click at [866, 254] on div at bounding box center [820, 239] width 198 height 439
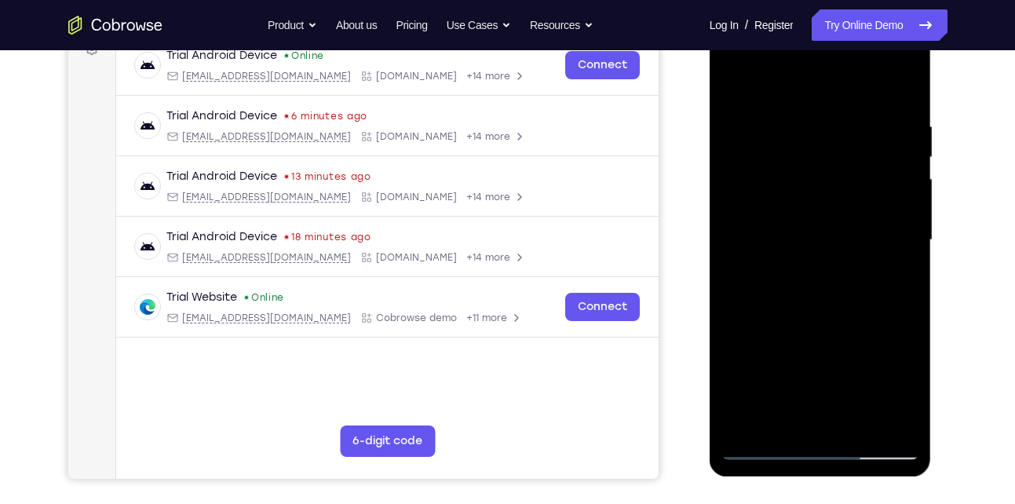
click at [727, 140] on div at bounding box center [820, 239] width 198 height 439
drag, startPoint x: 898, startPoint y: 177, endPoint x: 809, endPoint y: 173, distance: 89.5
click at [809, 173] on div at bounding box center [820, 239] width 198 height 439
drag, startPoint x: 869, startPoint y: 140, endPoint x: 840, endPoint y: 141, distance: 29.0
click at [840, 141] on div at bounding box center [820, 239] width 198 height 439
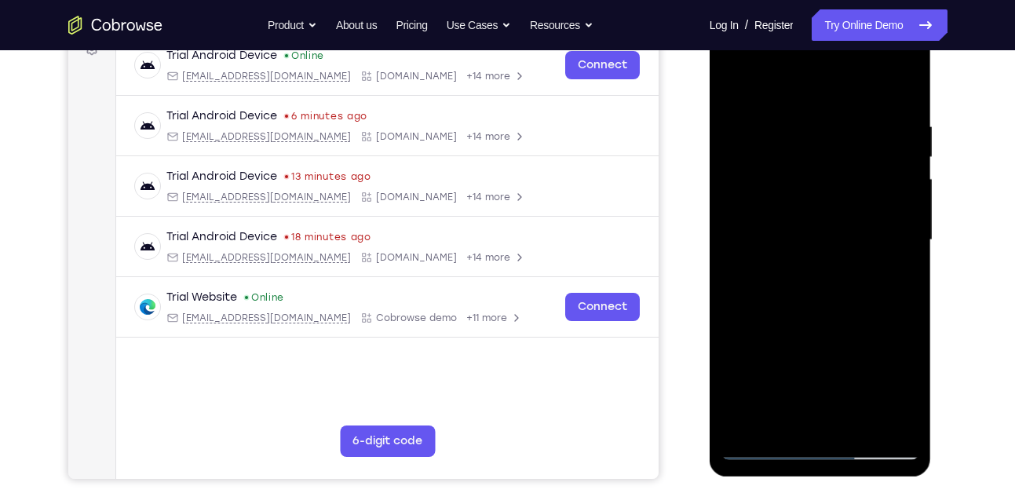
drag, startPoint x: 884, startPoint y: 228, endPoint x: 795, endPoint y: 226, distance: 88.7
click at [795, 226] on div at bounding box center [820, 239] width 198 height 439
drag, startPoint x: 878, startPoint y: 170, endPoint x: 813, endPoint y: 173, distance: 65.2
click at [813, 173] on div at bounding box center [820, 239] width 198 height 439
drag, startPoint x: 898, startPoint y: 172, endPoint x: 813, endPoint y: 177, distance: 84.9
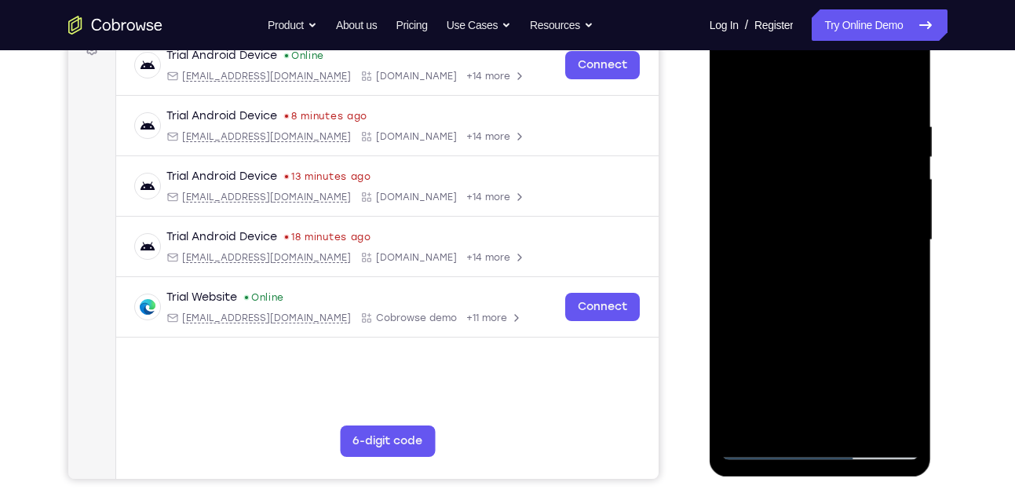
click at [813, 177] on div at bounding box center [820, 239] width 198 height 439
drag, startPoint x: 904, startPoint y: 224, endPoint x: 816, endPoint y: 220, distance: 88.0
click at [816, 220] on div at bounding box center [820, 239] width 198 height 439
drag, startPoint x: 873, startPoint y: 195, endPoint x: 809, endPoint y: 209, distance: 65.1
click at [809, 209] on div at bounding box center [820, 239] width 198 height 439
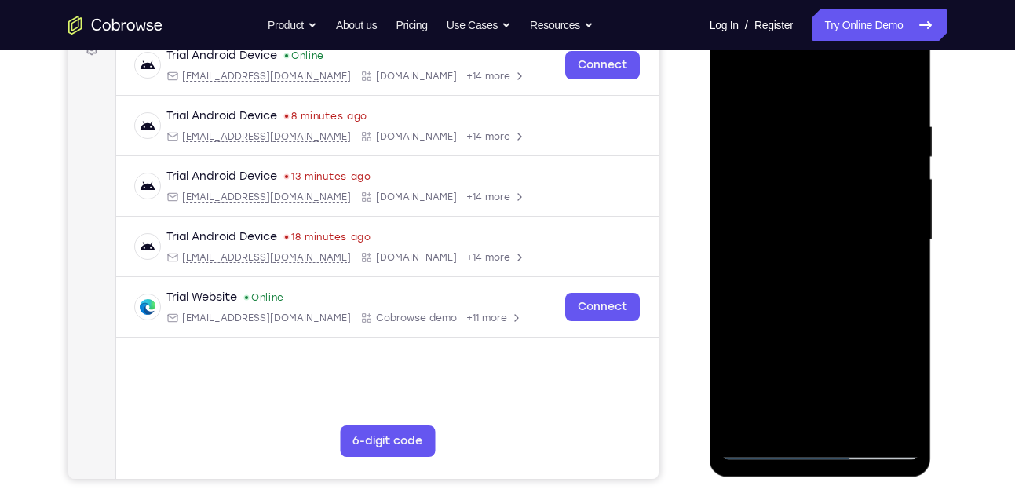
drag, startPoint x: 895, startPoint y: 164, endPoint x: 847, endPoint y: 166, distance: 47.9
click at [847, 166] on div at bounding box center [820, 239] width 198 height 439
drag, startPoint x: 880, startPoint y: 198, endPoint x: 793, endPoint y: 208, distance: 86.9
click at [793, 208] on div at bounding box center [820, 239] width 198 height 439
drag, startPoint x: 888, startPoint y: 265, endPoint x: 785, endPoint y: 254, distance: 103.4
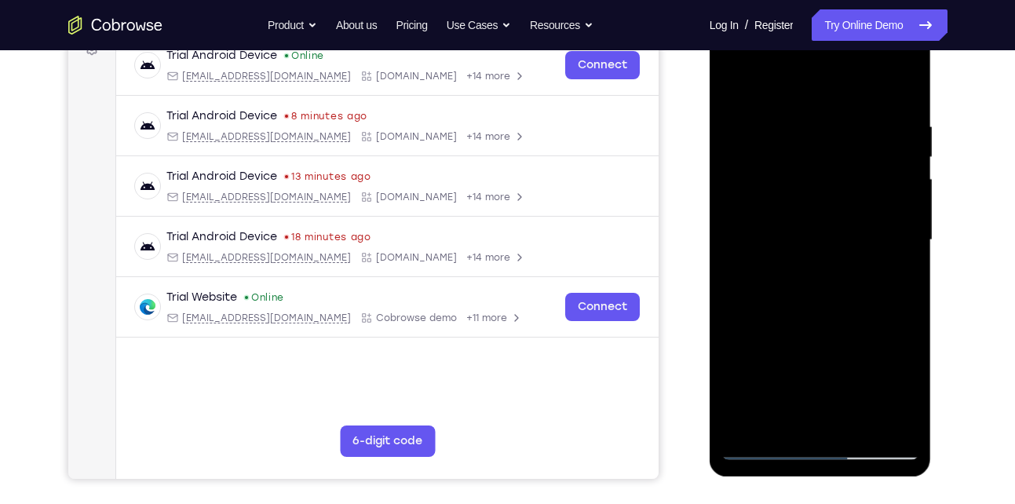
click at [785, 254] on div at bounding box center [820, 239] width 198 height 439
drag, startPoint x: 886, startPoint y: 253, endPoint x: 796, endPoint y: 253, distance: 90.2
click at [796, 253] on div at bounding box center [820, 239] width 198 height 439
drag, startPoint x: 860, startPoint y: 225, endPoint x: 758, endPoint y: 224, distance: 102.0
click at [758, 224] on div at bounding box center [820, 239] width 198 height 439
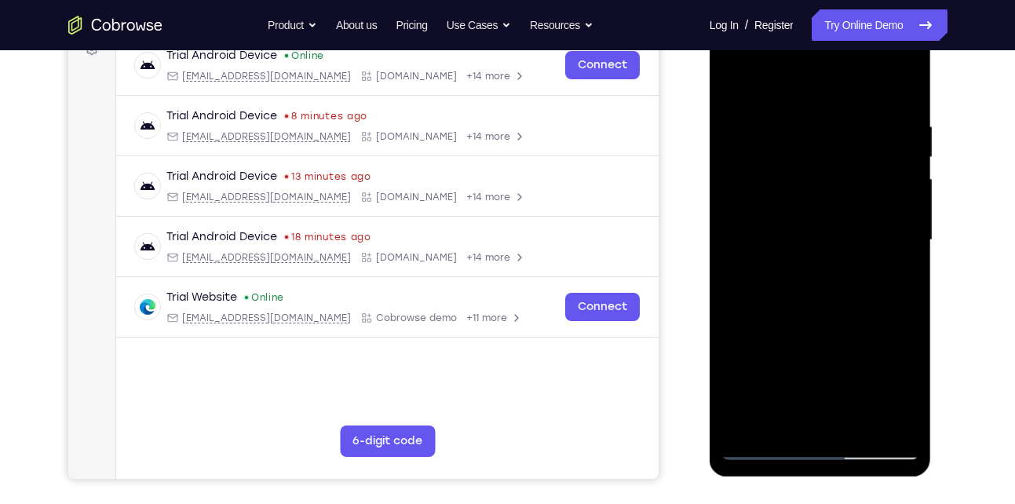
drag, startPoint x: 906, startPoint y: 206, endPoint x: 806, endPoint y: 202, distance: 99.7
click at [806, 202] on div at bounding box center [820, 239] width 198 height 439
drag, startPoint x: 892, startPoint y: 200, endPoint x: 824, endPoint y: 211, distance: 69.1
click at [824, 211] on div at bounding box center [820, 239] width 198 height 439
click at [895, 83] on div at bounding box center [820, 239] width 198 height 439
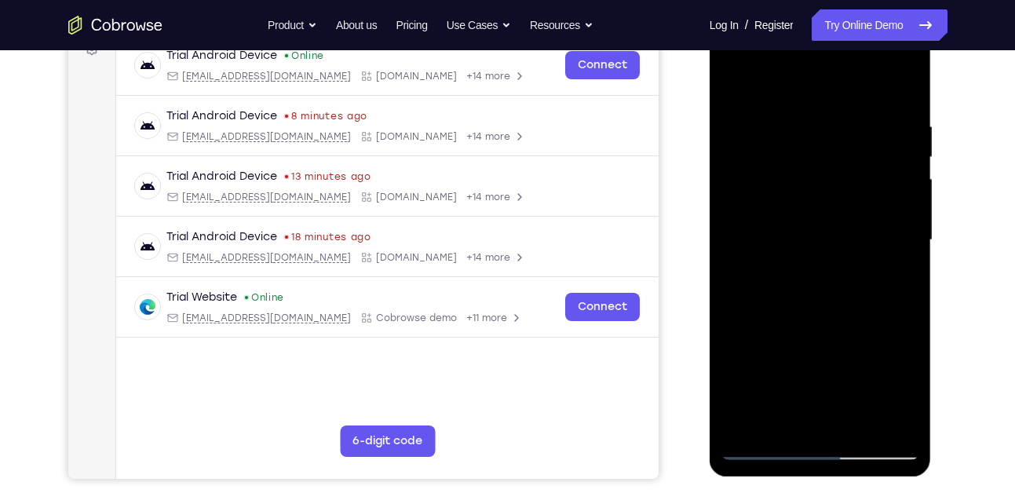
click at [861, 422] on div at bounding box center [820, 239] width 198 height 439
click at [737, 84] on div at bounding box center [820, 239] width 198 height 439
click at [787, 423] on div at bounding box center [820, 239] width 198 height 439
click at [745, 425] on div at bounding box center [820, 239] width 198 height 439
drag, startPoint x: 844, startPoint y: 352, endPoint x: 834, endPoint y: 244, distance: 108.7
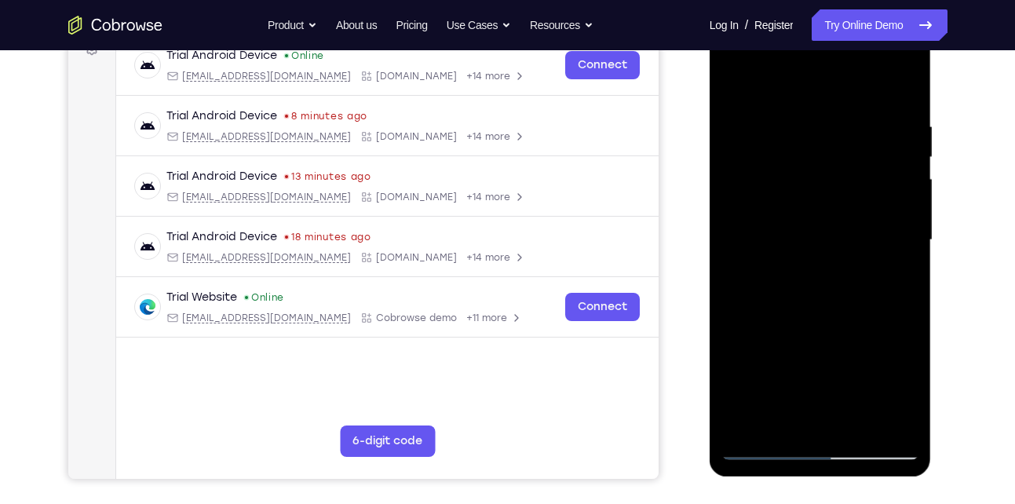
click at [834, 244] on div at bounding box center [820, 239] width 198 height 439
click at [913, 202] on div at bounding box center [820, 239] width 198 height 439
click at [736, 200] on div at bounding box center [820, 239] width 198 height 439
click at [909, 198] on div at bounding box center [820, 239] width 198 height 439
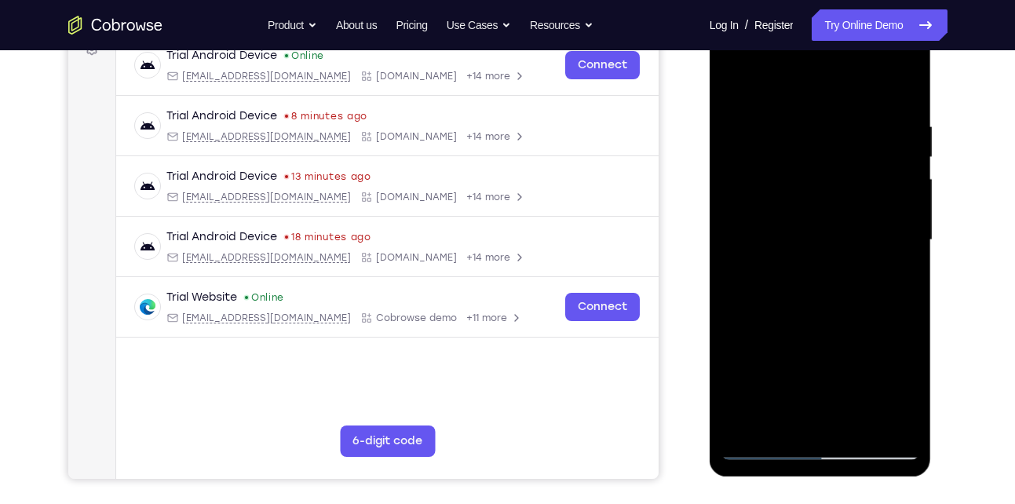
click at [907, 199] on div at bounding box center [820, 239] width 198 height 439
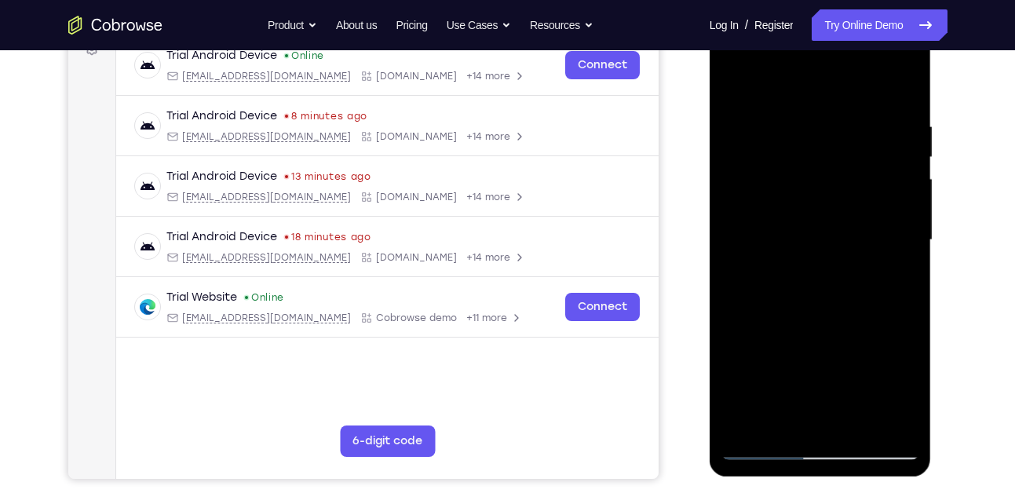
click at [907, 199] on div at bounding box center [820, 239] width 198 height 439
click at [780, 426] on div at bounding box center [820, 239] width 198 height 439
click at [765, 80] on div at bounding box center [820, 239] width 198 height 439
drag, startPoint x: 818, startPoint y: 160, endPoint x: 780, endPoint y: 275, distance: 121.6
click at [780, 275] on div at bounding box center [820, 239] width 198 height 439
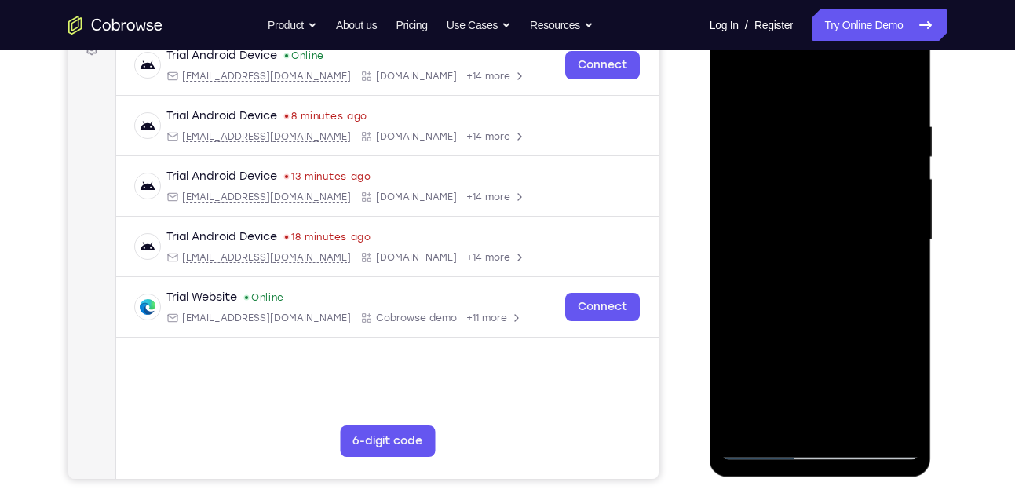
click at [767, 104] on div at bounding box center [820, 239] width 198 height 439
click at [794, 187] on div at bounding box center [820, 239] width 198 height 439
drag, startPoint x: 837, startPoint y: 250, endPoint x: 837, endPoint y: 201, distance: 49.4
click at [837, 201] on div at bounding box center [820, 239] width 198 height 439
click at [738, 86] on div at bounding box center [820, 239] width 198 height 439
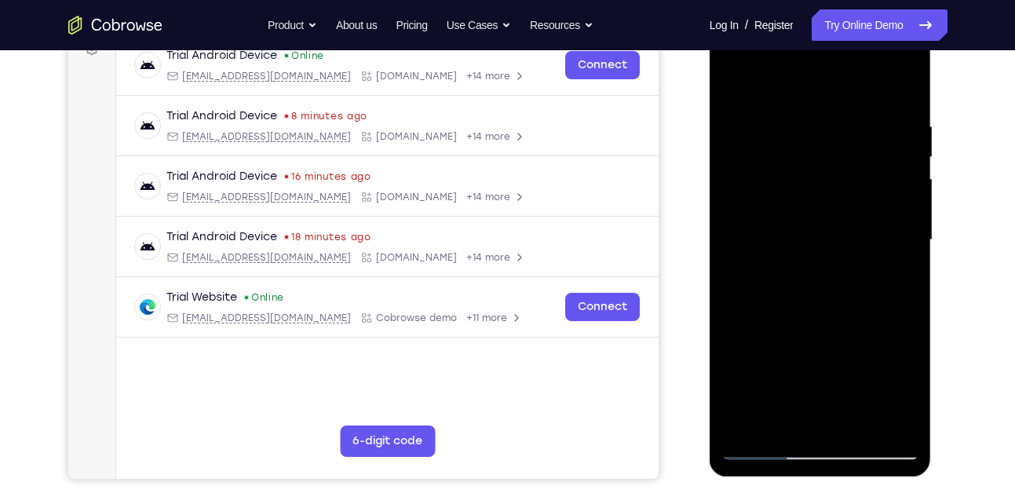
click at [841, 268] on div at bounding box center [820, 239] width 198 height 439
click at [835, 268] on div at bounding box center [820, 239] width 198 height 439
click at [850, 263] on div at bounding box center [820, 239] width 198 height 439
click at [734, 78] on div at bounding box center [820, 239] width 198 height 439
click at [789, 86] on div at bounding box center [820, 239] width 198 height 439
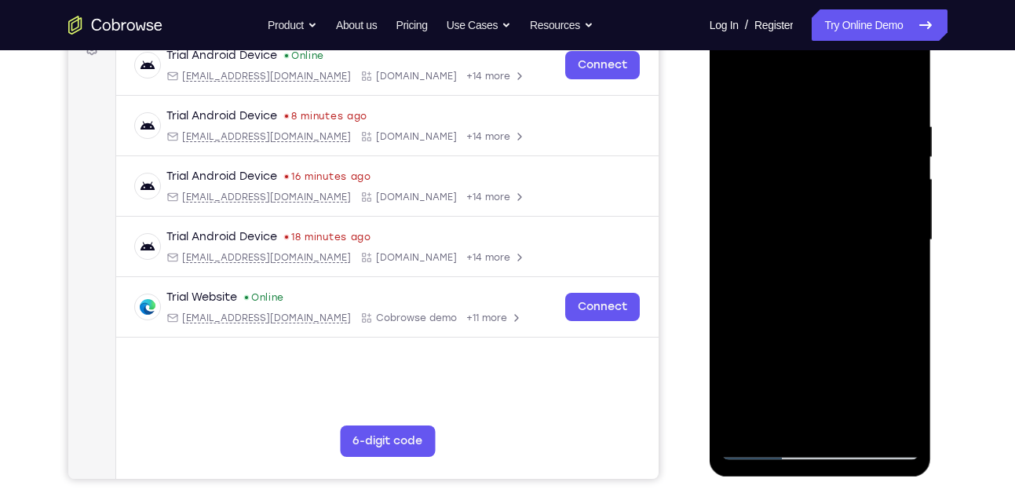
click at [781, 88] on div at bounding box center [820, 239] width 198 height 439
click at [817, 97] on div at bounding box center [820, 239] width 198 height 439
click at [818, 73] on div at bounding box center [820, 239] width 198 height 439
click at [812, 333] on div at bounding box center [820, 239] width 198 height 439
click at [794, 82] on div at bounding box center [820, 239] width 198 height 439
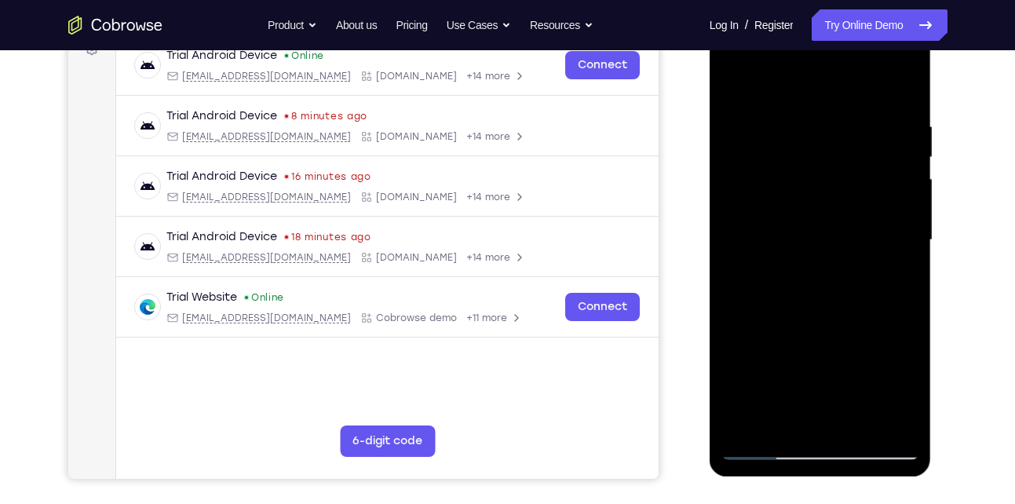
click at [760, 446] on div at bounding box center [820, 239] width 198 height 439
click at [763, 110] on div at bounding box center [820, 239] width 198 height 439
click at [773, 183] on div at bounding box center [820, 239] width 198 height 439
click at [832, 321] on div at bounding box center [820, 239] width 198 height 439
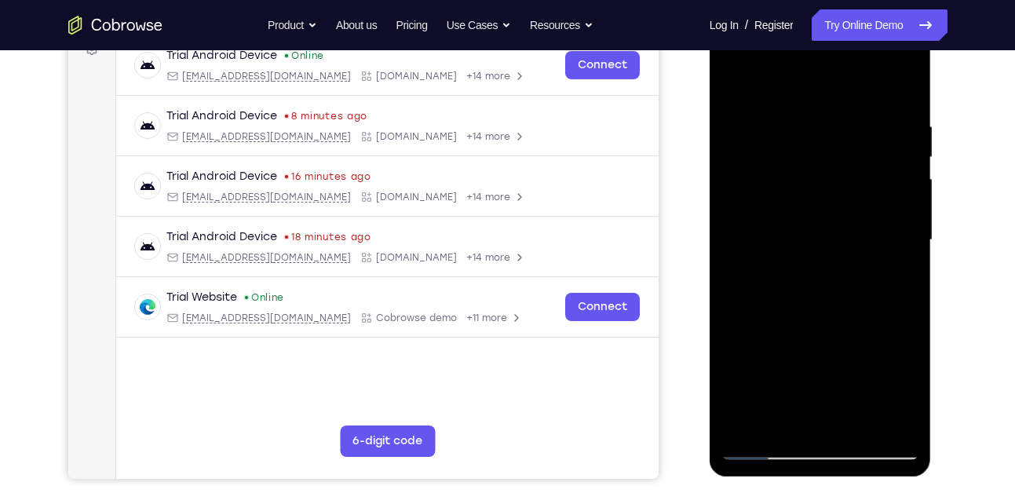
drag, startPoint x: 869, startPoint y: 251, endPoint x: 753, endPoint y: 247, distance: 117.0
click at [753, 247] on div at bounding box center [820, 239] width 198 height 439
drag, startPoint x: 879, startPoint y: 276, endPoint x: 766, endPoint y: 276, distance: 113.0
click at [766, 276] on div at bounding box center [820, 239] width 198 height 439
drag, startPoint x: 858, startPoint y: 283, endPoint x: 750, endPoint y: 272, distance: 108.1
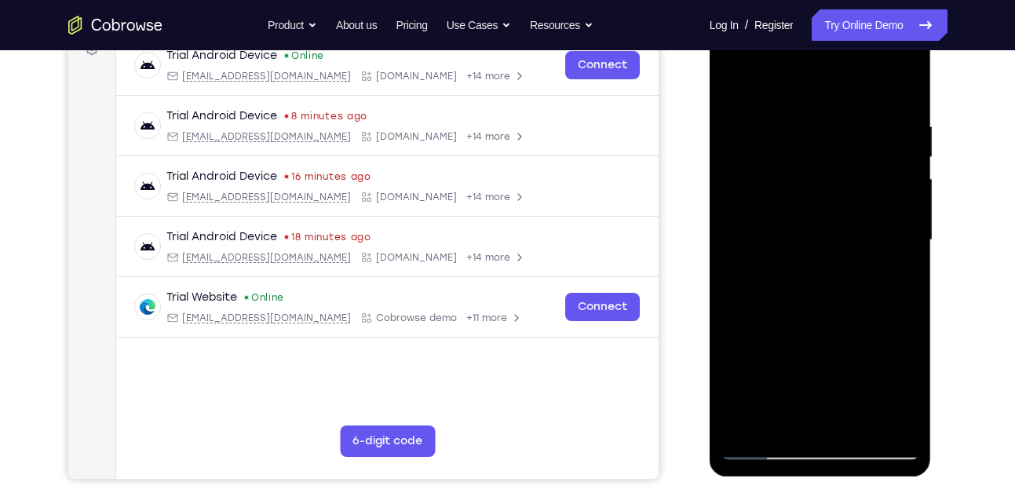
click at [750, 272] on div at bounding box center [820, 239] width 198 height 439
click at [784, 56] on div at bounding box center [820, 239] width 198 height 439
click at [756, 220] on div at bounding box center [820, 239] width 198 height 439
click at [803, 116] on div at bounding box center [820, 239] width 198 height 439
click at [898, 177] on div at bounding box center [820, 239] width 198 height 439
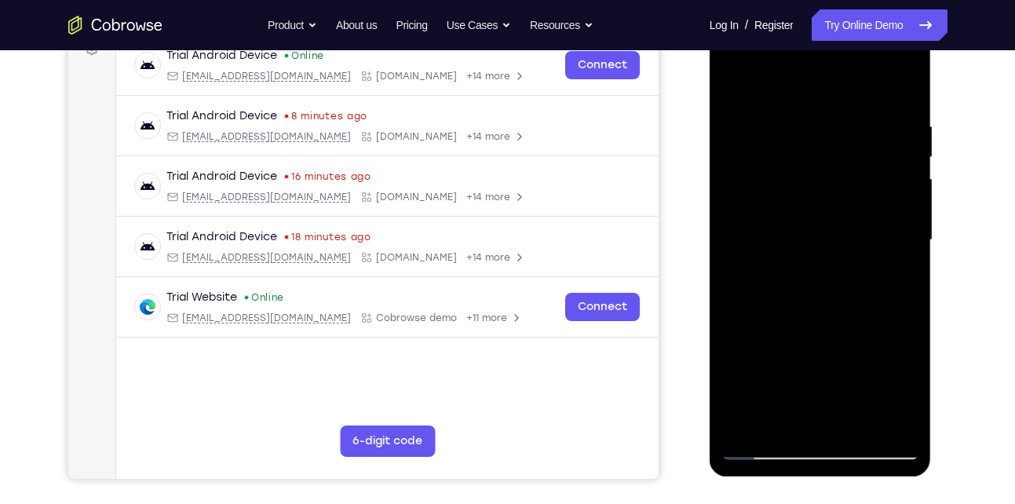
click at [898, 189] on div at bounding box center [820, 239] width 198 height 439
click at [898, 184] on div at bounding box center [820, 239] width 198 height 439
drag, startPoint x: 898, startPoint y: 239, endPoint x: 767, endPoint y: 234, distance: 130.4
click at [767, 234] on div at bounding box center [820, 239] width 198 height 439
drag, startPoint x: 896, startPoint y: 190, endPoint x: 833, endPoint y: 187, distance: 62.9
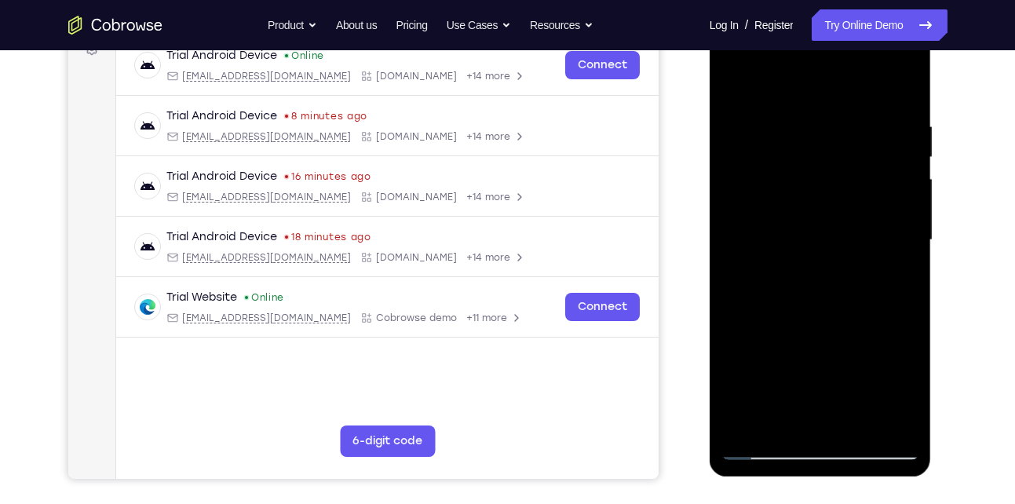
click at [833, 187] on div at bounding box center [820, 239] width 198 height 439
drag, startPoint x: 878, startPoint y: 183, endPoint x: 792, endPoint y: 183, distance: 86.3
click at [792, 183] on div at bounding box center [820, 239] width 198 height 439
drag, startPoint x: 888, startPoint y: 165, endPoint x: 838, endPoint y: 162, distance: 49.5
click at [838, 162] on div at bounding box center [820, 239] width 198 height 439
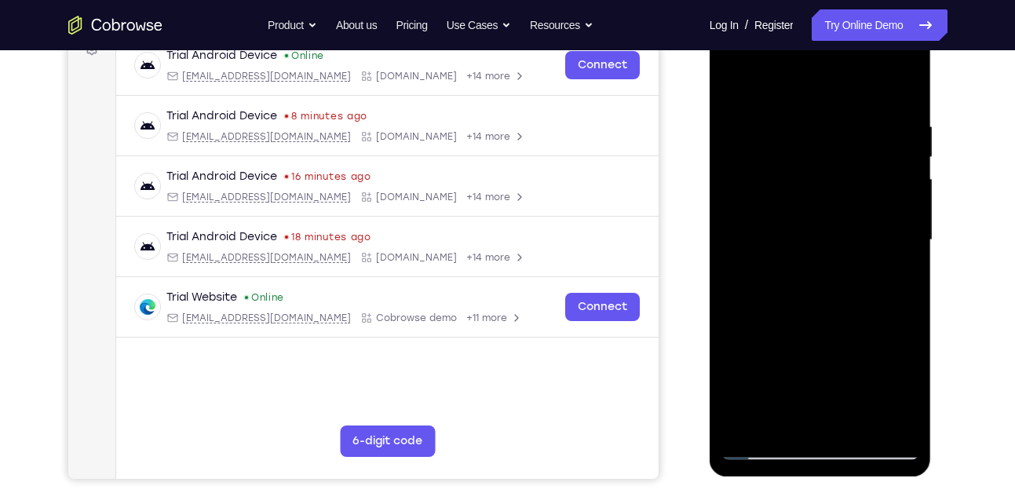
drag, startPoint x: 891, startPoint y: 164, endPoint x: 849, endPoint y: 164, distance: 42.4
click at [849, 164] on div at bounding box center [820, 239] width 198 height 439
drag, startPoint x: 883, startPoint y: 155, endPoint x: 826, endPoint y: 155, distance: 57.3
click at [826, 155] on div at bounding box center [820, 239] width 198 height 439
drag, startPoint x: 861, startPoint y: 168, endPoint x: 789, endPoint y: 176, distance: 71.8
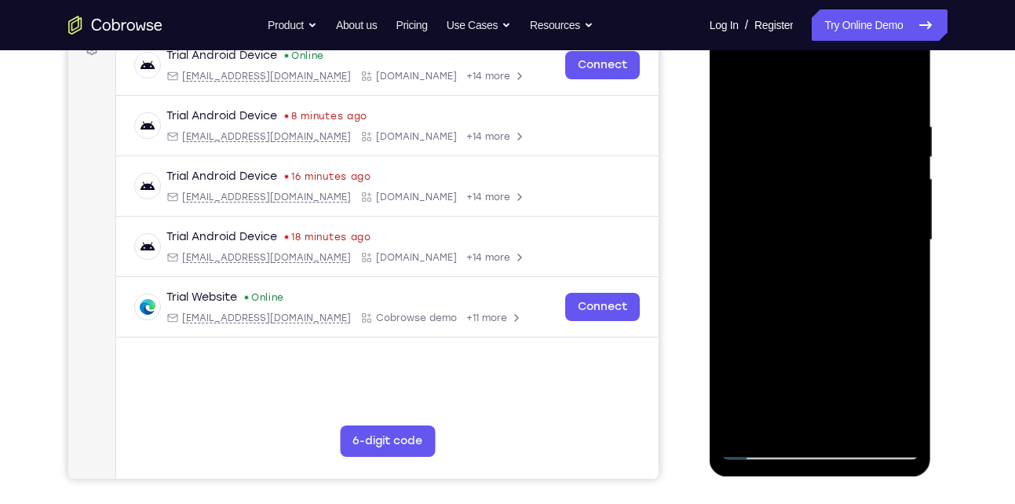
click at [789, 176] on div at bounding box center [820, 239] width 198 height 439
drag, startPoint x: 870, startPoint y: 187, endPoint x: 795, endPoint y: 189, distance: 75.4
click at [795, 189] on div at bounding box center [820, 239] width 198 height 439
drag, startPoint x: 895, startPoint y: 181, endPoint x: 834, endPoint y: 185, distance: 61.3
click at [834, 185] on div at bounding box center [820, 239] width 198 height 439
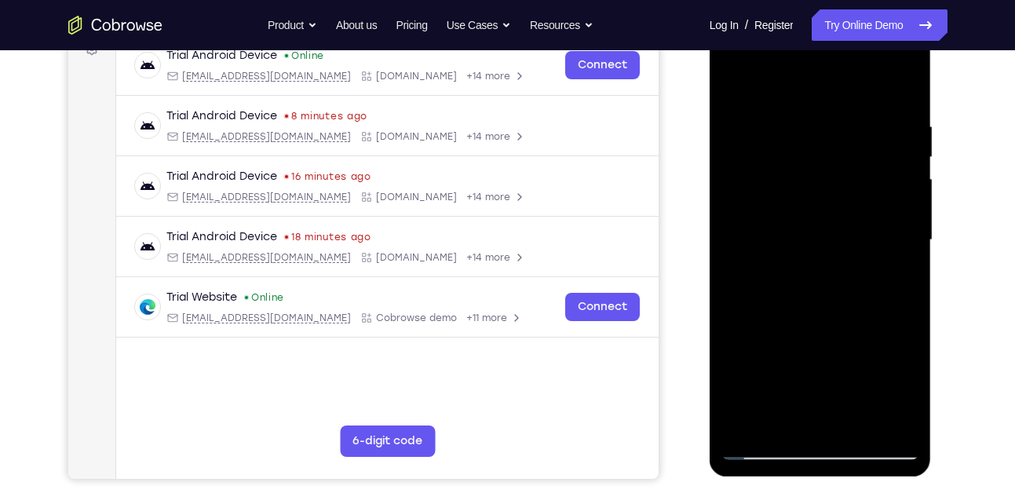
drag, startPoint x: 888, startPoint y: 148, endPoint x: 825, endPoint y: 156, distance: 64.0
click at [825, 156] on div at bounding box center [820, 239] width 198 height 439
drag, startPoint x: 863, startPoint y: 186, endPoint x: 771, endPoint y: 187, distance: 91.8
click at [771, 187] on div at bounding box center [820, 239] width 198 height 439
drag, startPoint x: 876, startPoint y: 217, endPoint x: 802, endPoint y: 217, distance: 73.8
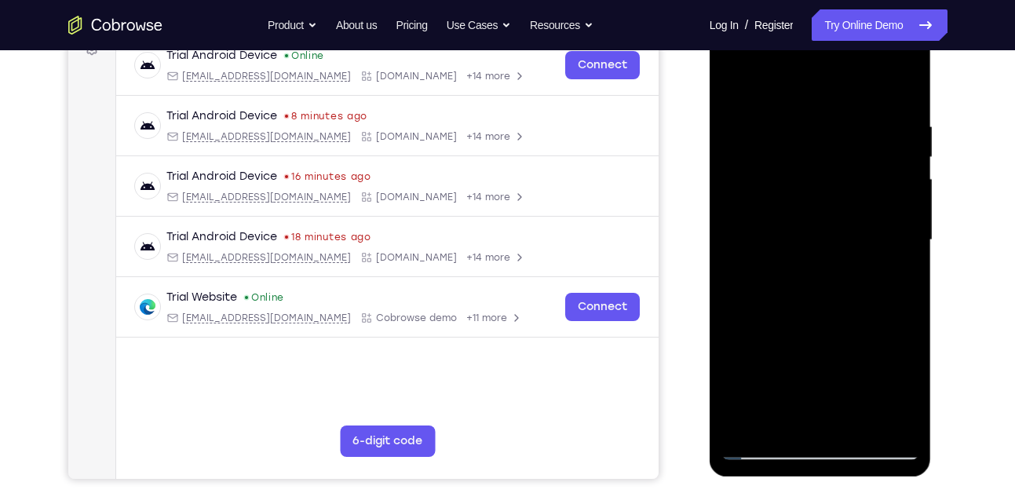
click at [802, 217] on div at bounding box center [820, 239] width 198 height 439
drag, startPoint x: 886, startPoint y: 186, endPoint x: 802, endPoint y: 195, distance: 84.4
click at [802, 195] on div at bounding box center [820, 239] width 198 height 439
drag, startPoint x: 887, startPoint y: 180, endPoint x: 811, endPoint y: 189, distance: 75.8
click at [811, 189] on div at bounding box center [820, 239] width 198 height 439
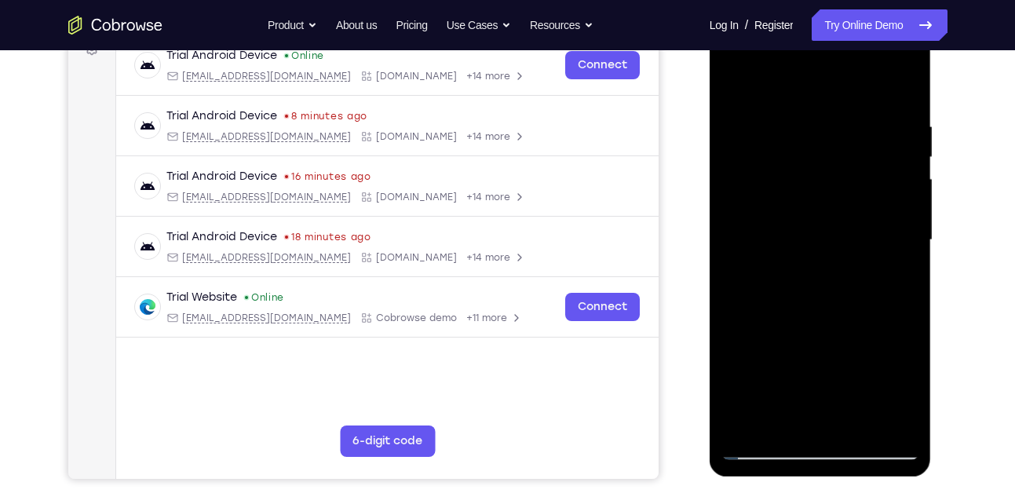
drag, startPoint x: 880, startPoint y: 185, endPoint x: 820, endPoint y: 185, distance: 60.4
click at [820, 185] on div at bounding box center [820, 239] width 198 height 439
drag, startPoint x: 882, startPoint y: 199, endPoint x: 807, endPoint y: 195, distance: 74.7
click at [807, 195] on div at bounding box center [820, 239] width 198 height 439
drag, startPoint x: 875, startPoint y: 192, endPoint x: 824, endPoint y: 185, distance: 51.5
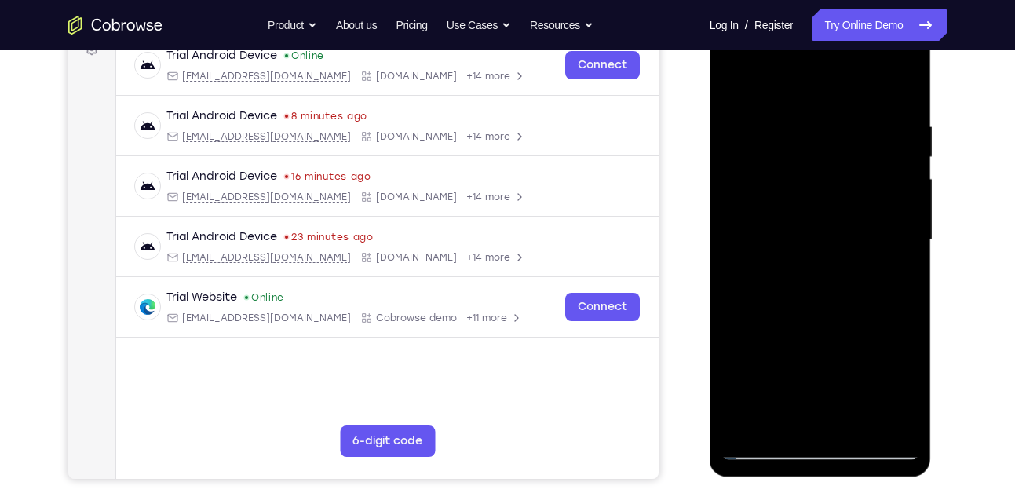
click at [824, 185] on div at bounding box center [820, 239] width 198 height 439
drag, startPoint x: 891, startPoint y: 207, endPoint x: 810, endPoint y: 202, distance: 81.0
click at [810, 202] on div at bounding box center [820, 239] width 198 height 439
drag, startPoint x: 878, startPoint y: 212, endPoint x: 811, endPoint y: 210, distance: 66.7
click at [811, 210] on div at bounding box center [820, 239] width 198 height 439
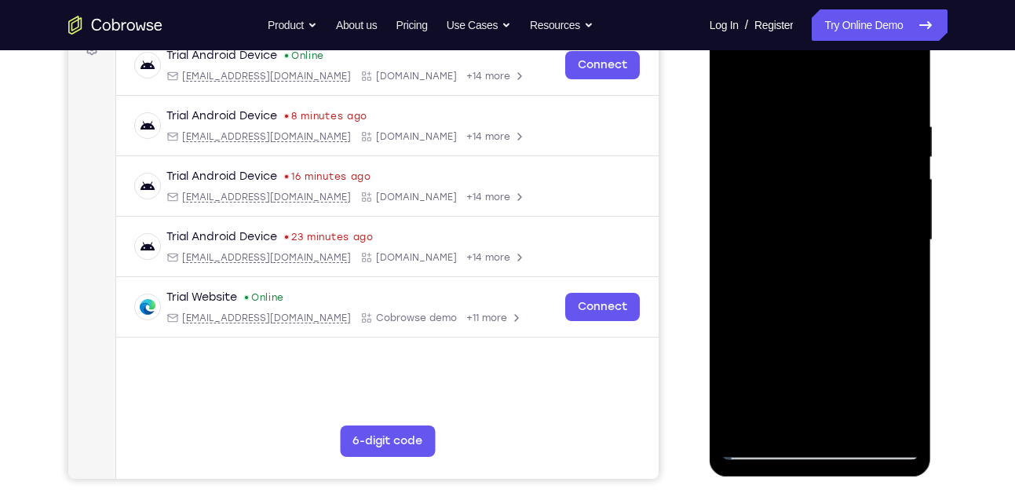
click at [876, 213] on div at bounding box center [820, 239] width 198 height 439
click at [896, 198] on div at bounding box center [820, 239] width 198 height 439
click at [899, 152] on div at bounding box center [820, 239] width 198 height 439
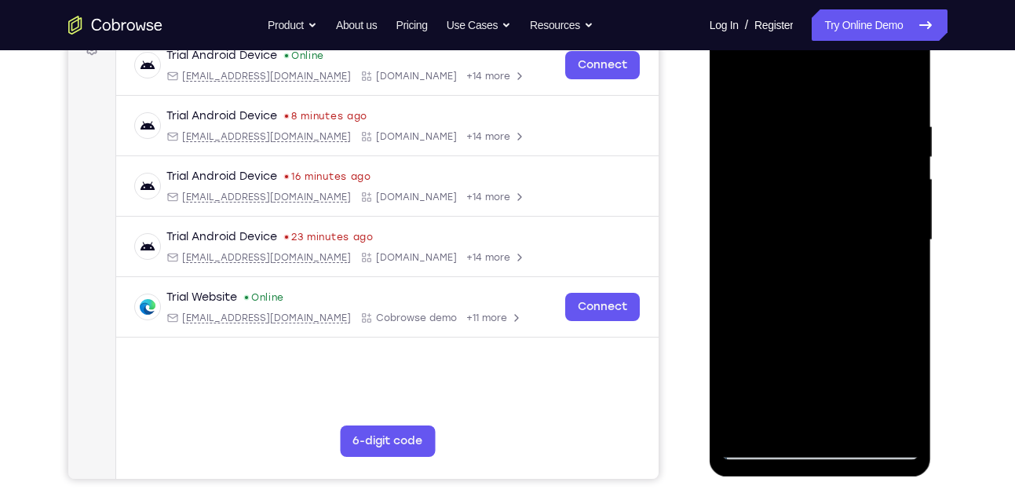
click at [899, 152] on div at bounding box center [820, 239] width 198 height 439
click at [898, 174] on div at bounding box center [820, 239] width 198 height 439
drag, startPoint x: 898, startPoint y: 188, endPoint x: 783, endPoint y: 179, distance: 114.9
click at [783, 179] on div at bounding box center [820, 239] width 198 height 439
drag, startPoint x: 876, startPoint y: 140, endPoint x: 768, endPoint y: 155, distance: 108.4
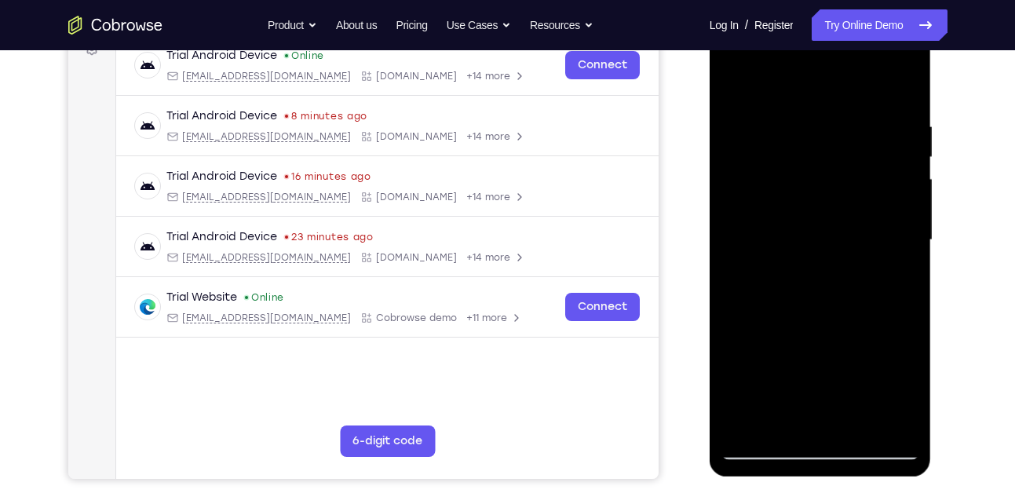
click at [768, 155] on div at bounding box center [820, 239] width 198 height 439
click at [903, 93] on div at bounding box center [820, 239] width 198 height 439
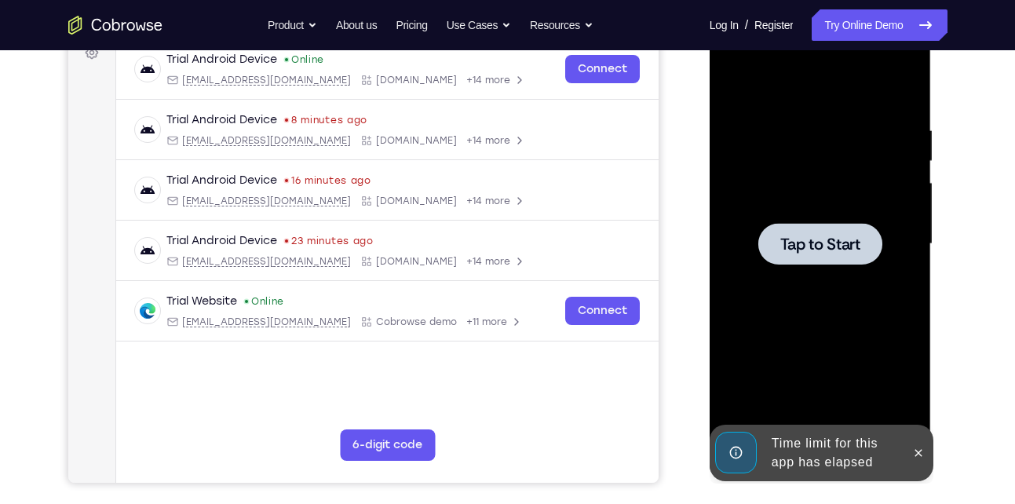
scroll to position [246, 0]
